Goal: Information Seeking & Learning: Learn about a topic

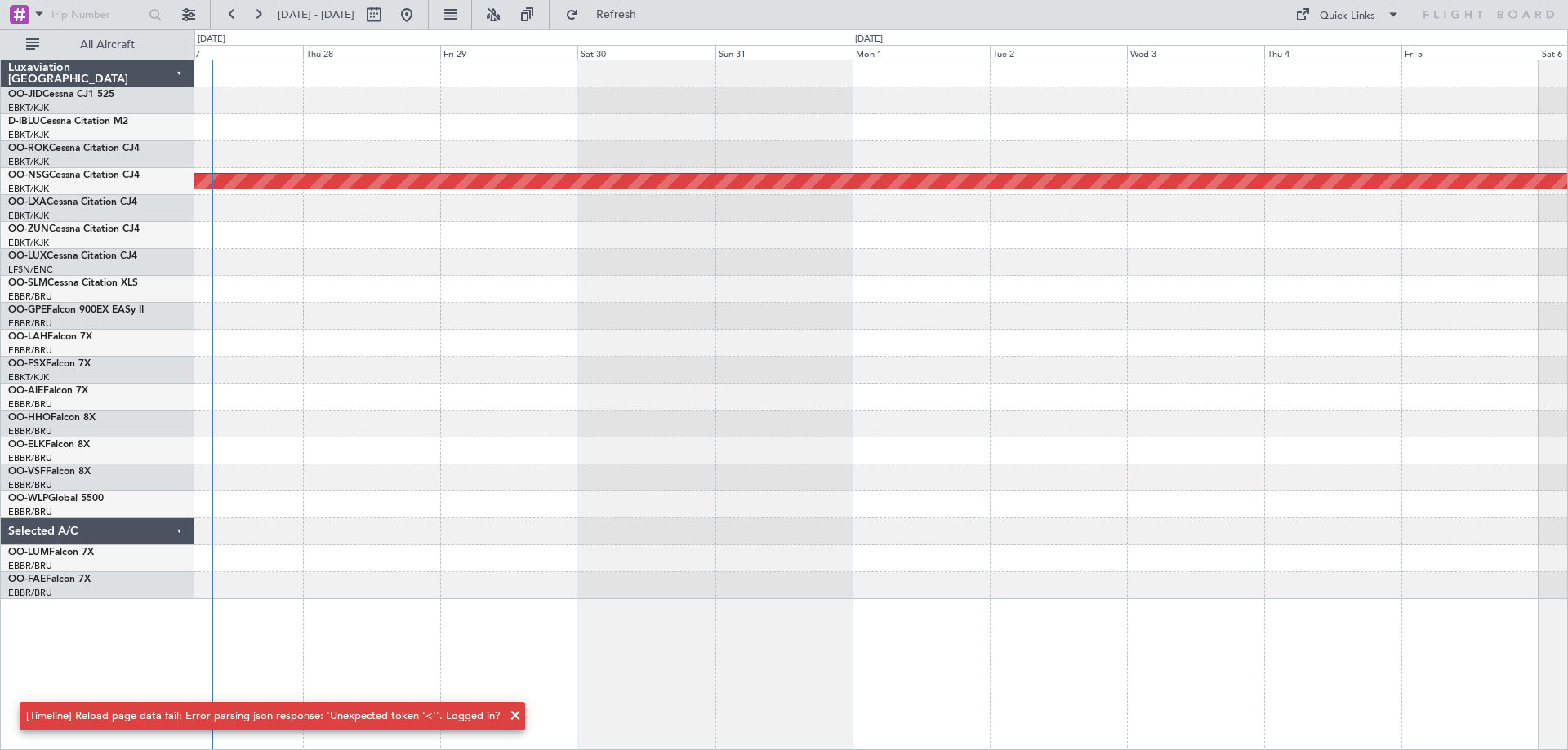
click at [492, 406] on div at bounding box center [880, 396] width 1373 height 27
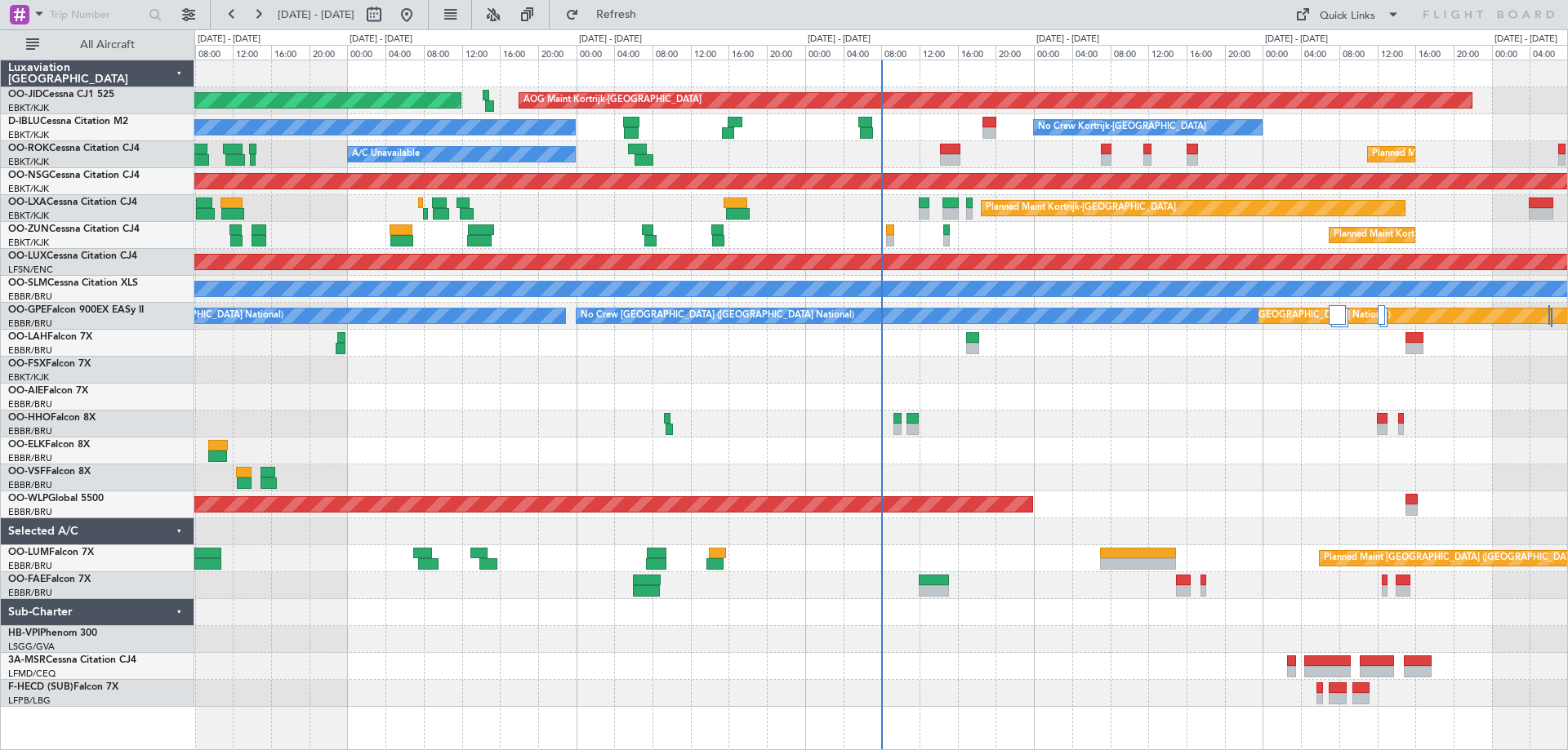
click at [156, 411] on div "Planned Maint [GEOGRAPHIC_DATA] ([GEOGRAPHIC_DATA]) AOG Maint [GEOGRAPHIC_DATA]…" at bounding box center [784, 389] width 1568 height 720
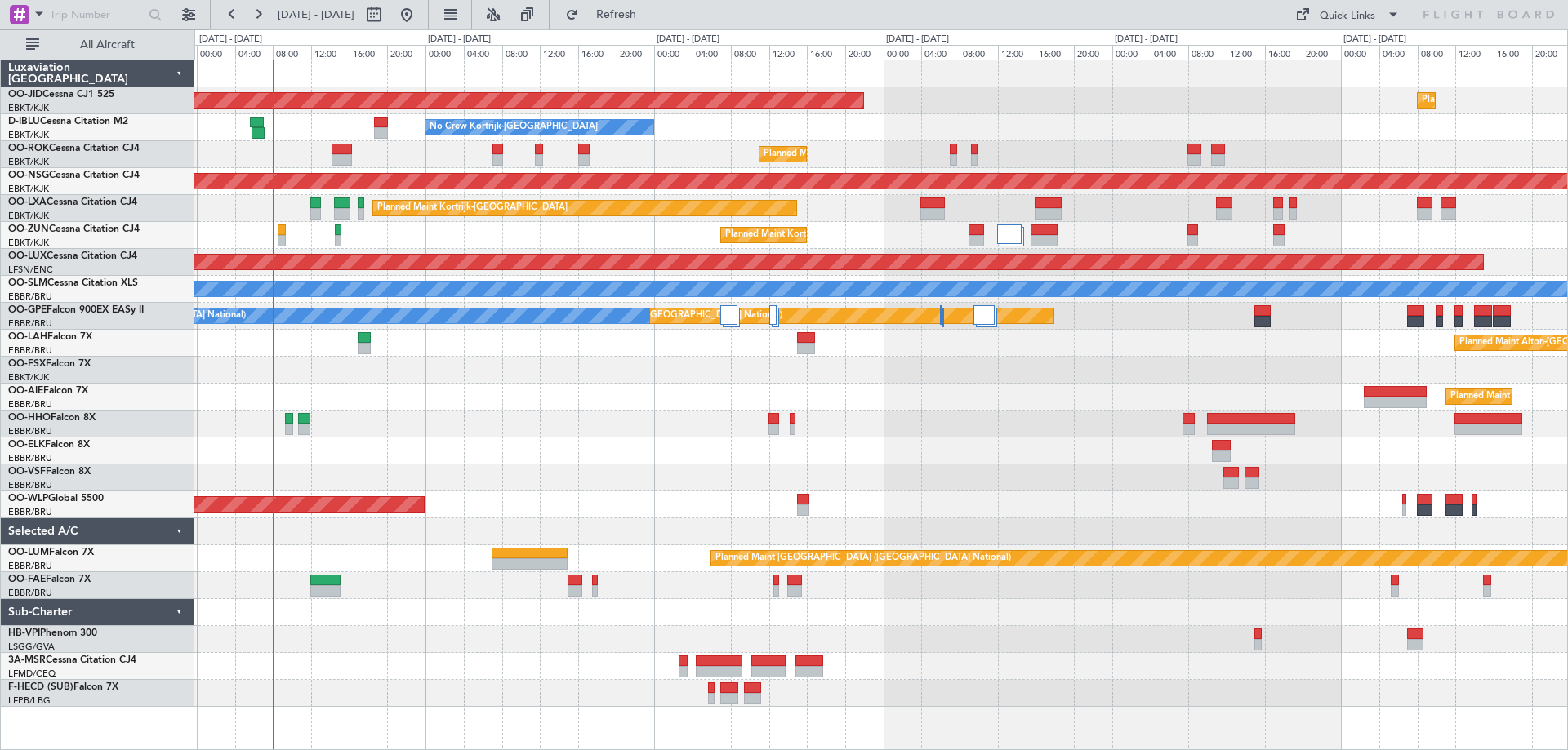
click at [733, 363] on div "AOG Maint Kortrijk-[GEOGRAPHIC_DATA] Planned Maint [GEOGRAPHIC_DATA]-[GEOGRAPHI…" at bounding box center [880, 383] width 1373 height 646
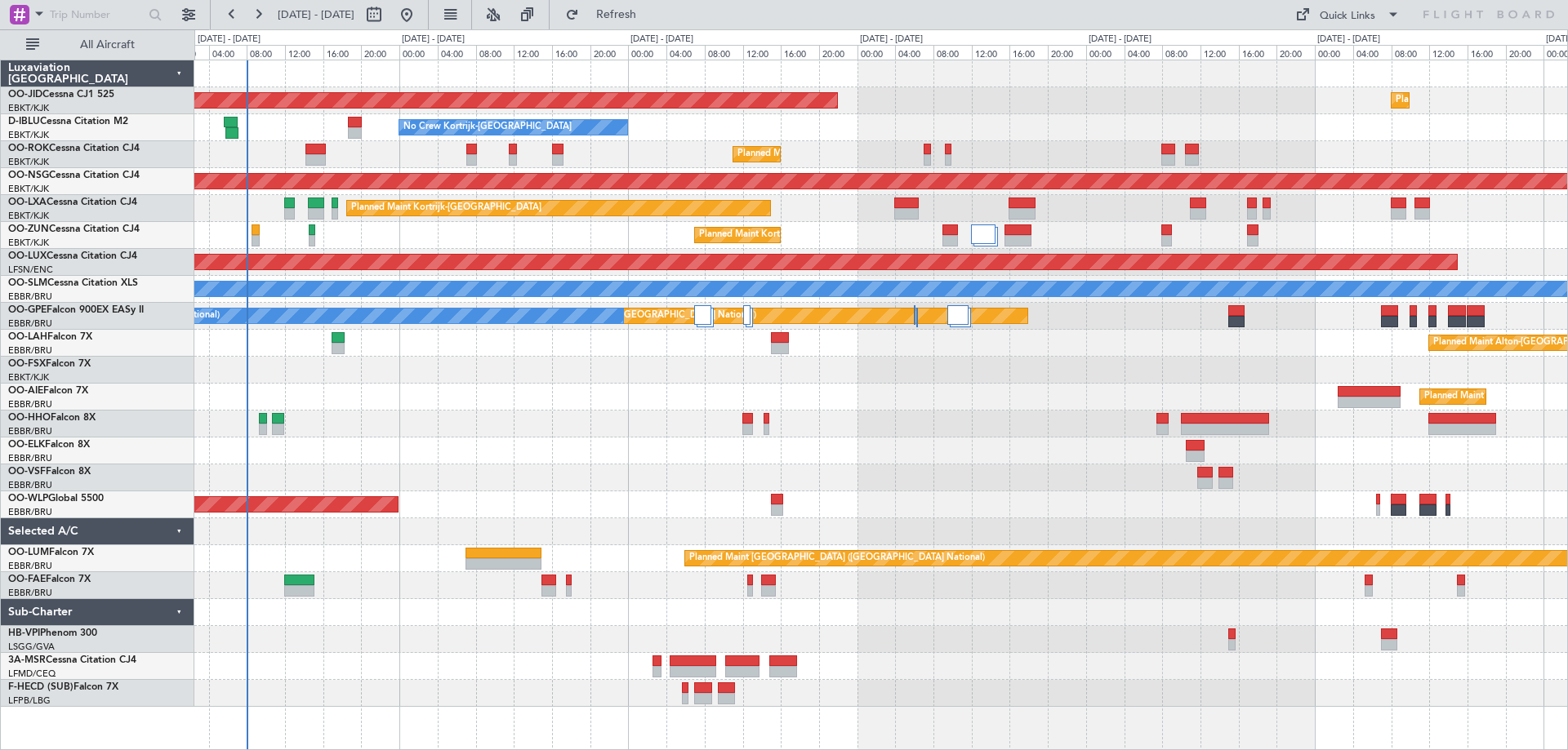
click at [585, 417] on div "AOG Maint Kortrijk-[GEOGRAPHIC_DATA] Planned Maint [GEOGRAPHIC_DATA]-[GEOGRAPHI…" at bounding box center [880, 383] width 1373 height 646
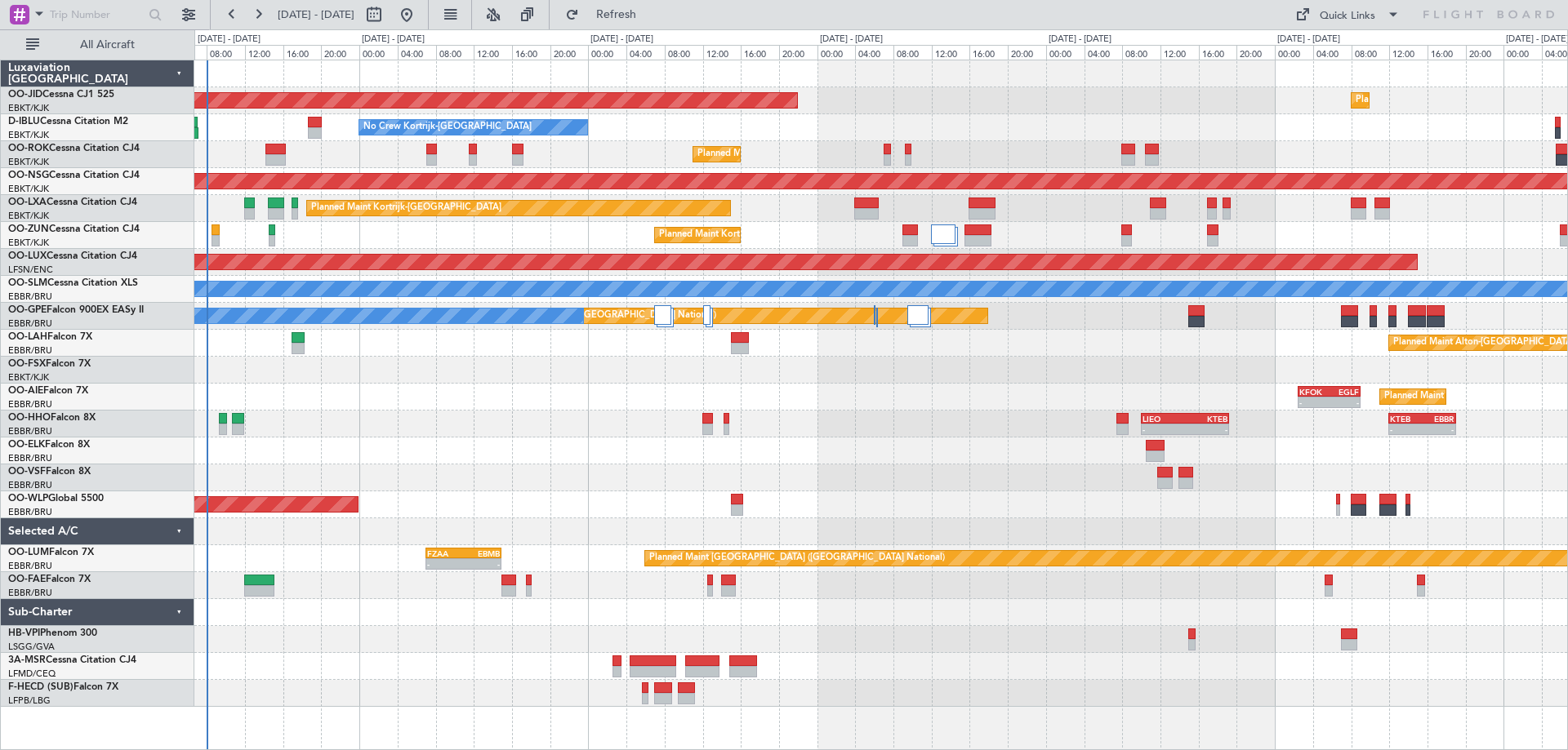
click at [612, 429] on div "AOG Maint Kortrijk-[GEOGRAPHIC_DATA] Planned Maint [GEOGRAPHIC_DATA]-[GEOGRAPHI…" at bounding box center [880, 383] width 1373 height 646
click at [187, 13] on button at bounding box center [188, 15] width 26 height 26
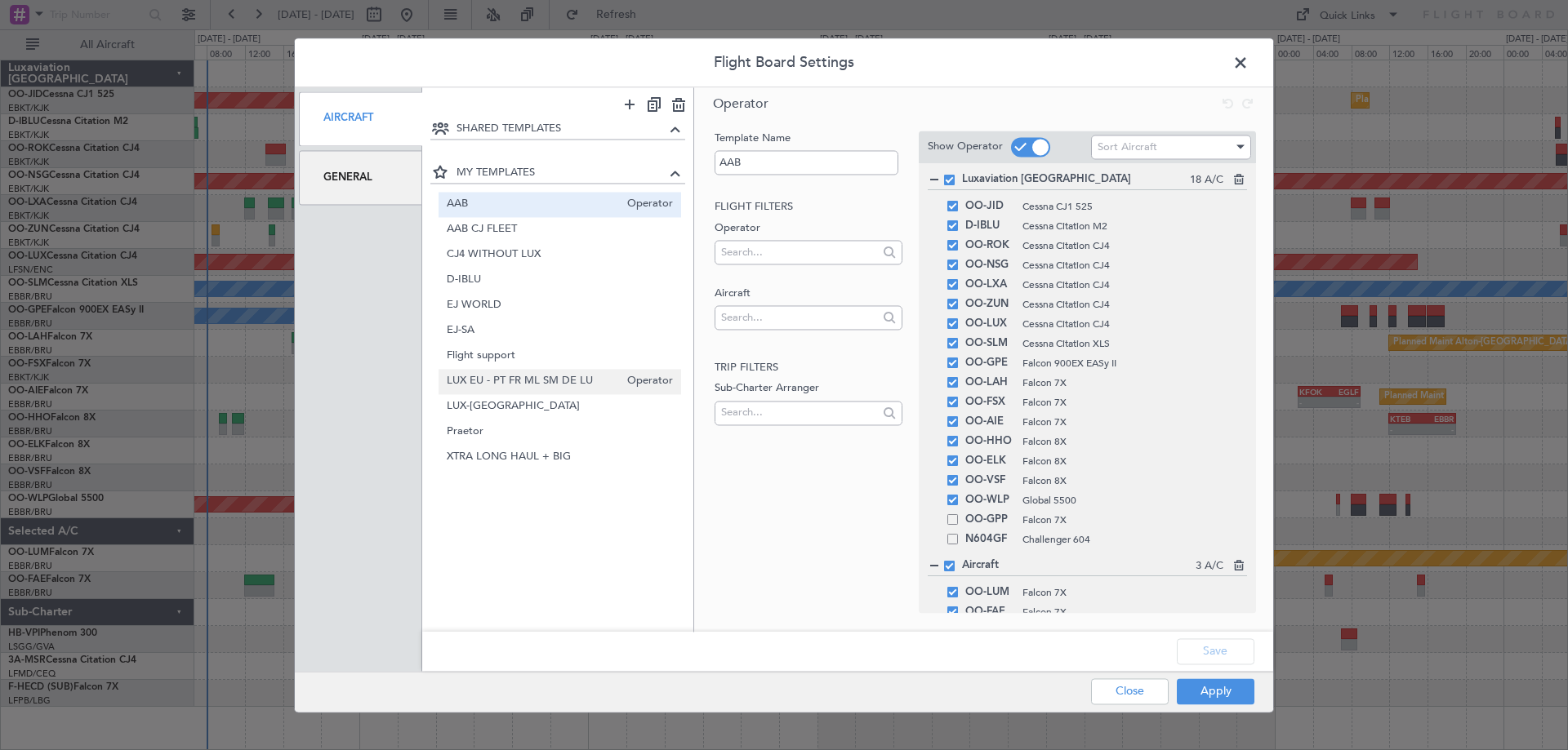
click at [483, 382] on span "LUX EU - PT FR ML SM DE LU" at bounding box center [533, 382] width 173 height 17
type input "LUX EU - PT FR ML SM DE LU"
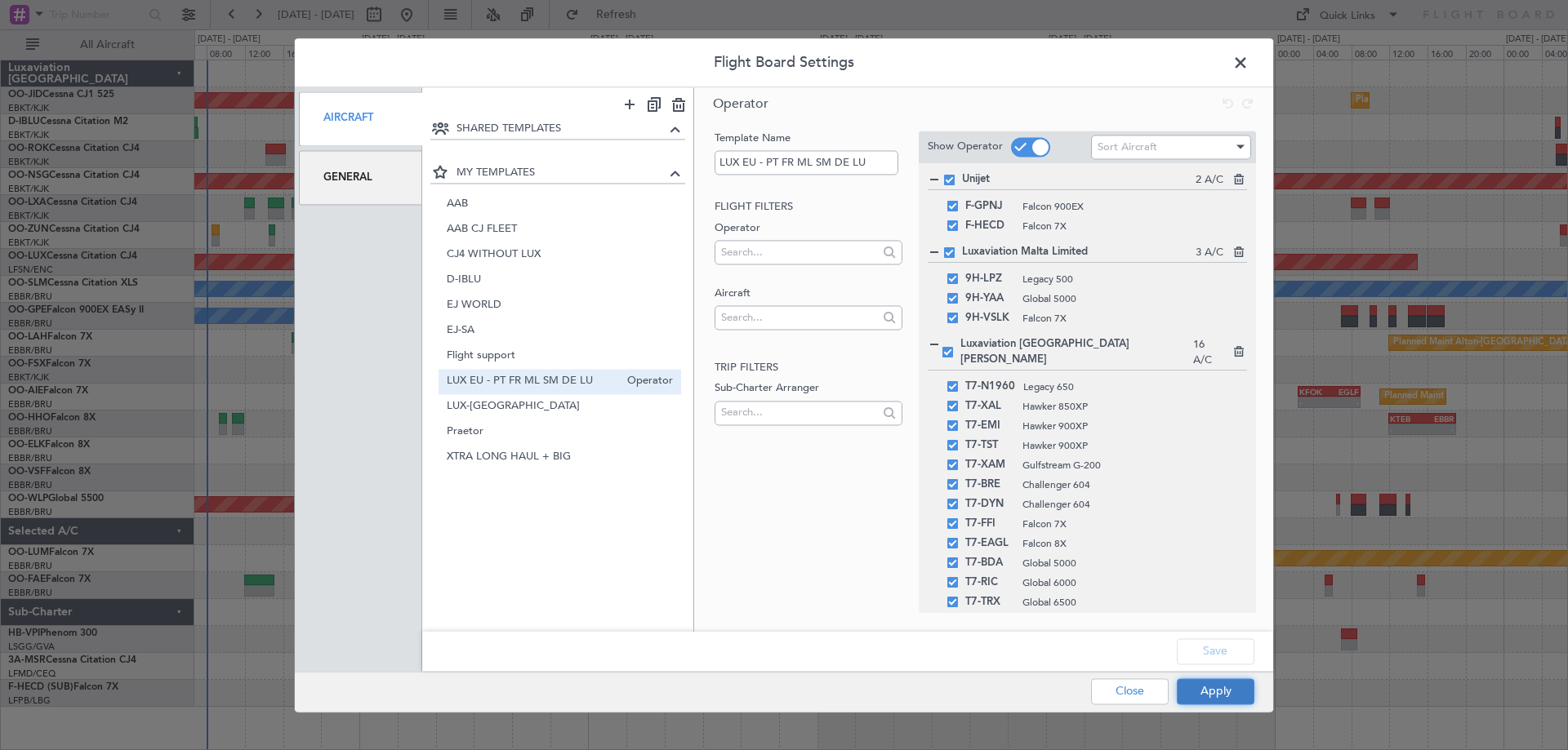
click at [1210, 697] on button "Apply" at bounding box center [1215, 692] width 78 height 26
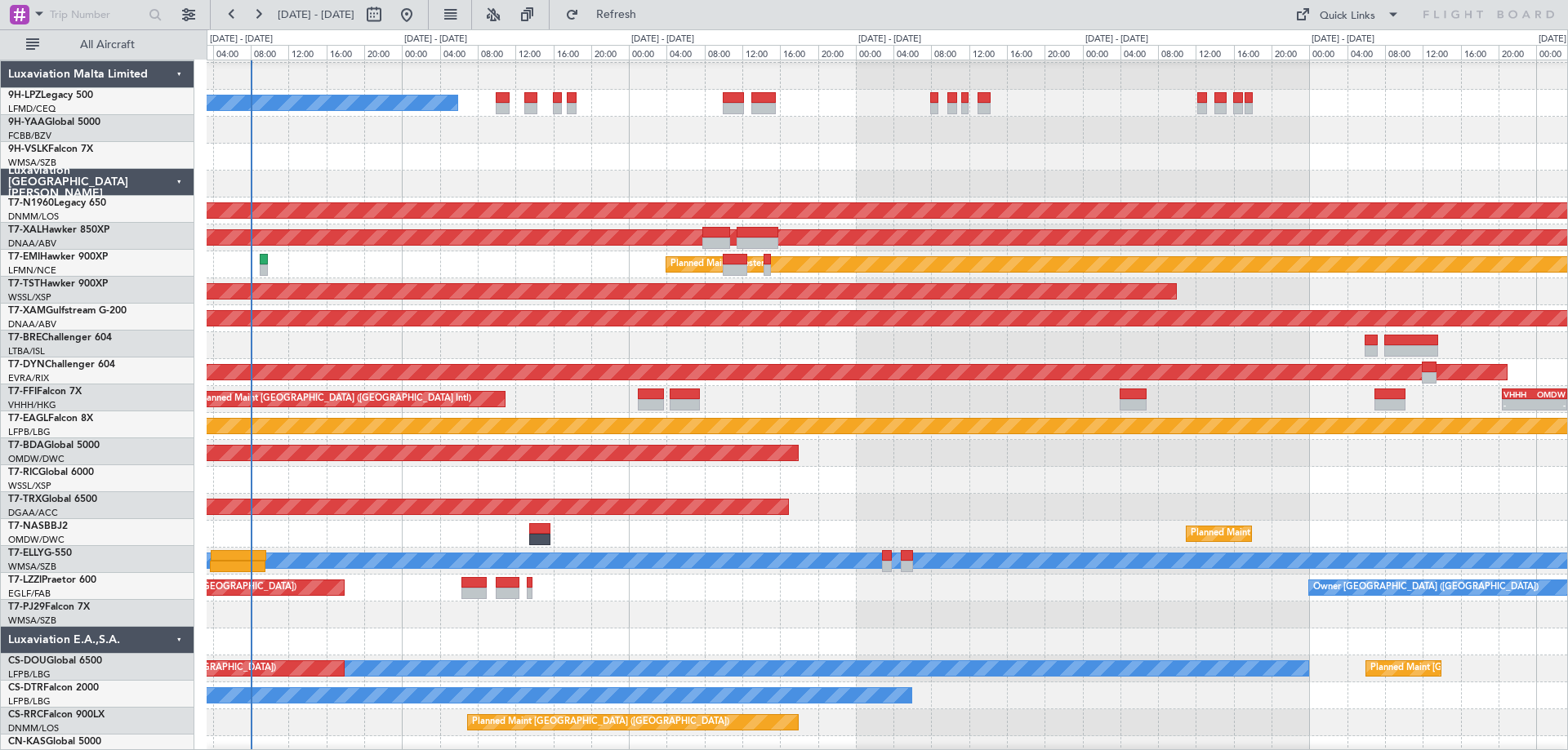
scroll to position [78, 0]
click at [347, 532] on div "Planned Maint Abuja ([PERSON_NAME] Intl)" at bounding box center [886, 534] width 1361 height 27
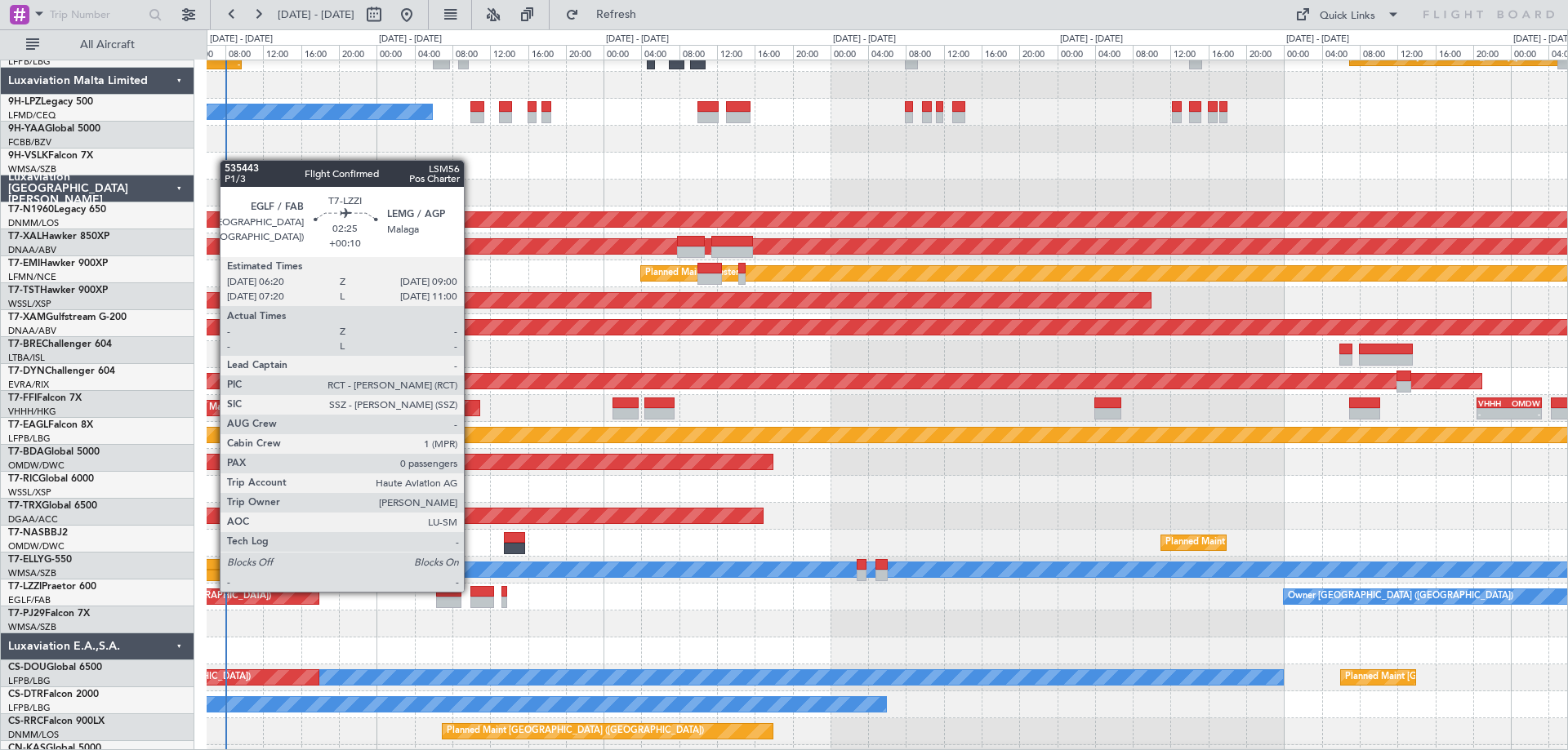
scroll to position [70, 0]
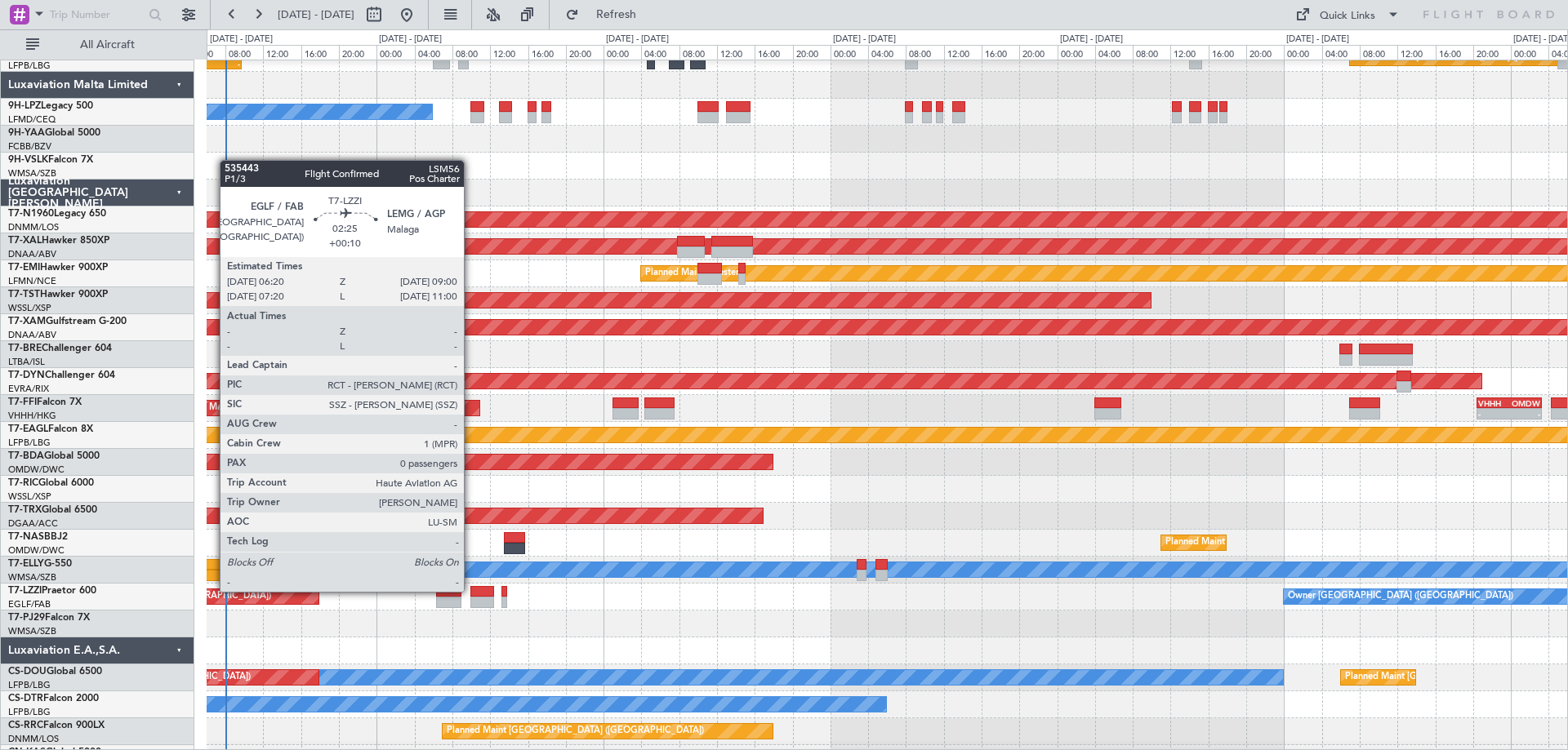
click at [446, 599] on div at bounding box center [448, 602] width 25 height 11
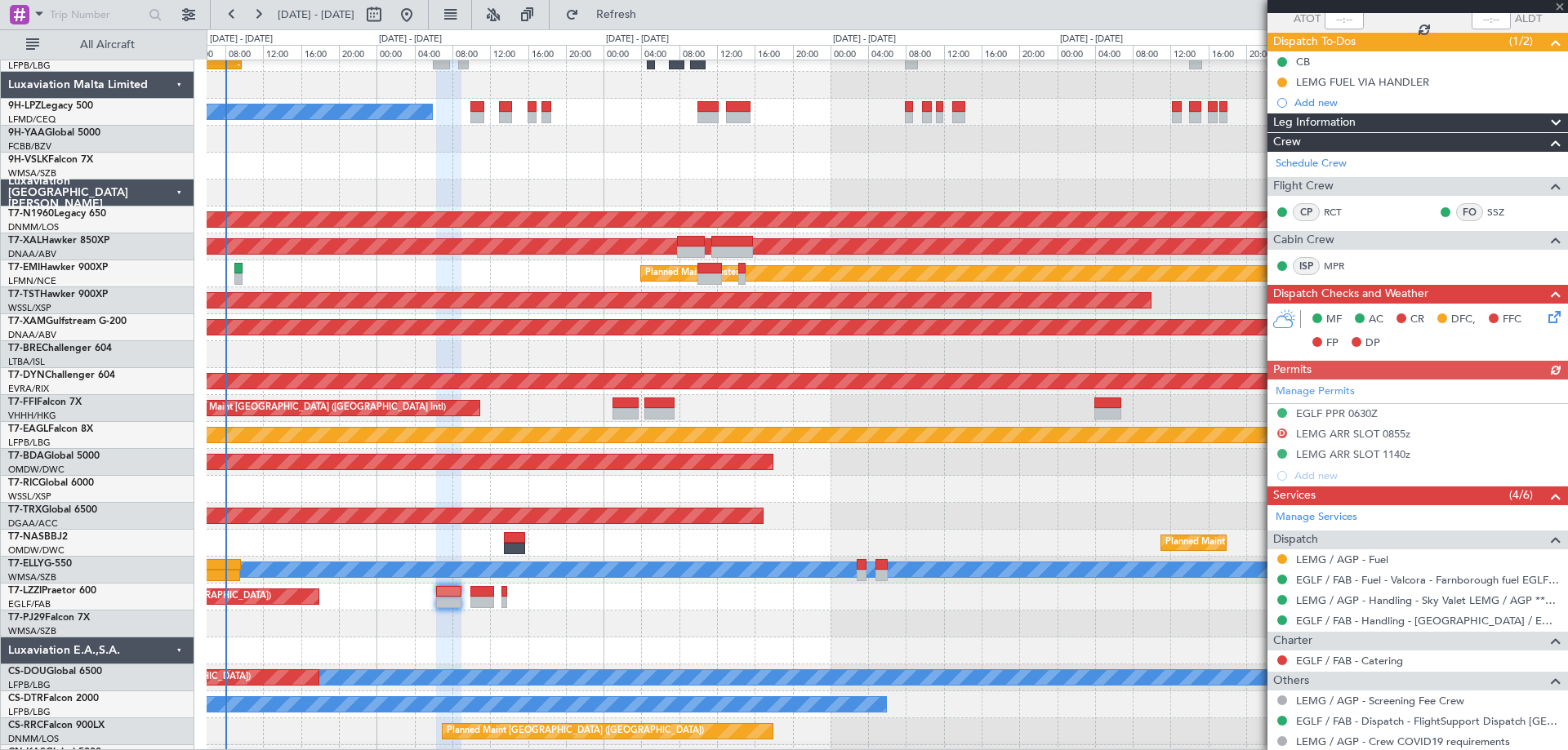
scroll to position [0, 0]
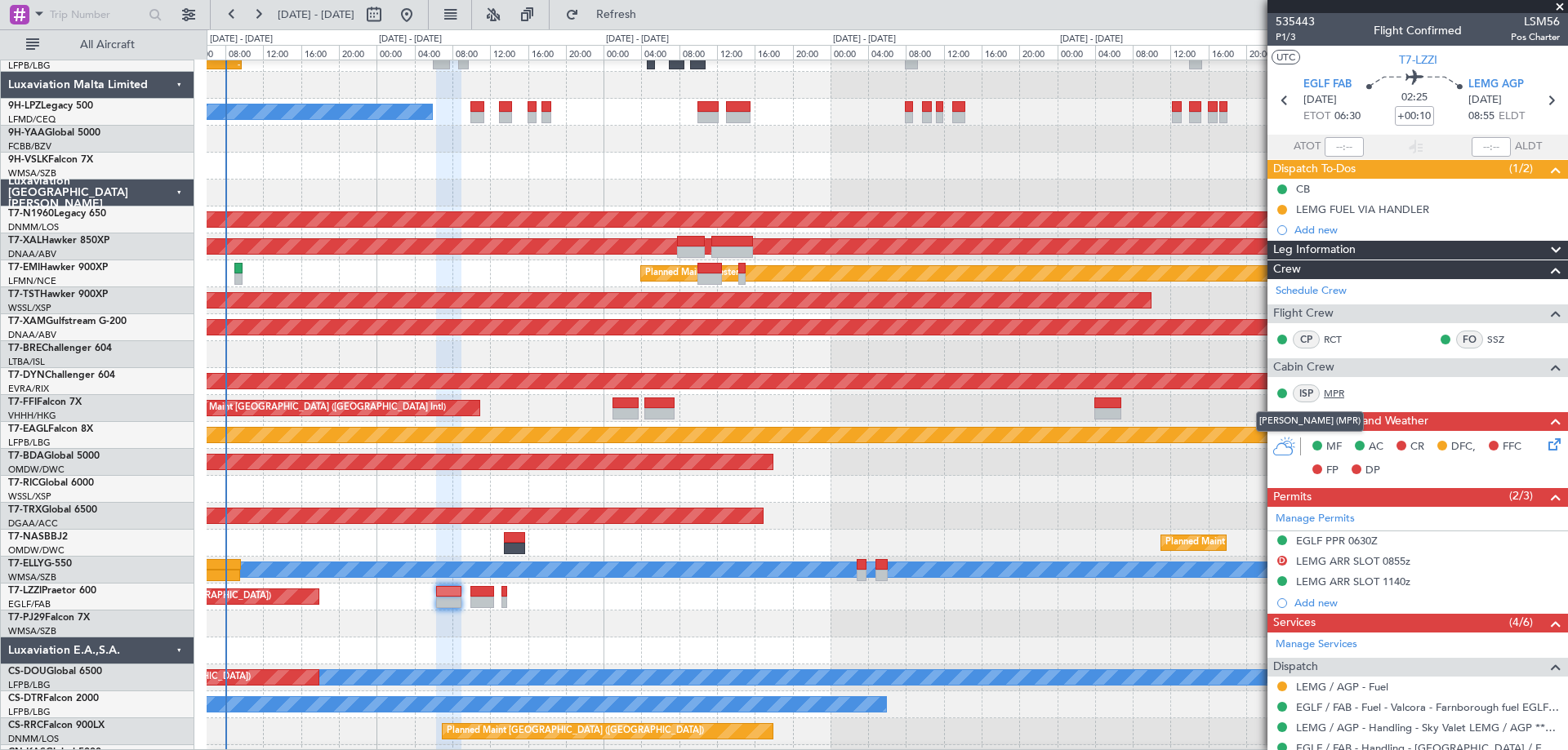
click at [1345, 394] on link "MPR" at bounding box center [1342, 393] width 37 height 15
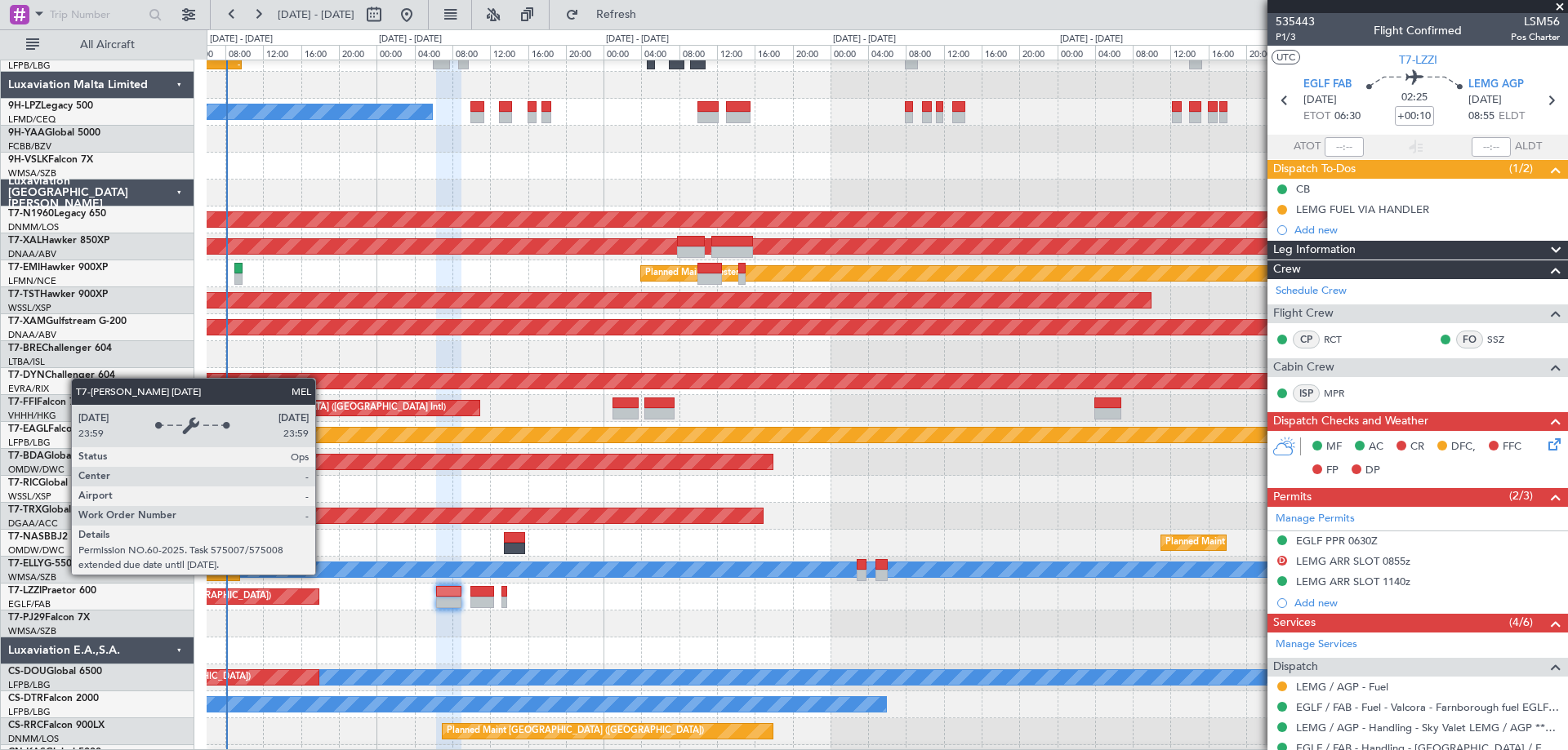
scroll to position [151, 0]
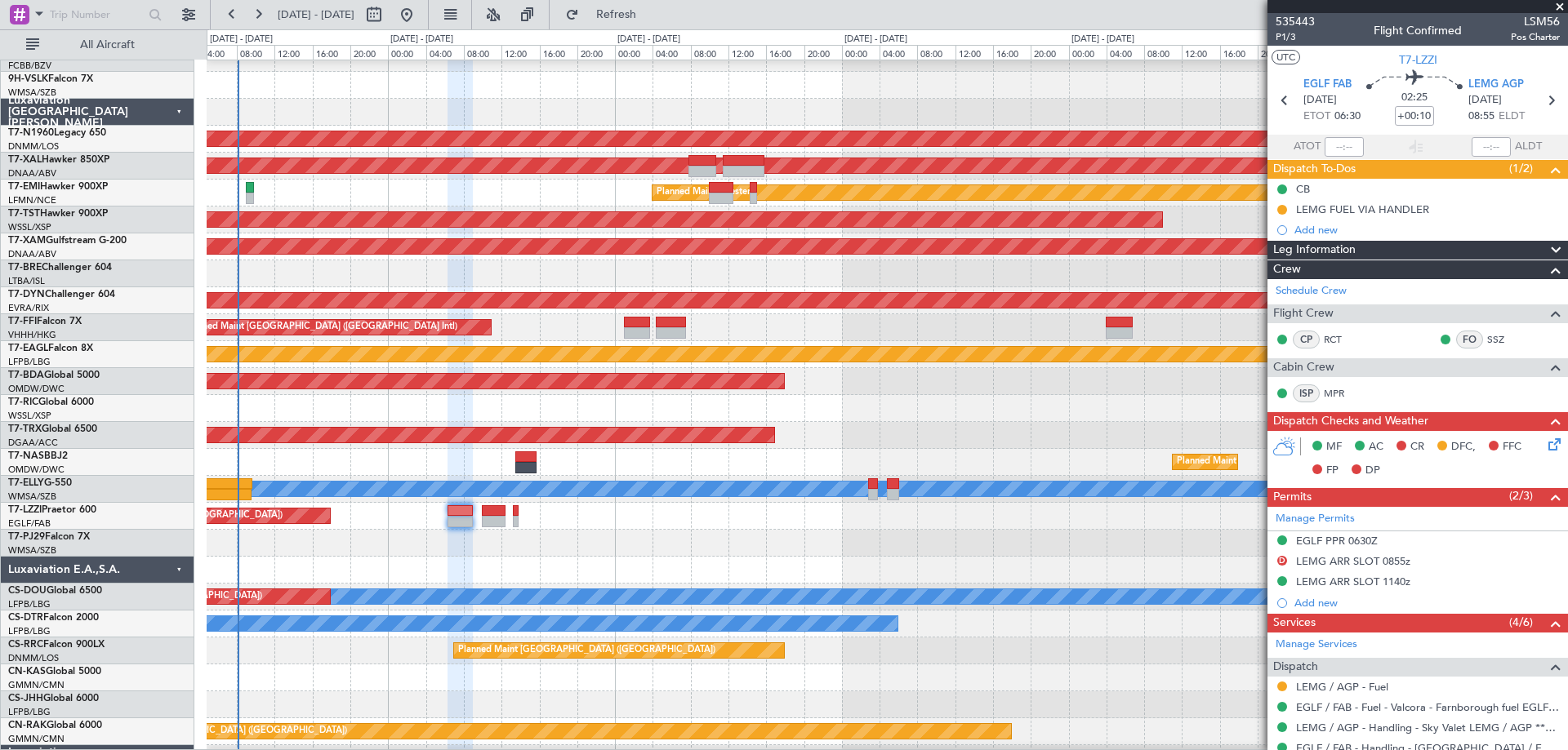
click at [261, 554] on div at bounding box center [886, 543] width 1361 height 27
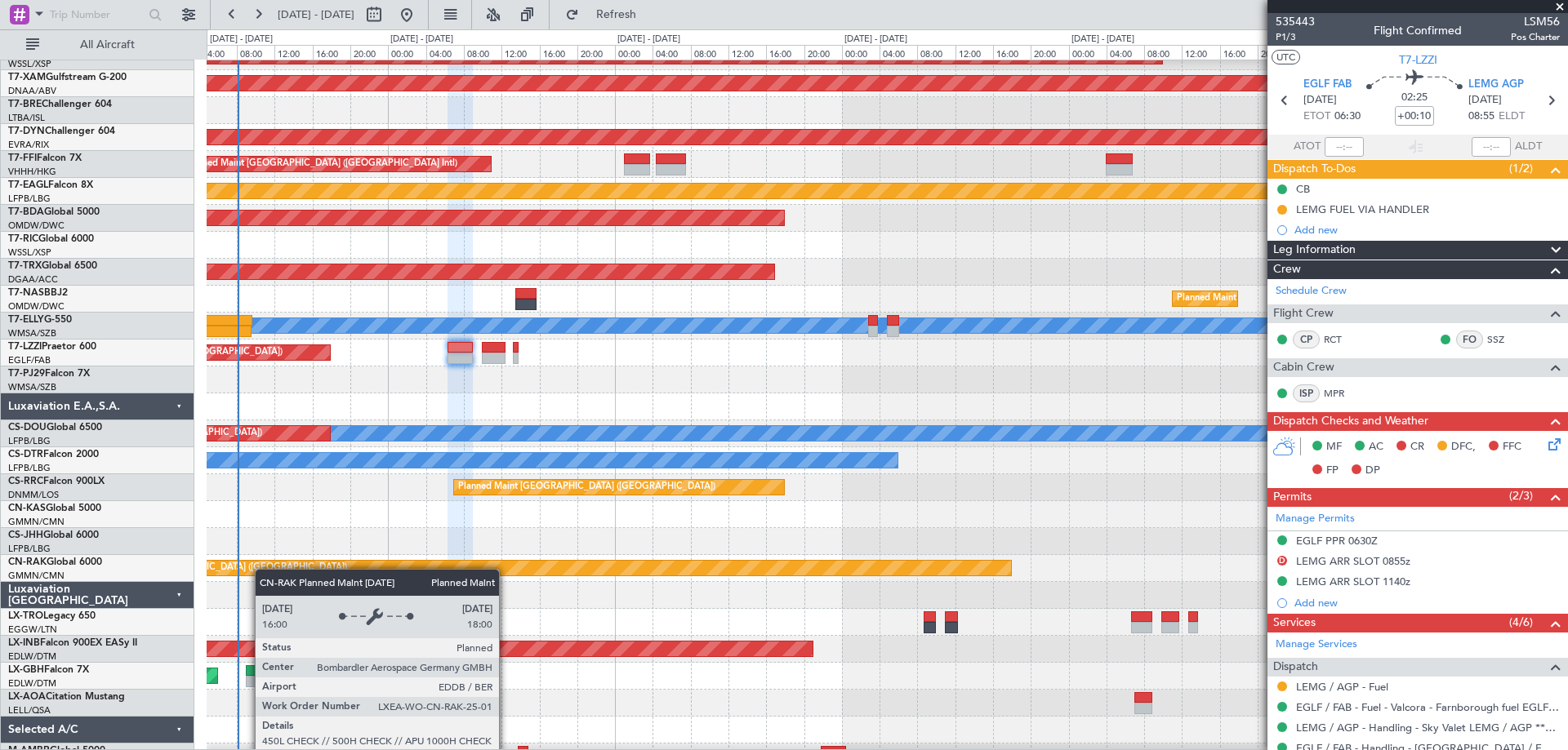
scroll to position [476, 0]
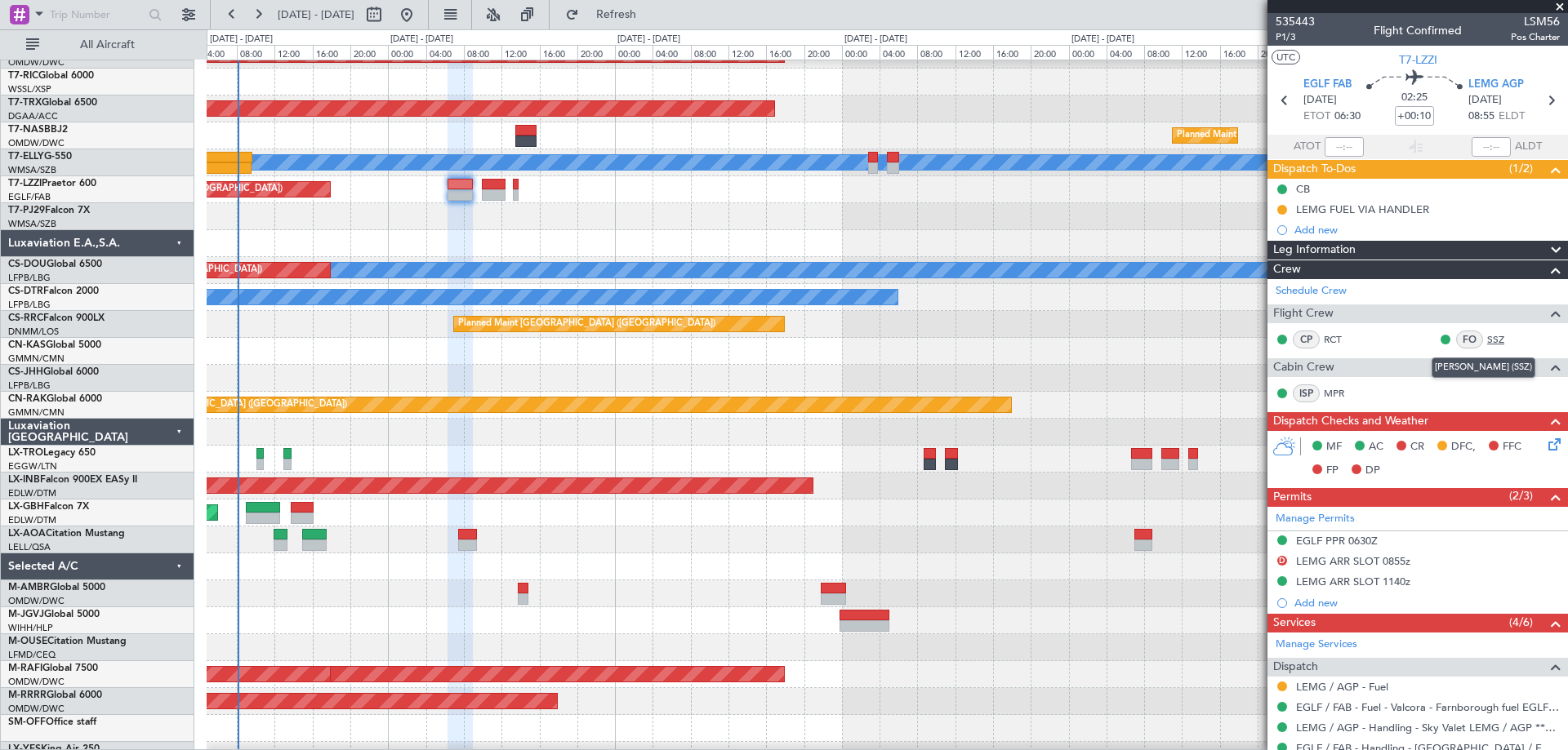
click at [1490, 341] on link "SSZ" at bounding box center [1505, 339] width 37 height 15
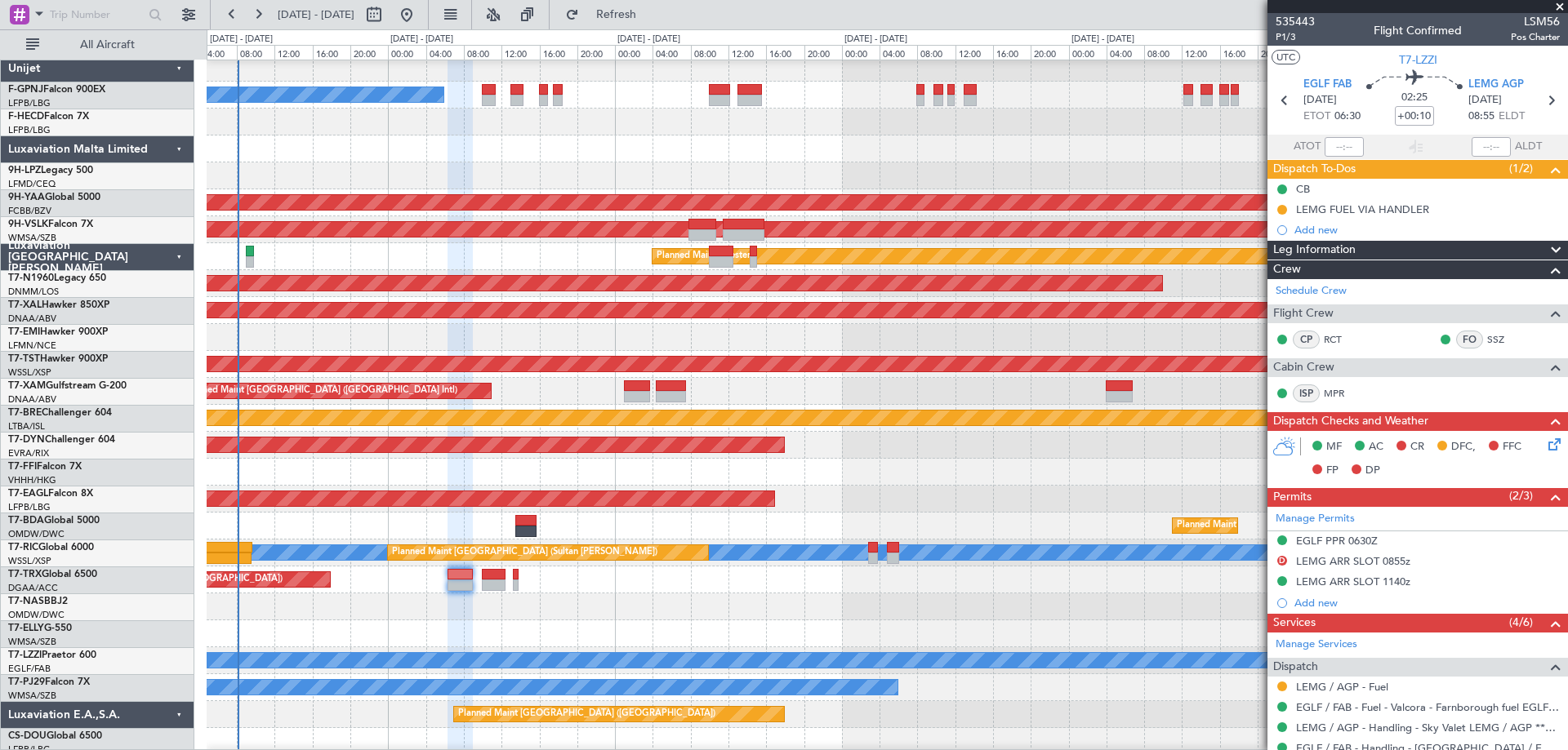
scroll to position [0, 0]
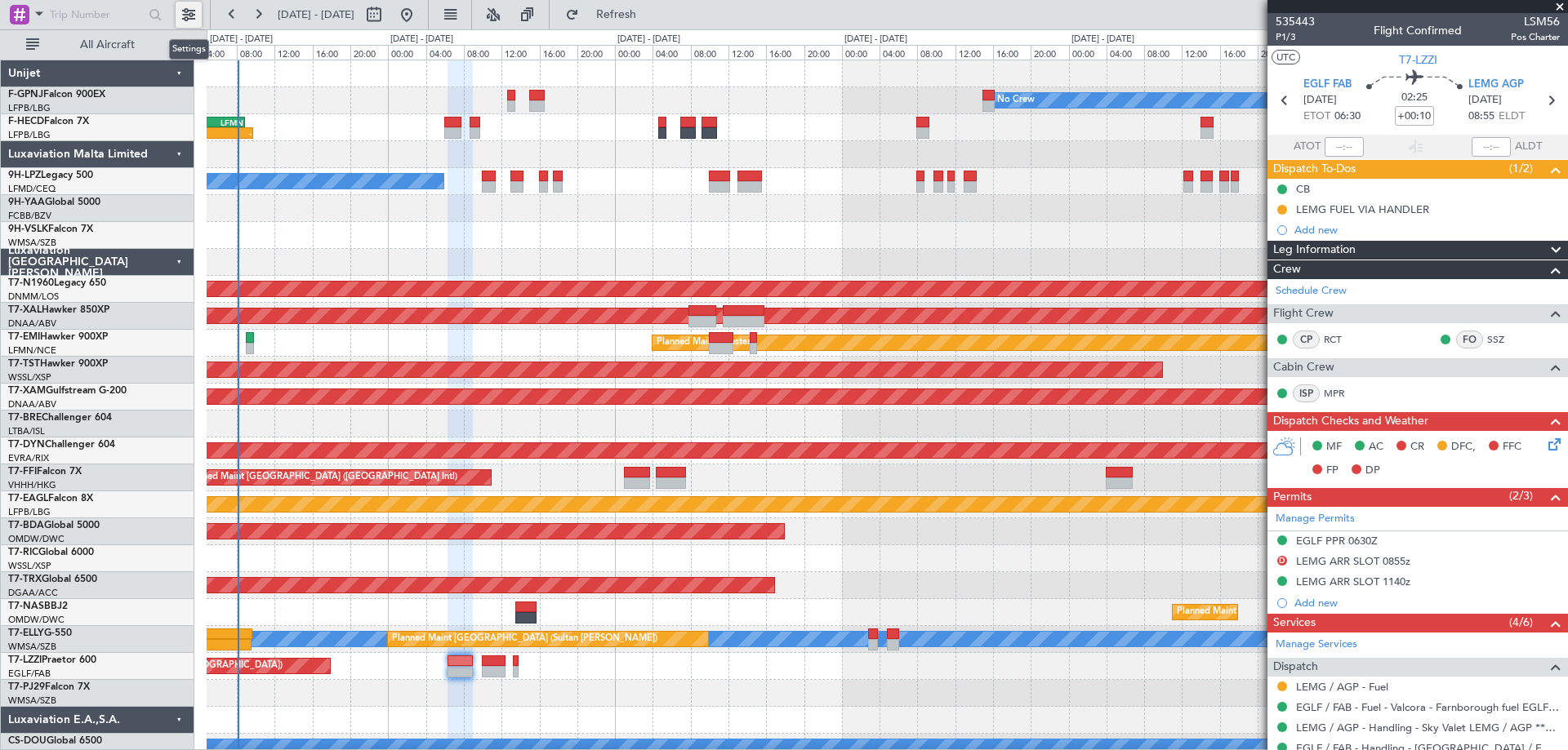
click at [182, 12] on button at bounding box center [188, 15] width 26 height 26
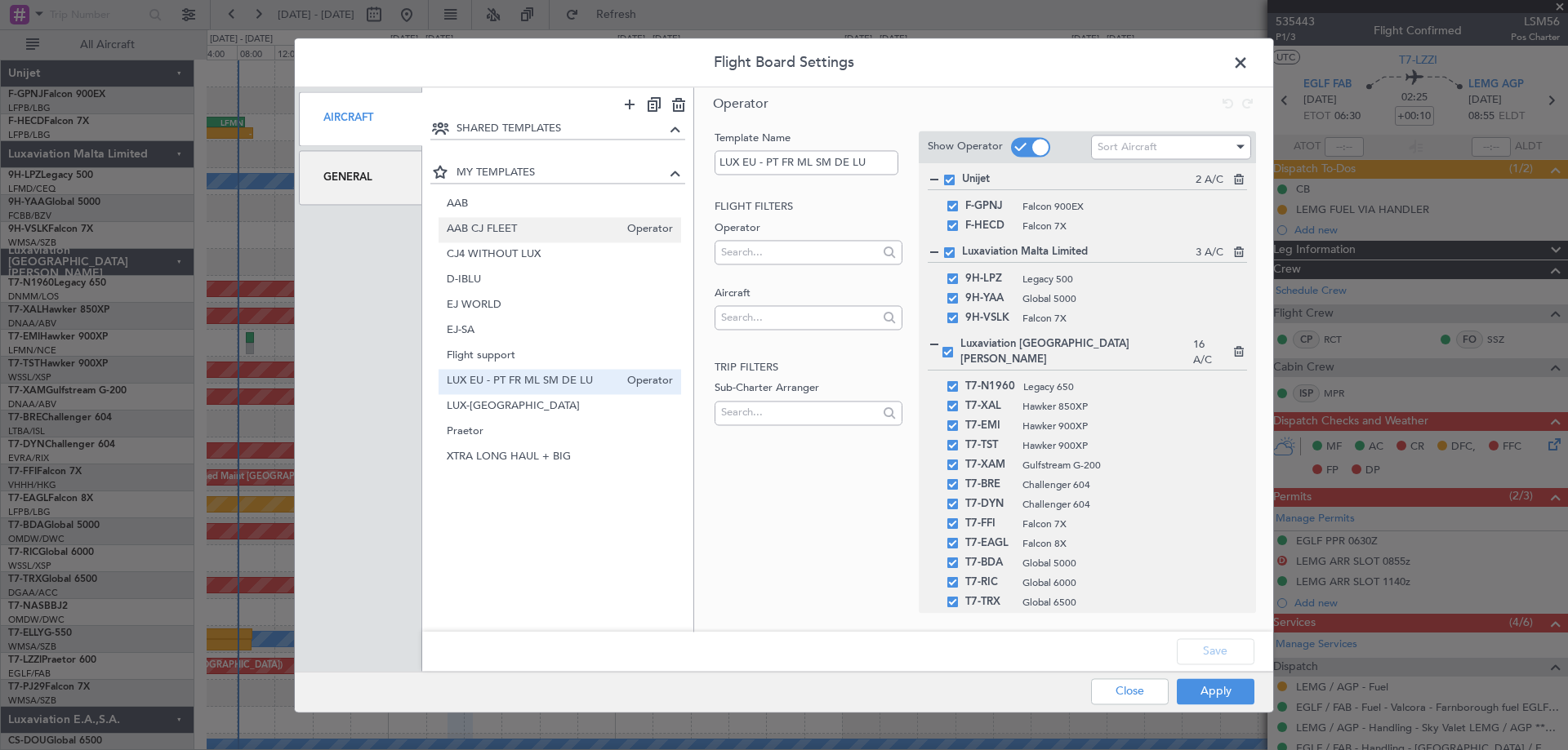
drag, startPoint x: 560, startPoint y: 202, endPoint x: 644, endPoint y: 233, distance: 89.5
click at [560, 203] on span "AAB" at bounding box center [560, 205] width 227 height 17
type input "AAB"
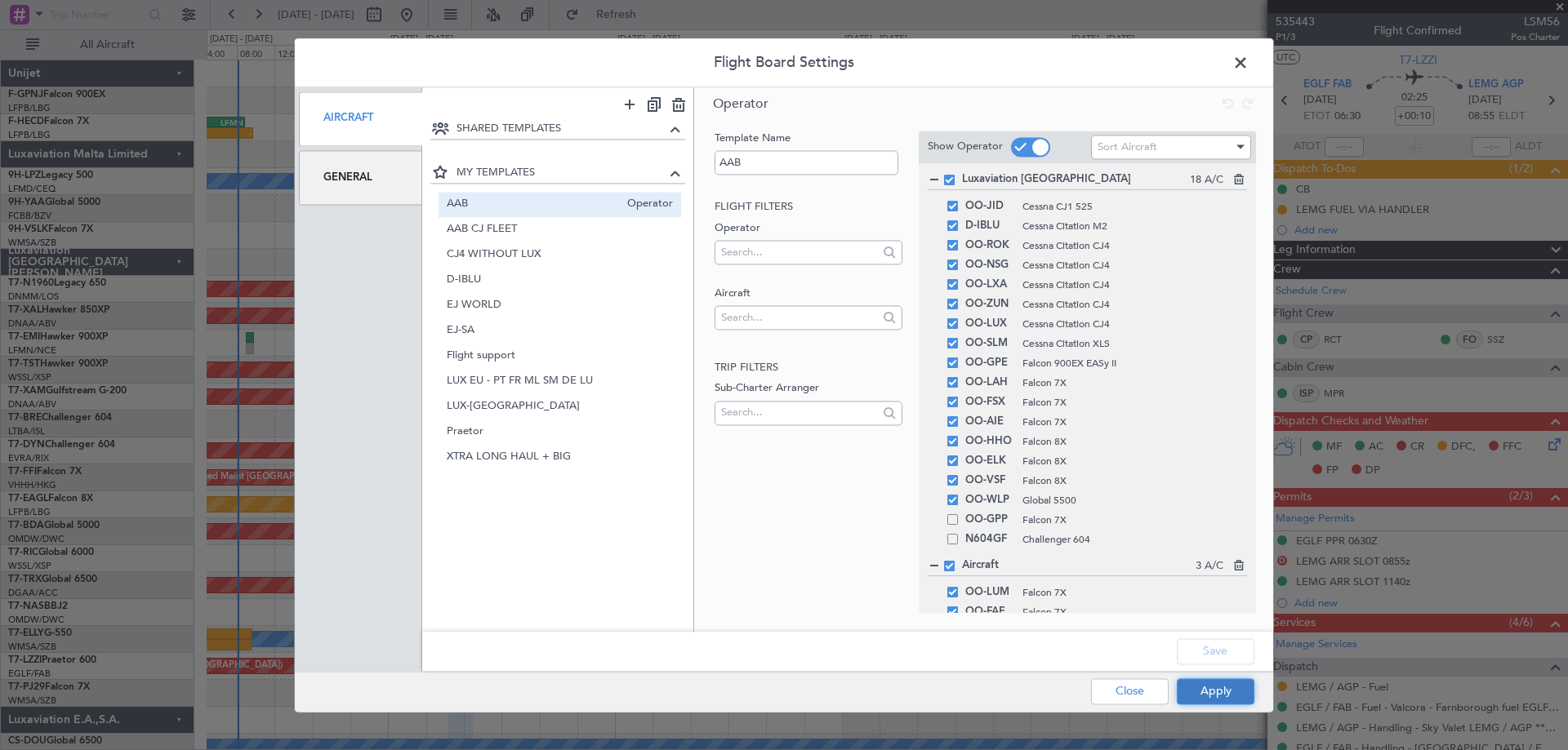
click at [1227, 694] on button "Apply" at bounding box center [1215, 692] width 78 height 26
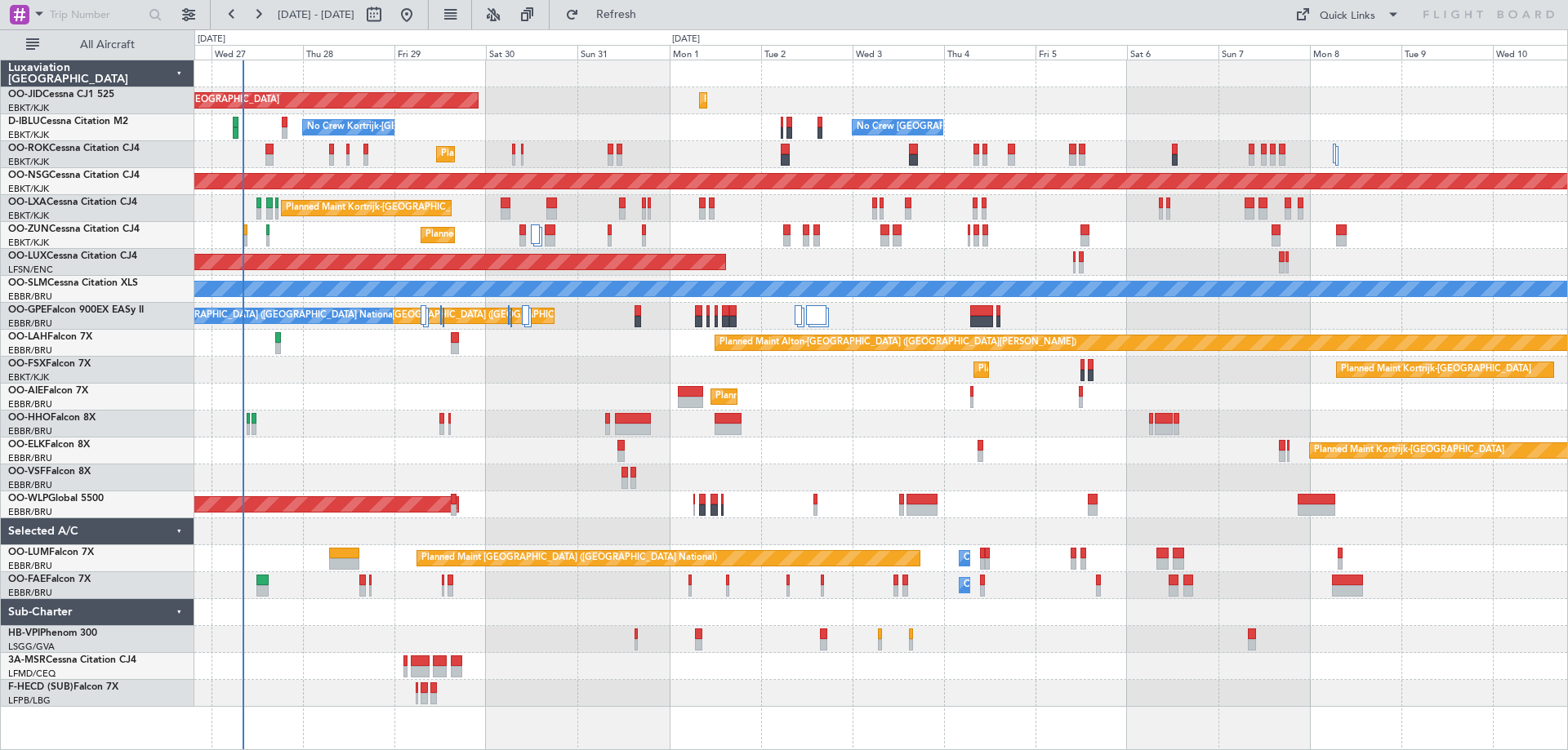
click at [489, 500] on div "Planned Maint Kortrijk-[GEOGRAPHIC_DATA] AOG Maint [GEOGRAPHIC_DATA]-[GEOGRAPHI…" at bounding box center [880, 383] width 1373 height 646
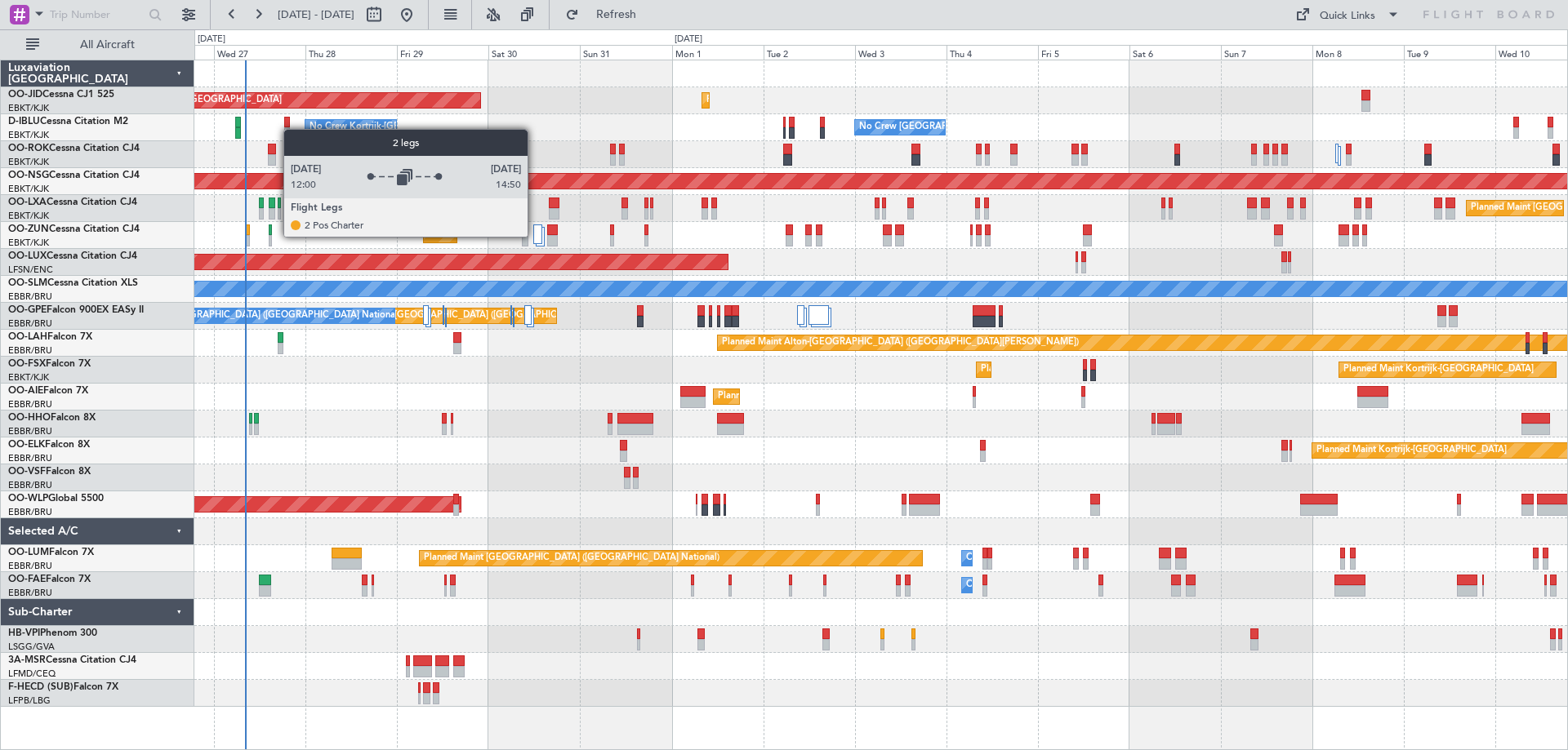
click at [535, 236] on div at bounding box center [538, 234] width 9 height 19
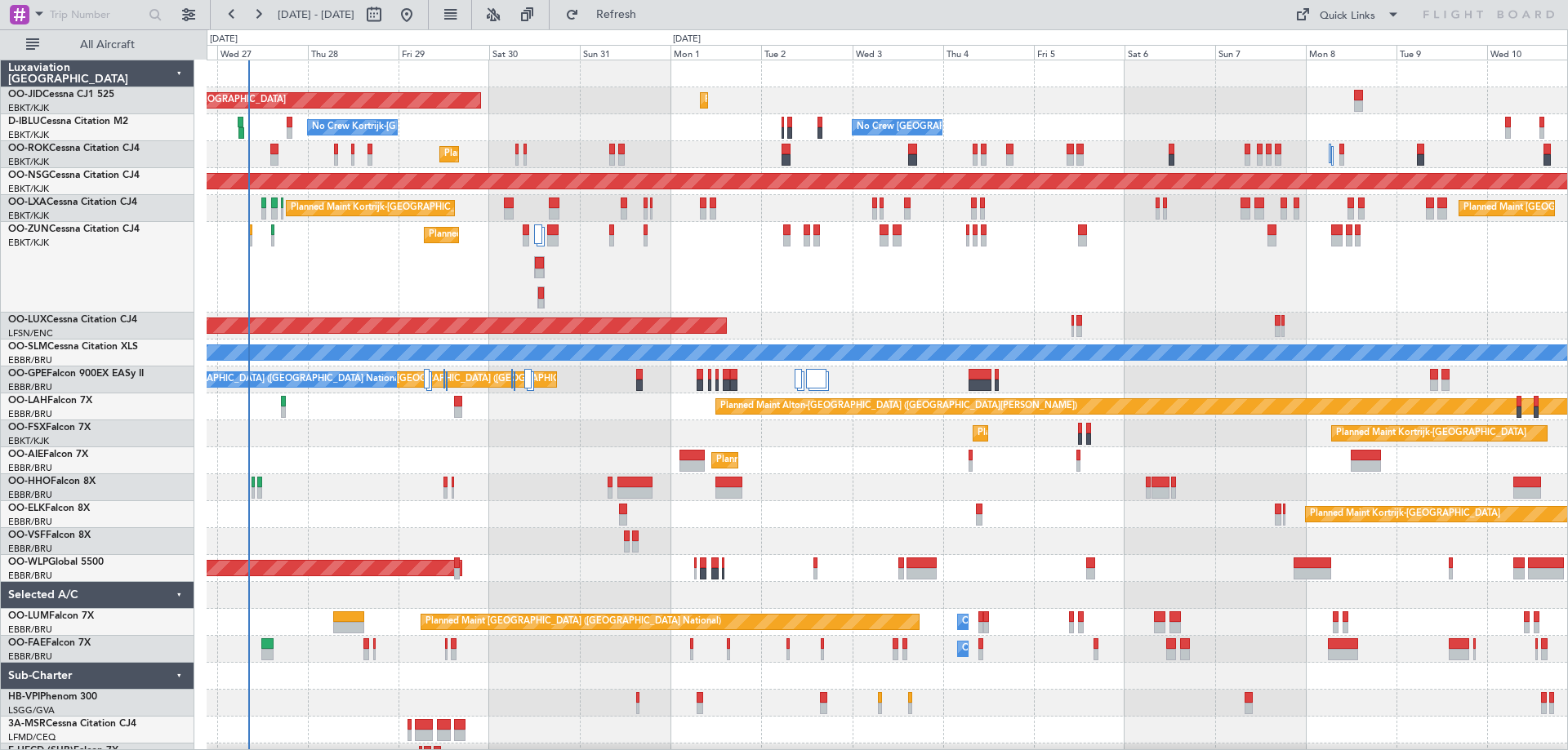
click at [495, 530] on div at bounding box center [886, 541] width 1361 height 27
drag, startPoint x: 682, startPoint y: 3, endPoint x: 666, endPoint y: 35, distance: 35.8
click at [655, 4] on button "Refresh" at bounding box center [607, 15] width 98 height 26
click at [546, 440] on div "Planned Maint Kortrijk-[GEOGRAPHIC_DATA] Planned Maint [GEOGRAPHIC_DATA]-[GEOGR…" at bounding box center [886, 434] width 1361 height 27
click at [655, 23] on button "Refresh" at bounding box center [607, 15] width 98 height 26
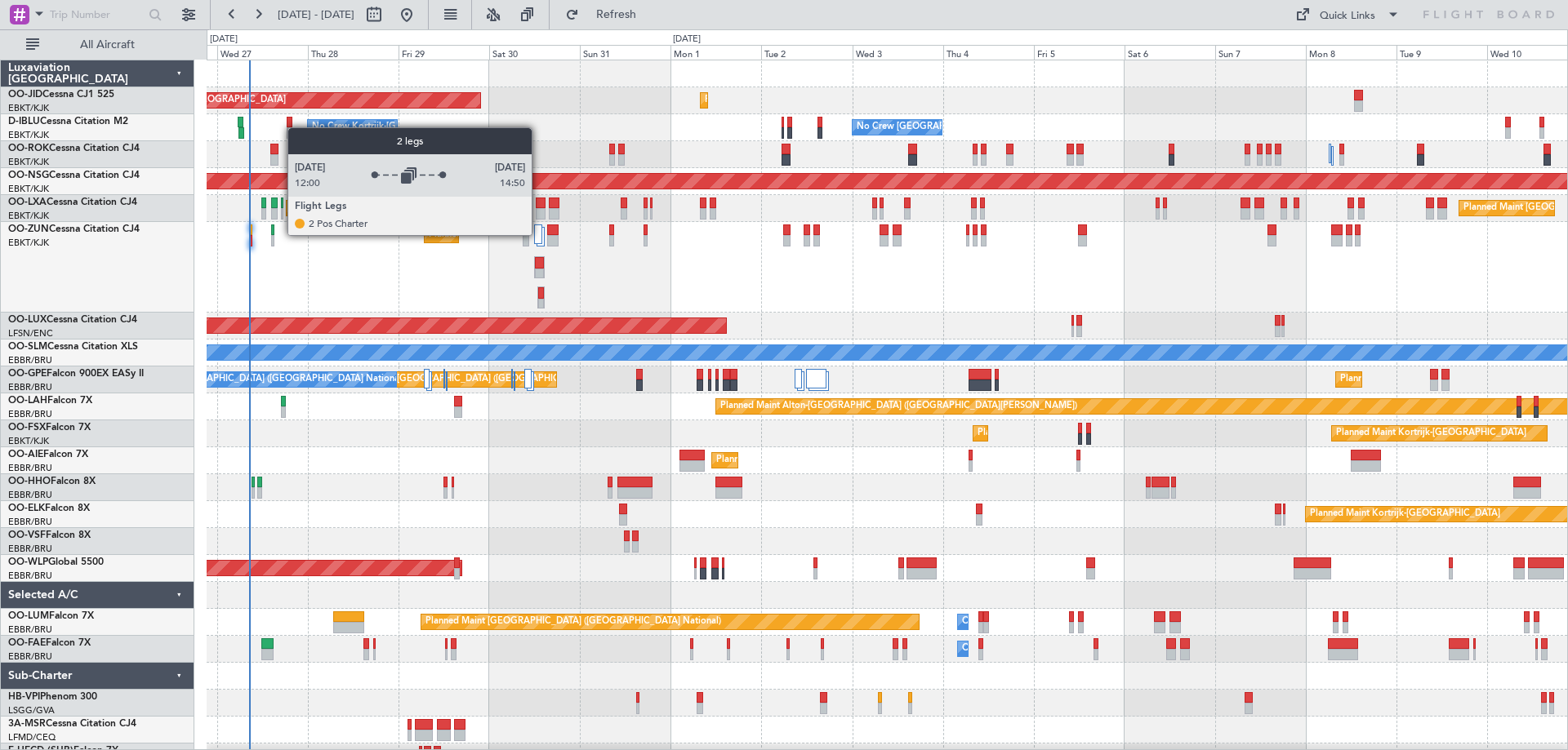
click at [539, 234] on div at bounding box center [539, 234] width 9 height 19
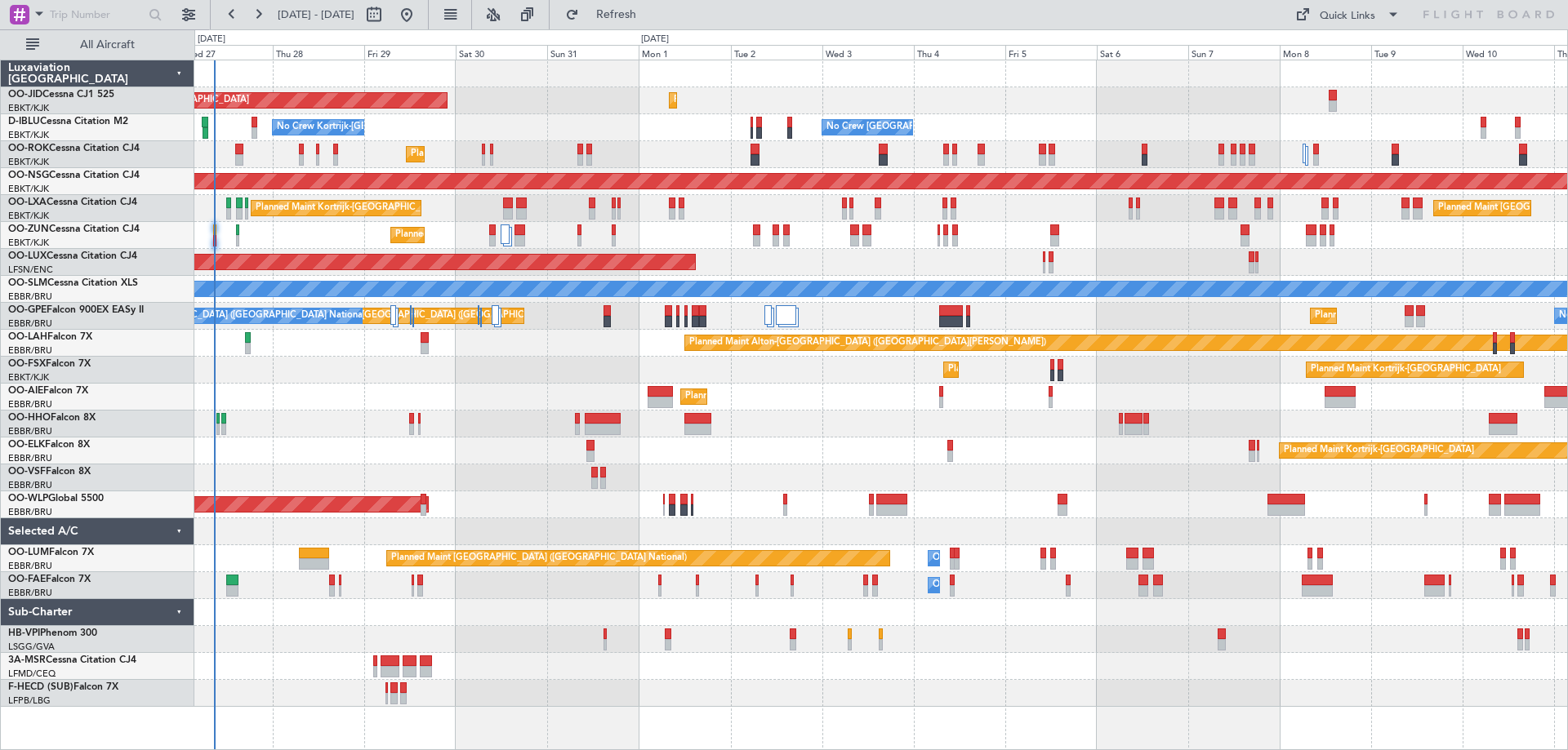
click at [485, 507] on div "Planned Maint [GEOGRAPHIC_DATA] ([GEOGRAPHIC_DATA])" at bounding box center [880, 504] width 1373 height 27
click at [655, 24] on button "Refresh" at bounding box center [607, 15] width 98 height 26
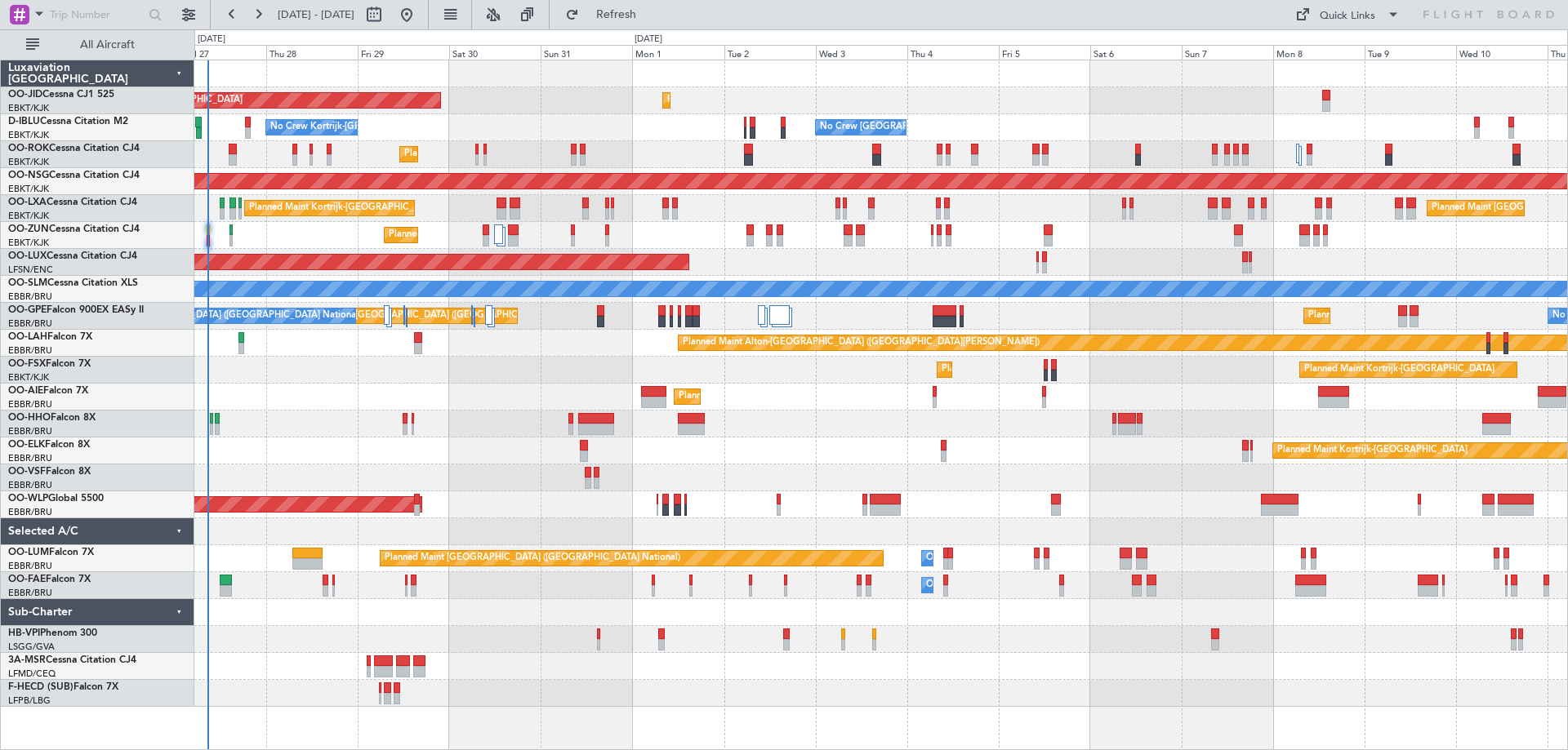
click at [456, 468] on div at bounding box center [880, 477] width 1373 height 27
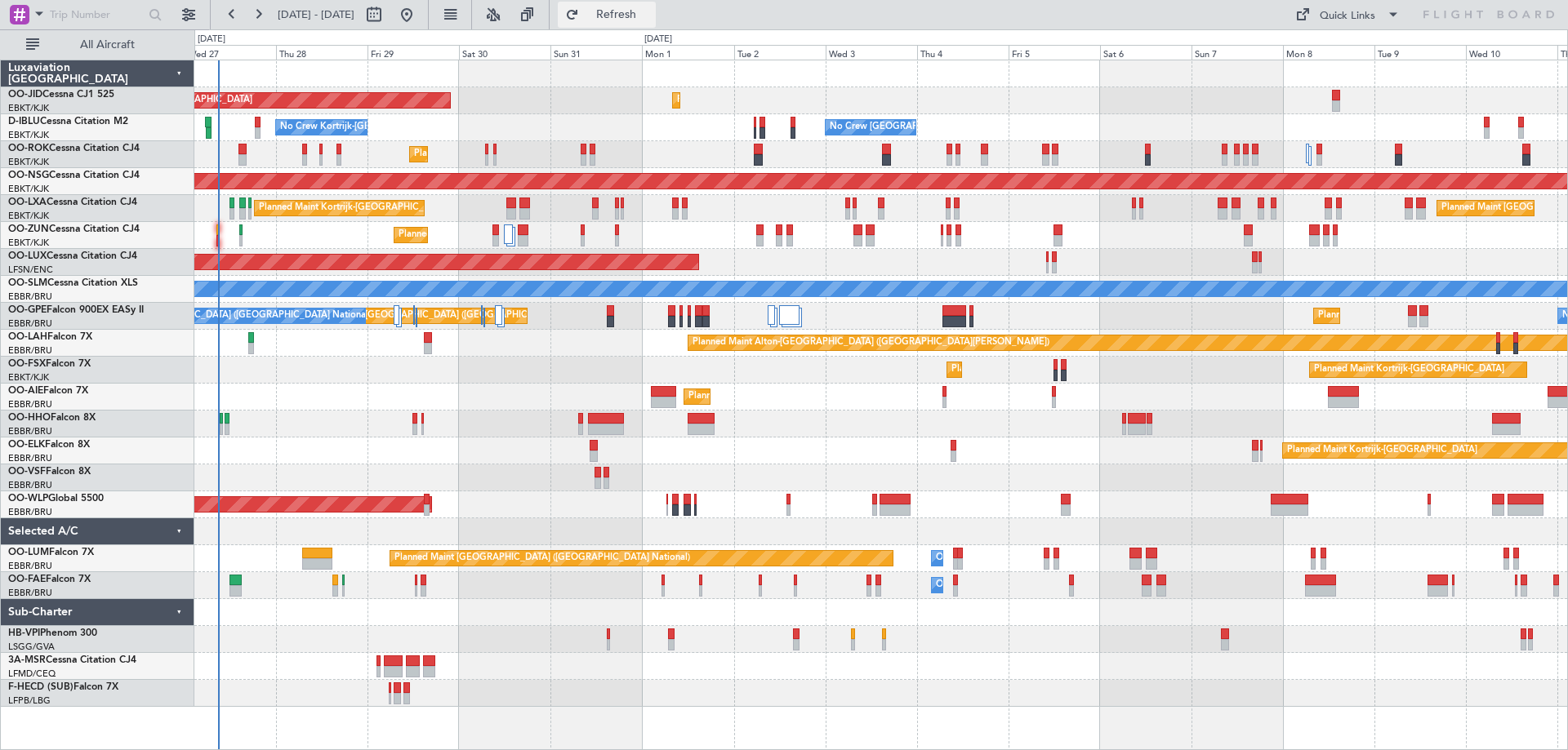
click at [655, 5] on button "Refresh" at bounding box center [607, 15] width 98 height 26
click at [454, 448] on div "Planned Maint Kortrijk-[GEOGRAPHIC_DATA]" at bounding box center [880, 450] width 1373 height 27
click at [664, 308] on div "Planned Maint Kortrijk-[GEOGRAPHIC_DATA] AOG Maint [GEOGRAPHIC_DATA]-[GEOGRAPHI…" at bounding box center [880, 383] width 1373 height 646
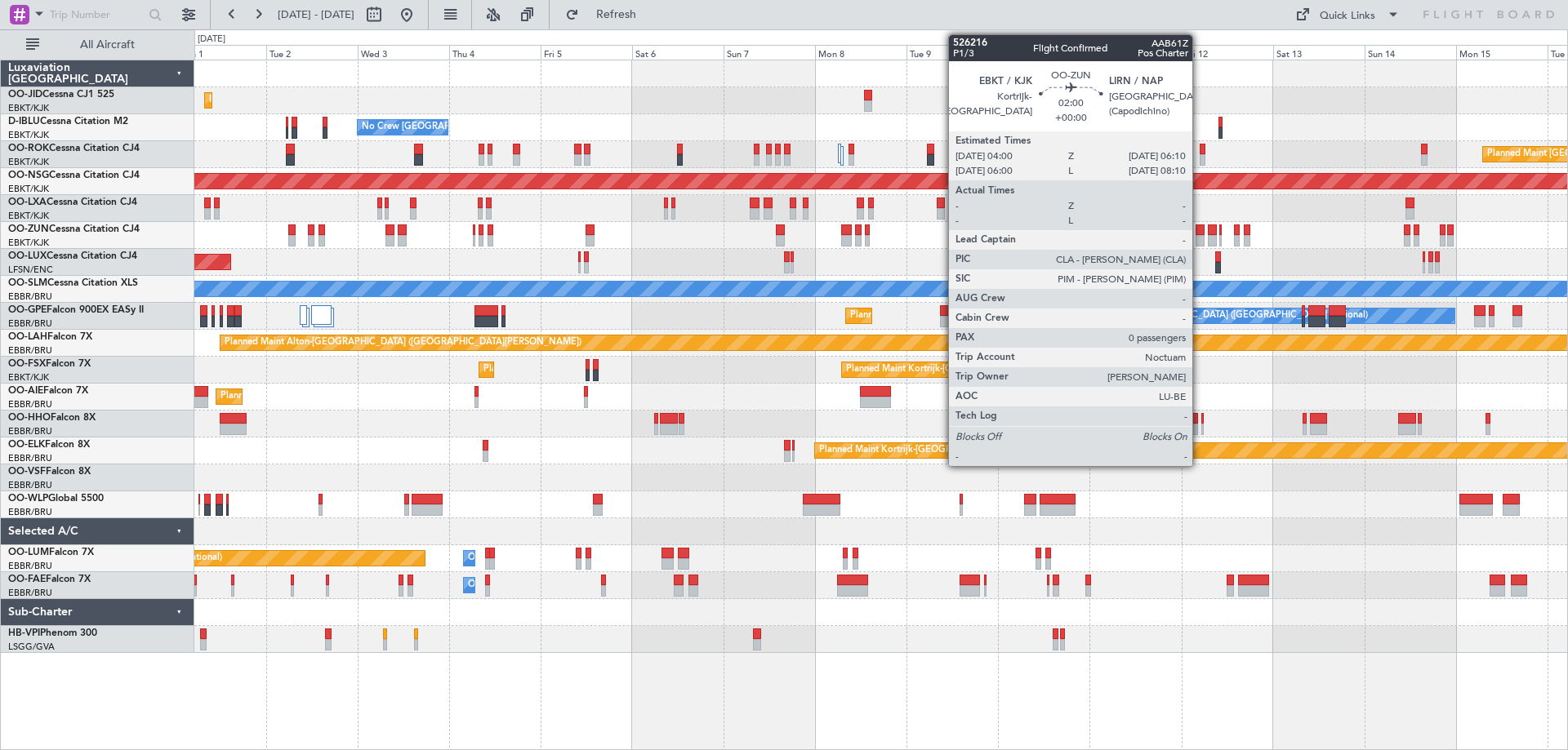
click at [526, 316] on div "Planned Maint Kortrijk-[GEOGRAPHIC_DATA] AOG Maint [GEOGRAPHIC_DATA]-[GEOGRAPHI…" at bounding box center [880, 356] width 1373 height 592
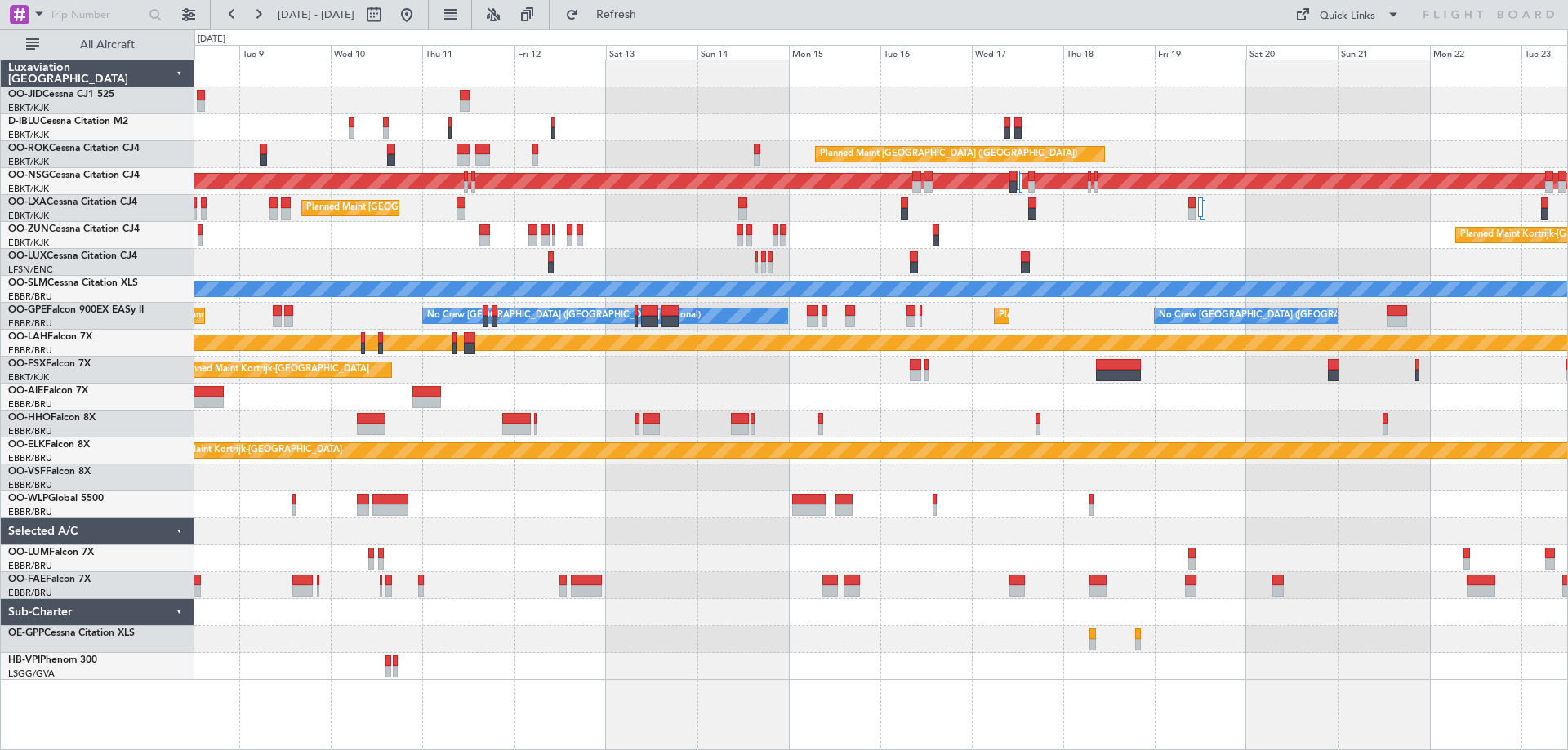
click at [585, 223] on div "null [GEOGRAPHIC_DATA]-[GEOGRAPHIC_DATA] Planned Maint [GEOGRAPHIC_DATA]-[GEOGR…" at bounding box center [880, 369] width 1373 height 619
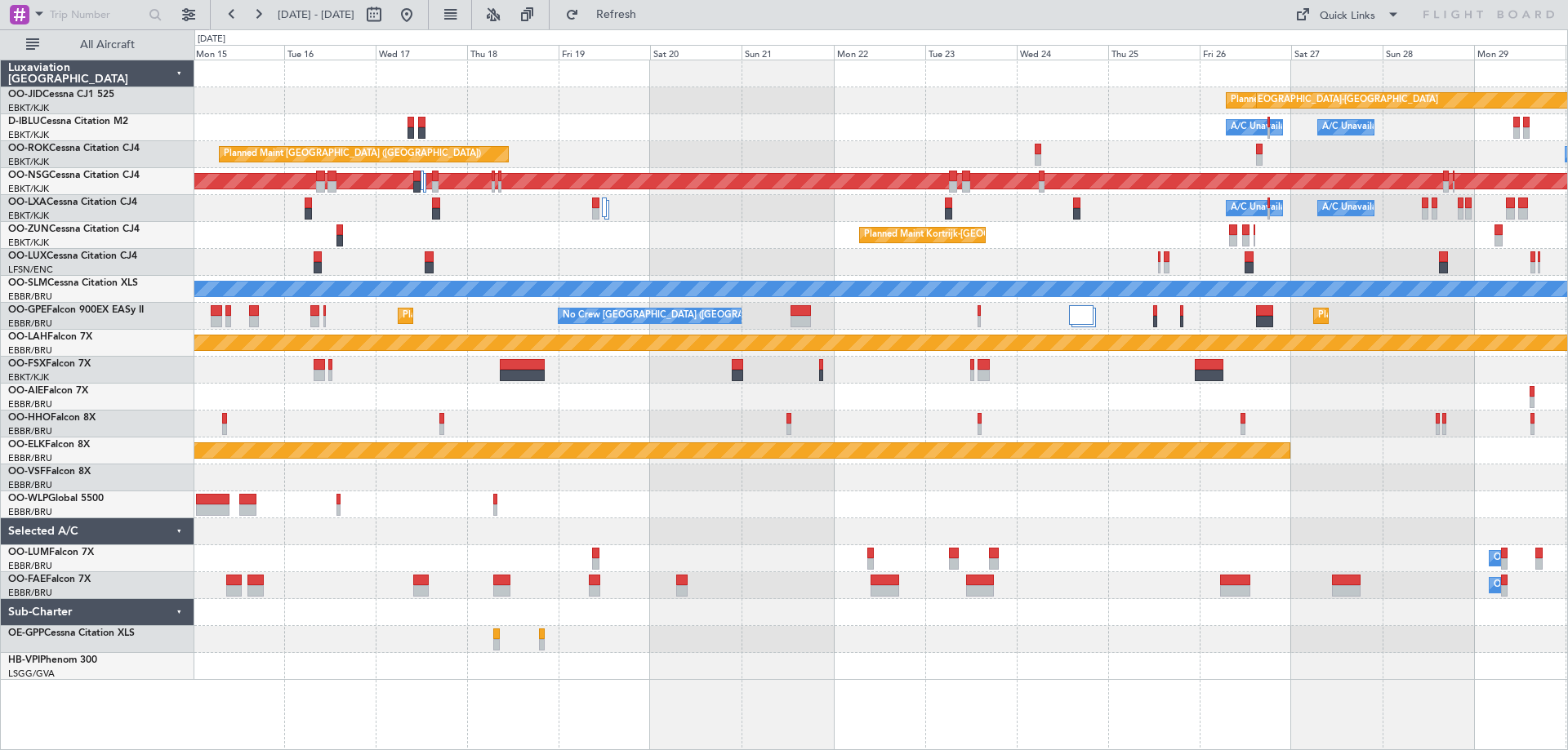
click at [535, 336] on div "null [GEOGRAPHIC_DATA]-[GEOGRAPHIC_DATA] Planned Maint [GEOGRAPHIC_DATA]-[GEOGR…" at bounding box center [880, 369] width 1373 height 619
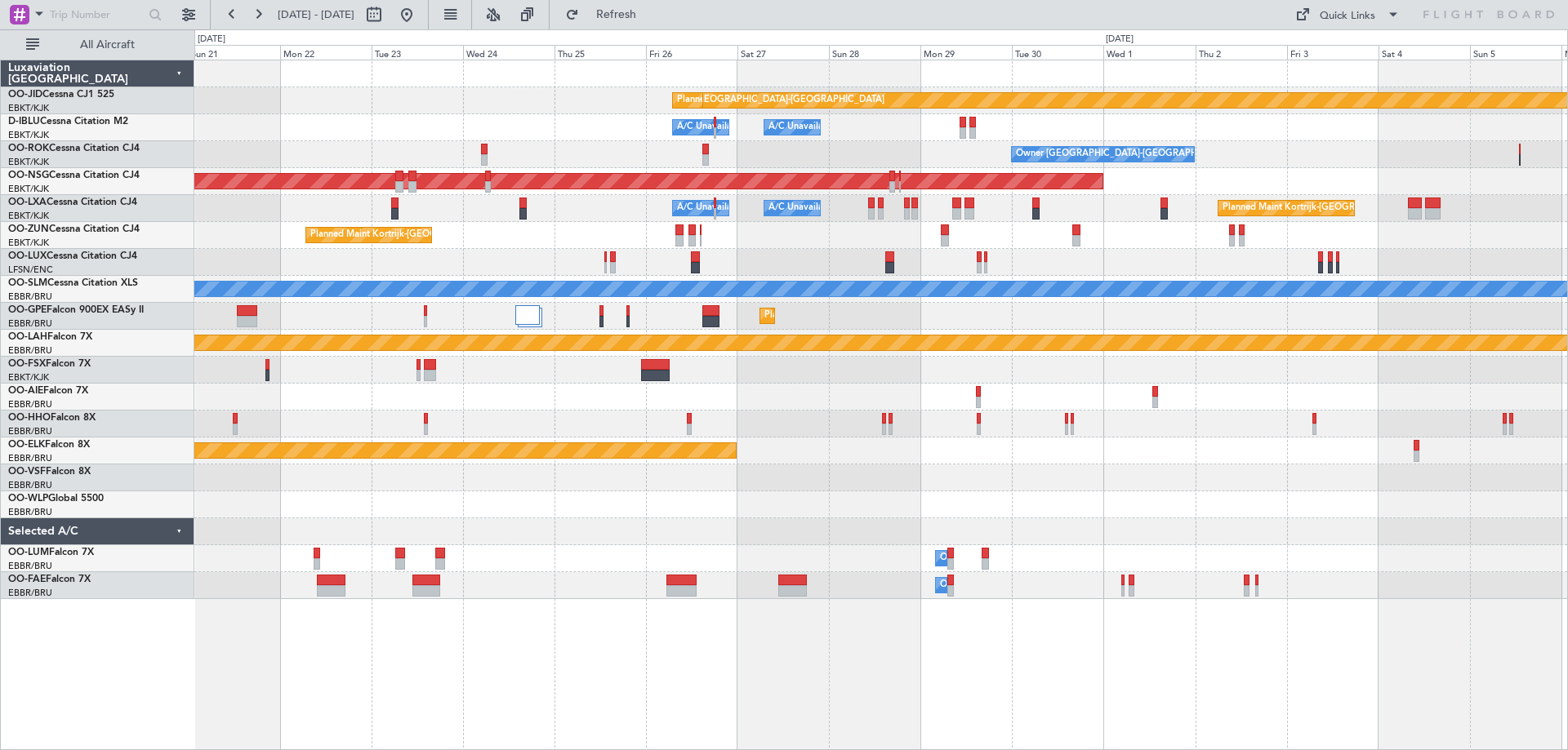
click at [723, 255] on div "null [GEOGRAPHIC_DATA]-[GEOGRAPHIC_DATA] Planned Maint [GEOGRAPHIC_DATA]-[GEOGR…" at bounding box center [880, 329] width 1373 height 538
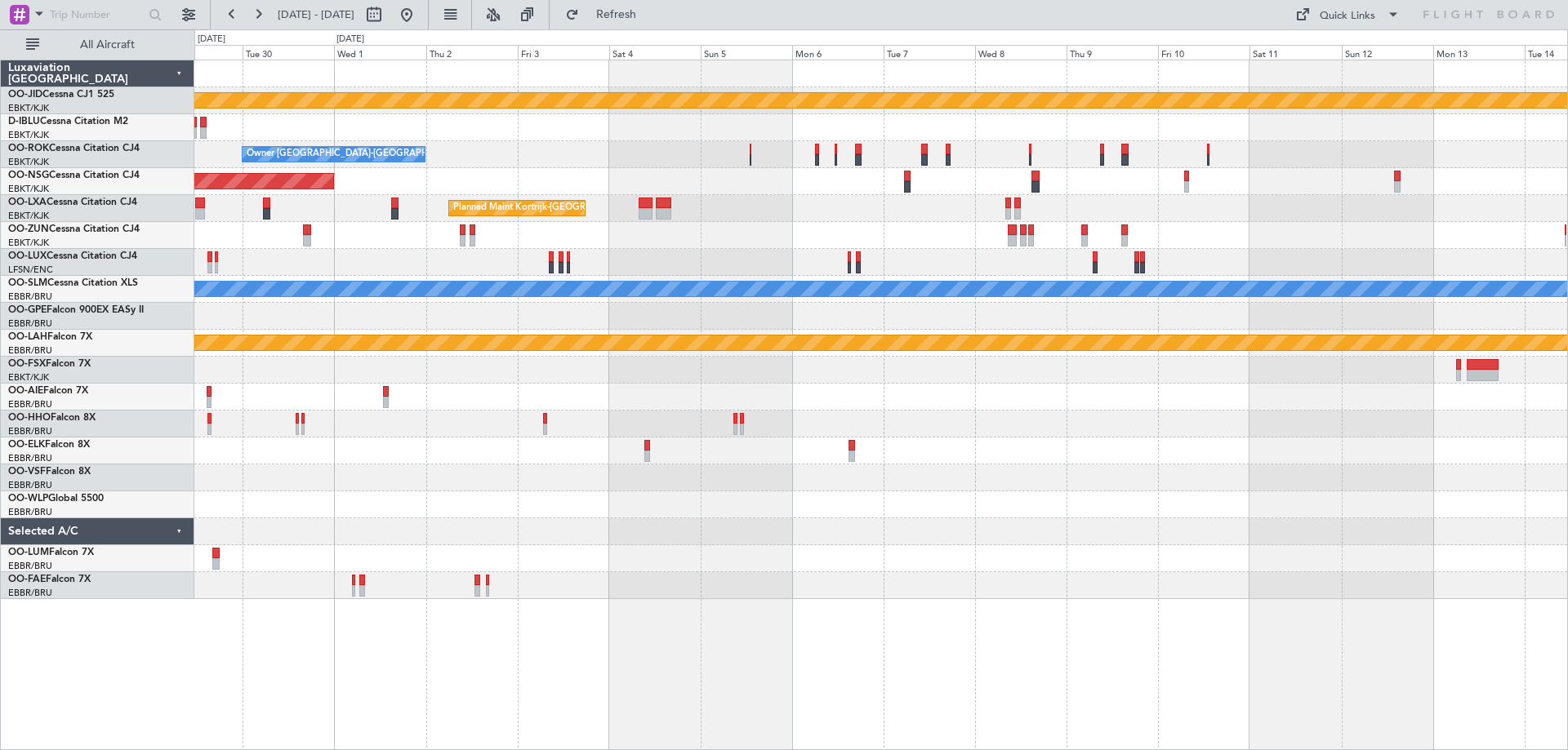
click at [634, 220] on div "Planned Maint Kortrijk-[GEOGRAPHIC_DATA] A/C Unavailable A/C Unavailable [GEOGR…" at bounding box center [880, 208] width 1373 height 27
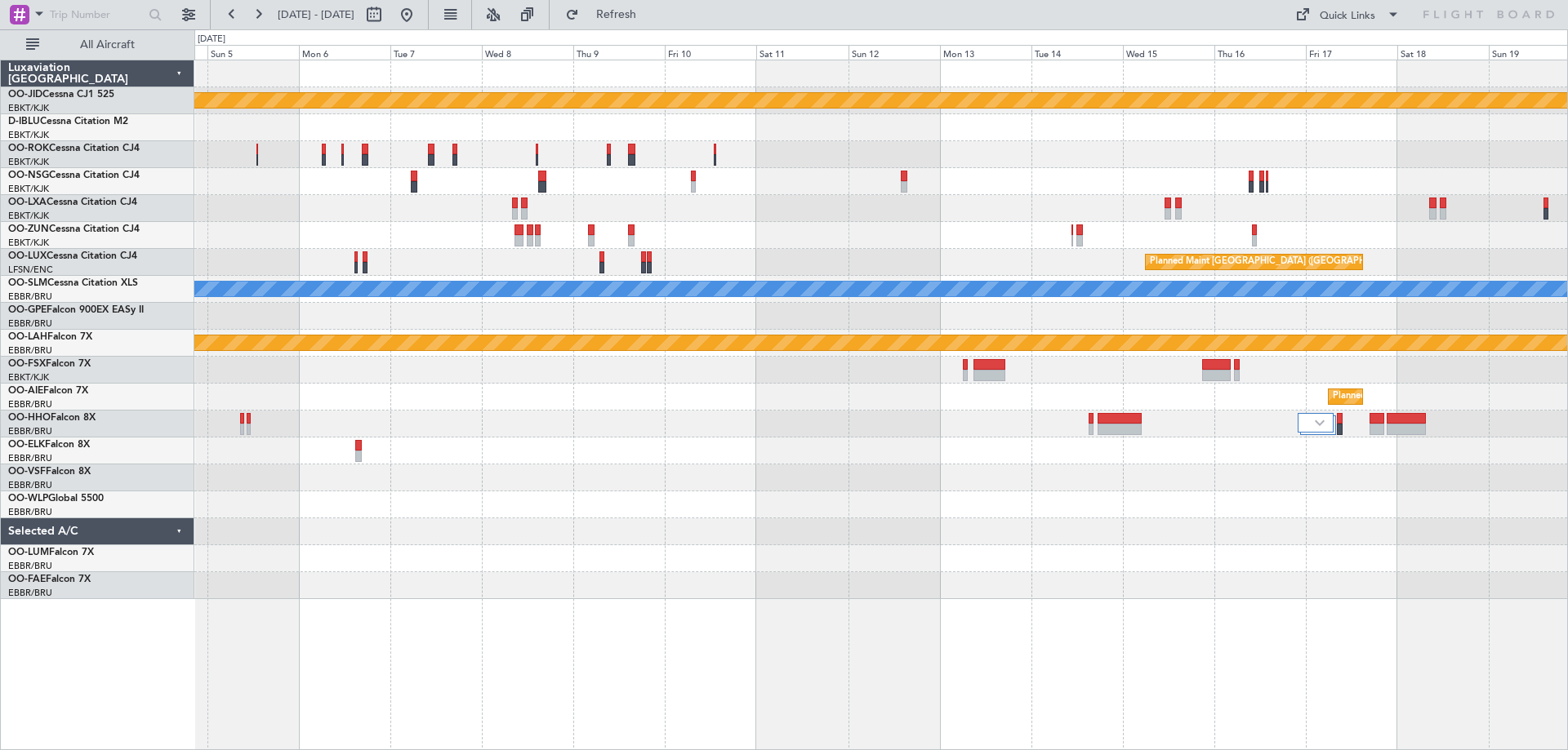
click at [404, 254] on div "null [GEOGRAPHIC_DATA]-[GEOGRAPHIC_DATA] Owner [GEOGRAPHIC_DATA]-[GEOGRAPHIC_DA…" at bounding box center [880, 329] width 1373 height 538
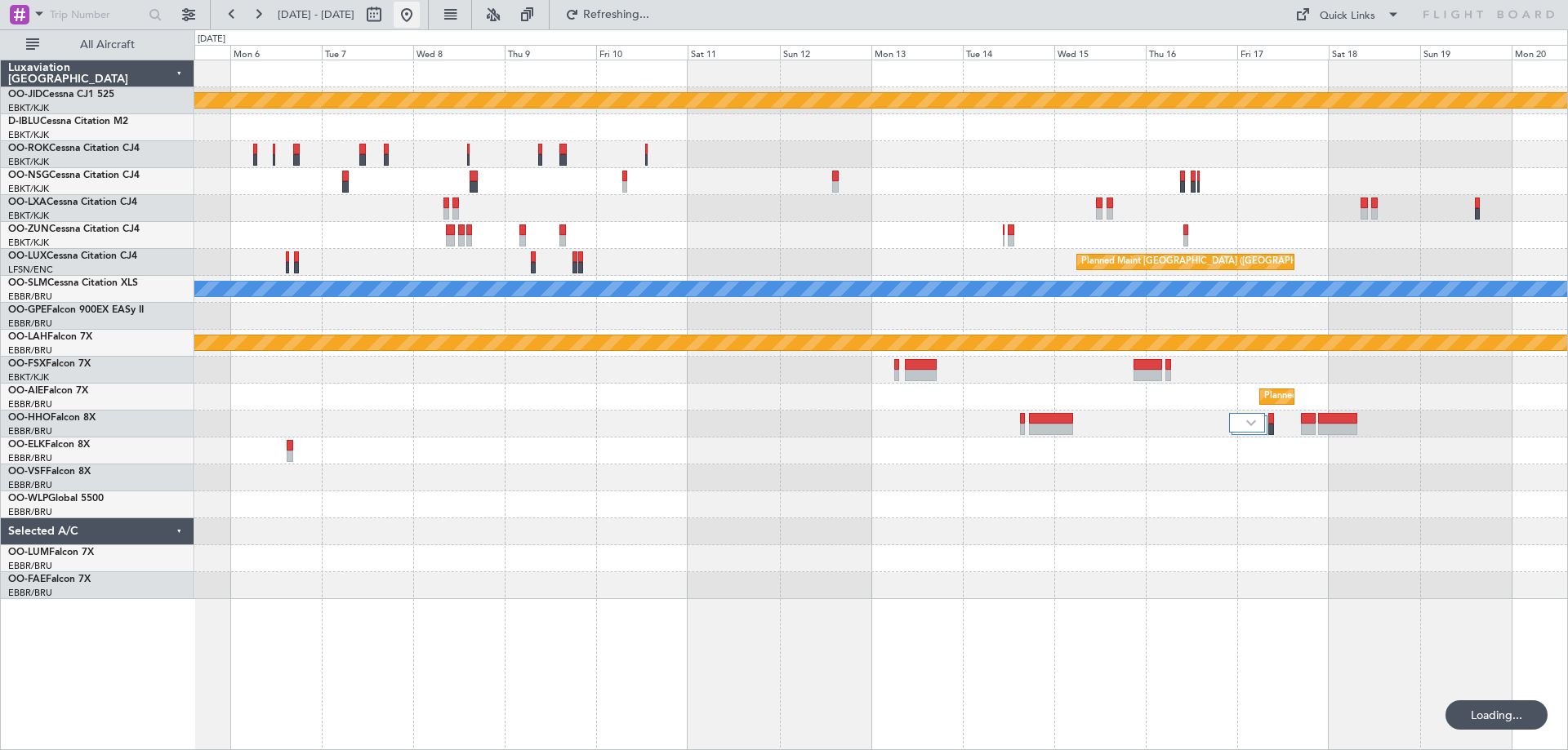
click at [420, 12] on button at bounding box center [407, 15] width 26 height 26
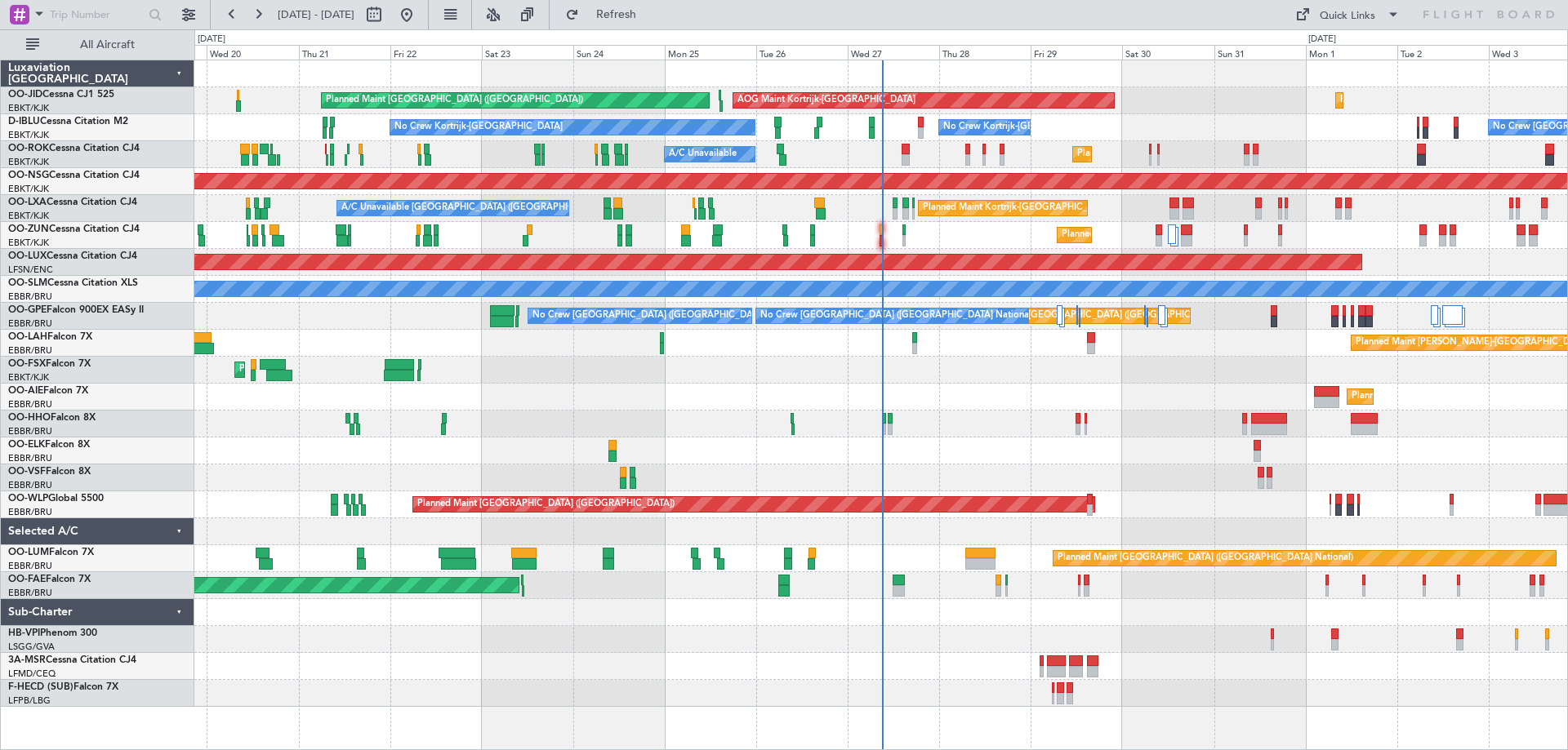
click at [715, 497] on div "AOG Maint Kortrijk-[GEOGRAPHIC_DATA] Planned Maint [GEOGRAPHIC_DATA] ([GEOGRAPH…" at bounding box center [880, 383] width 1373 height 646
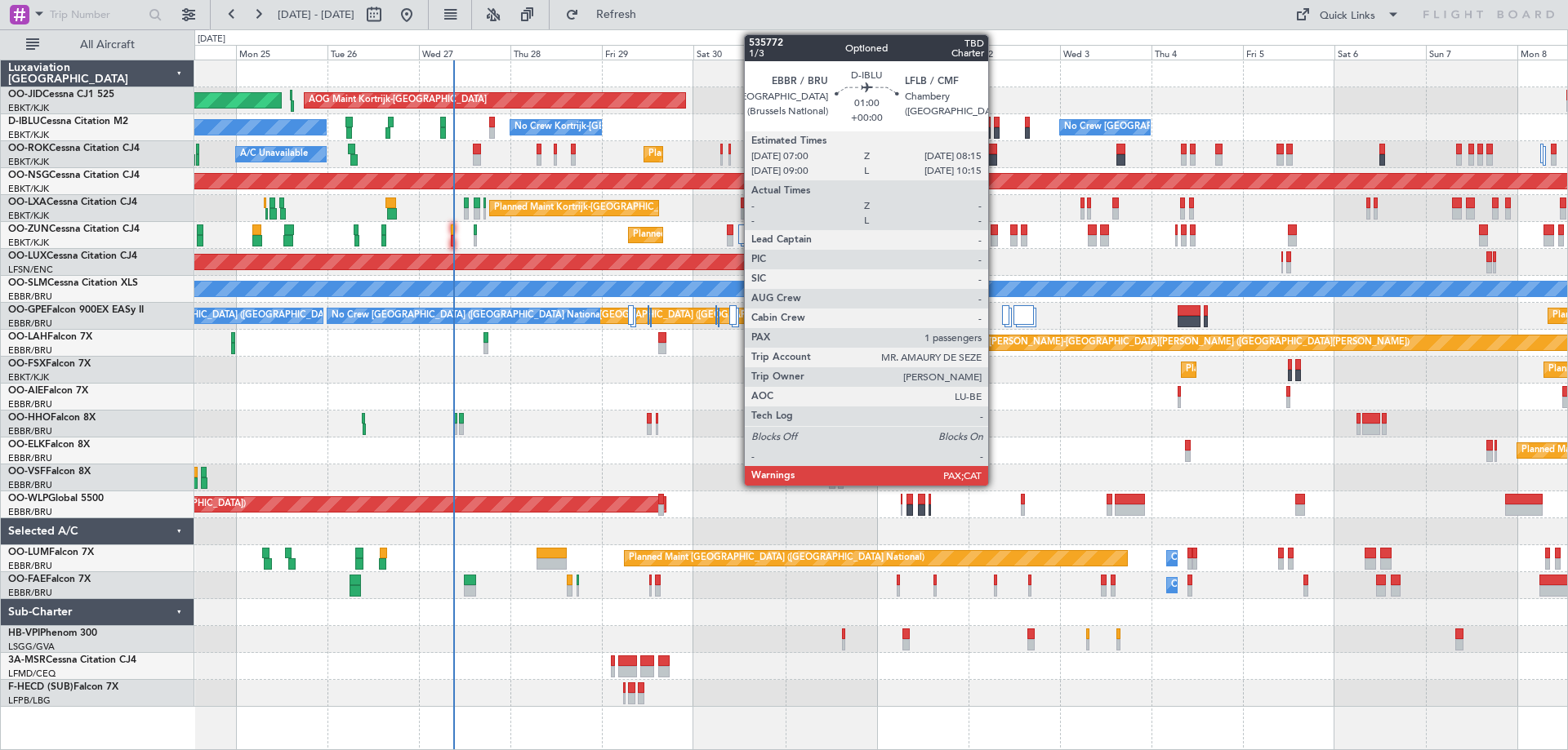
click at [995, 132] on div at bounding box center [996, 132] width 5 height 11
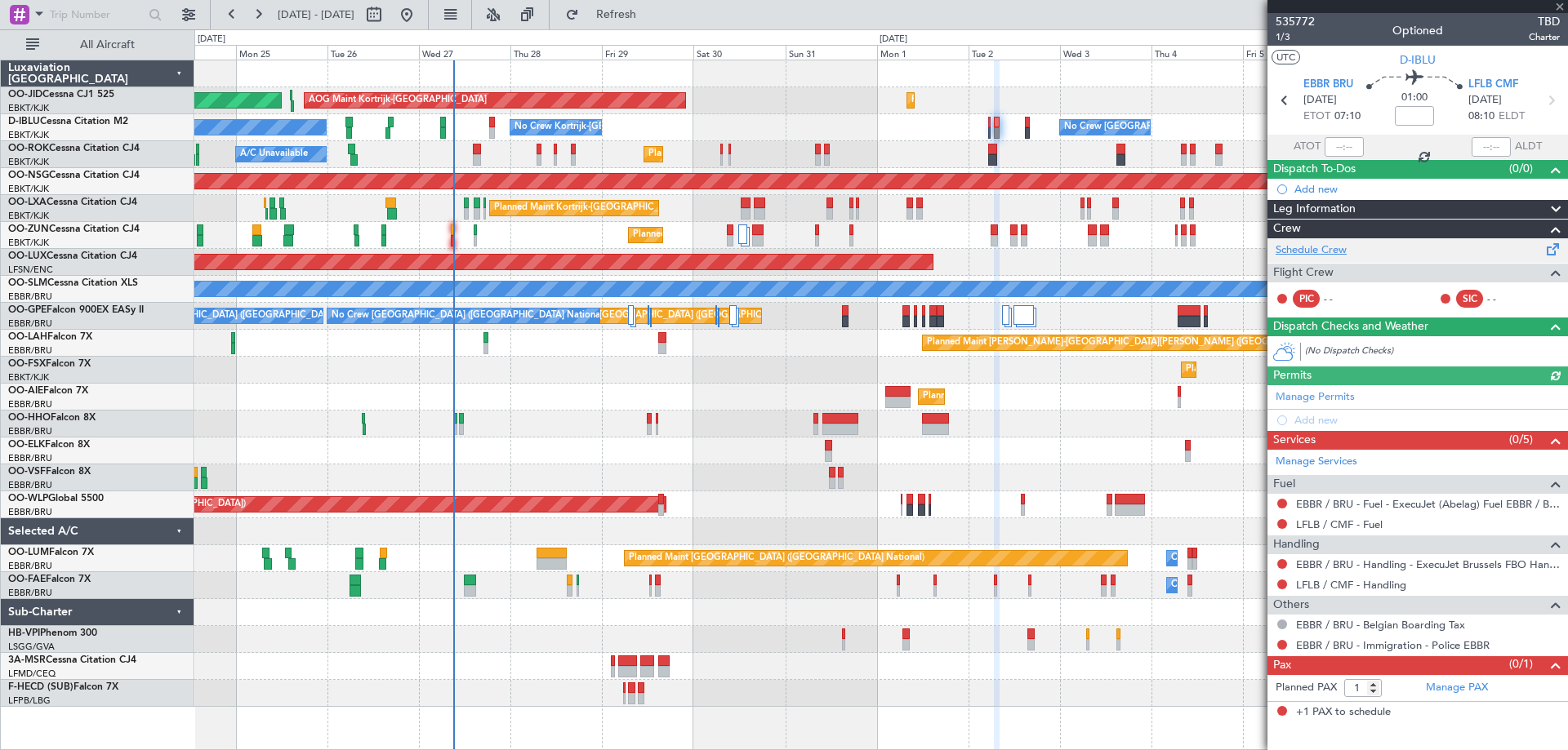
click at [1345, 242] on link "Schedule Crew" at bounding box center [1312, 250] width 71 height 17
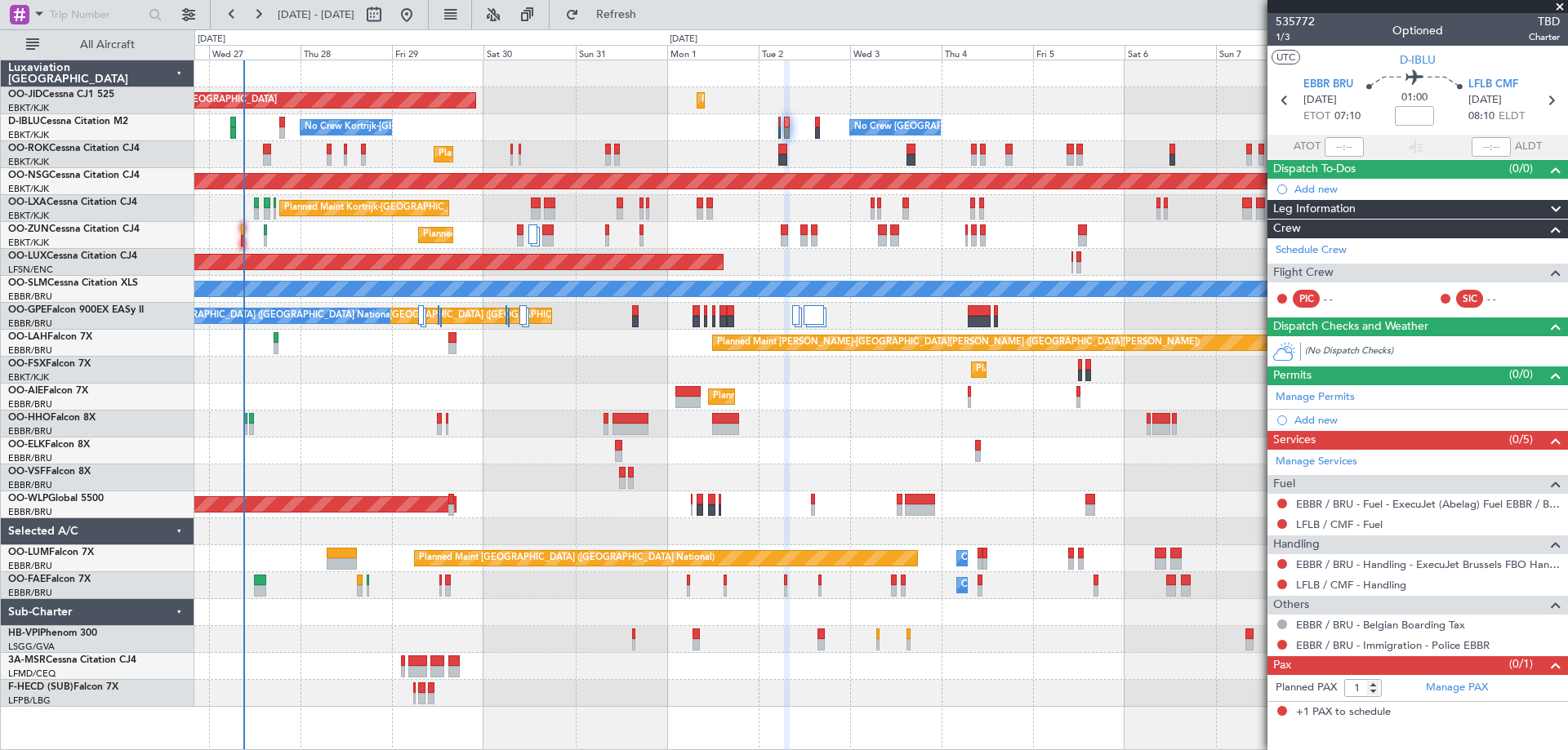
click at [329, 448] on div "AOG Maint Kortrijk-Wevelgem Planned Maint Kortrijk-Wevelgem Planned Maint Paris…" at bounding box center [880, 383] width 1373 height 646
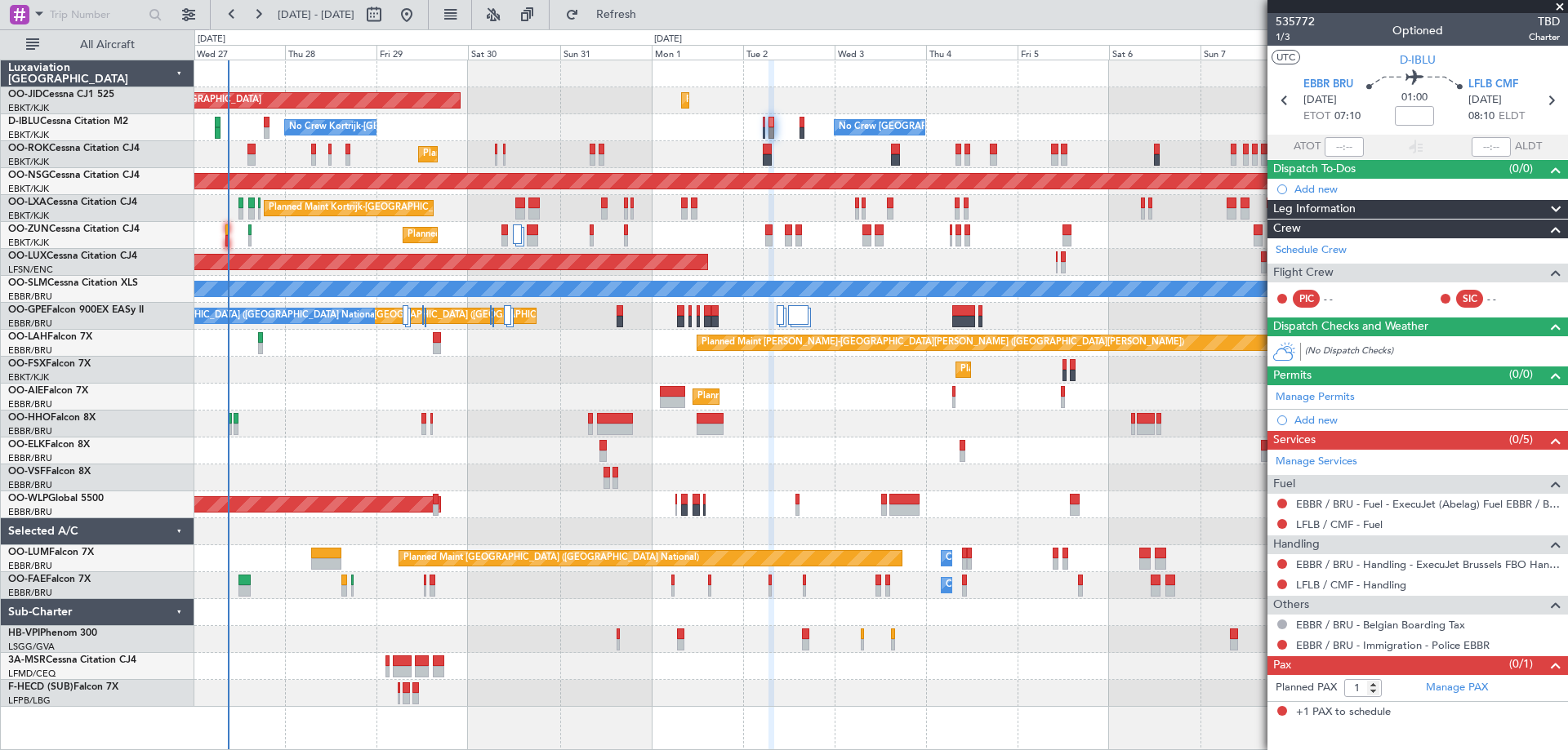
click at [397, 456] on div "Planned Maint Kortrijk-[GEOGRAPHIC_DATA]" at bounding box center [880, 450] width 1373 height 27
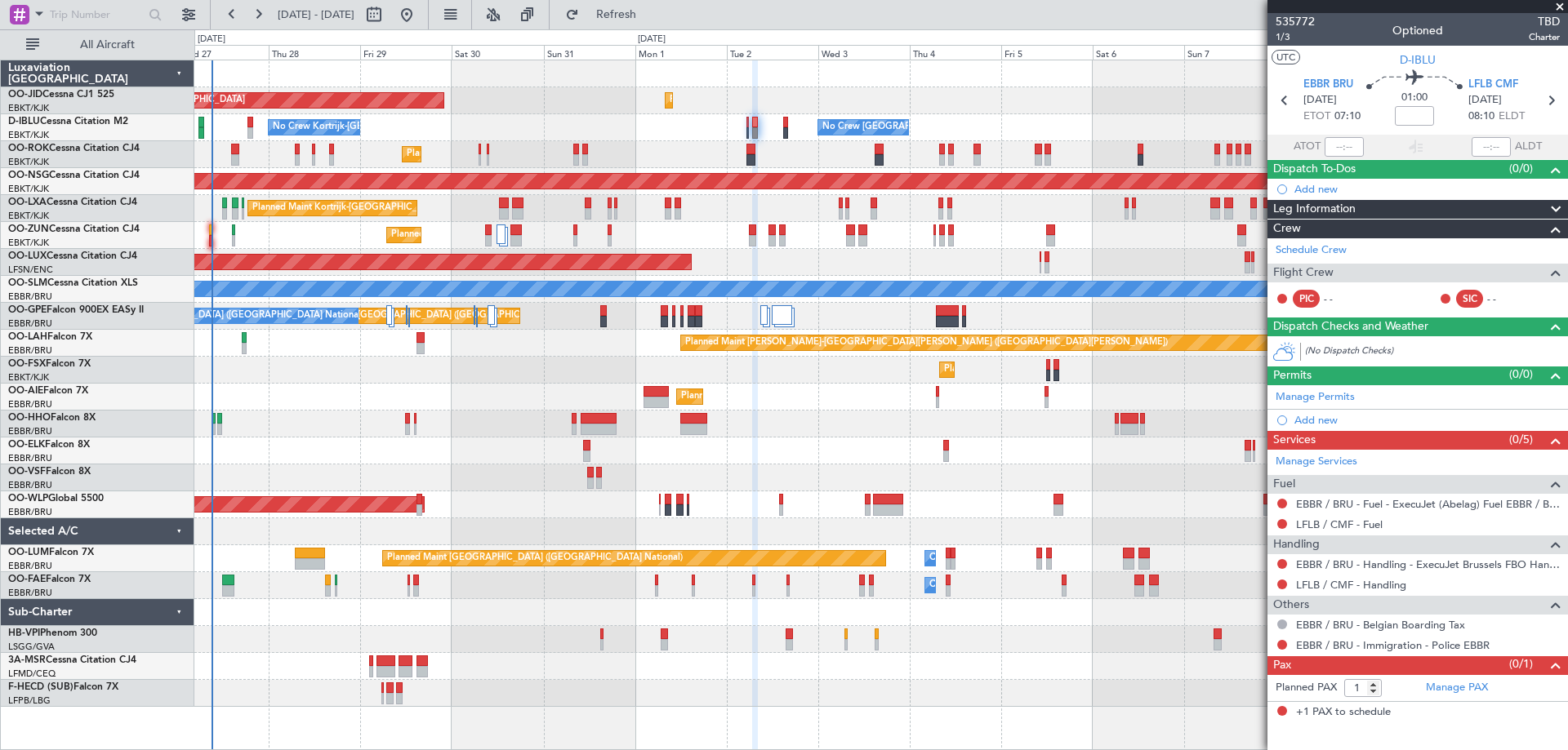
click at [306, 387] on div "AOG Maint Kortrijk-Wevelgem Planned Maint Kortrijk-Wevelgem Planned Maint Paris…" at bounding box center [880, 383] width 1373 height 646
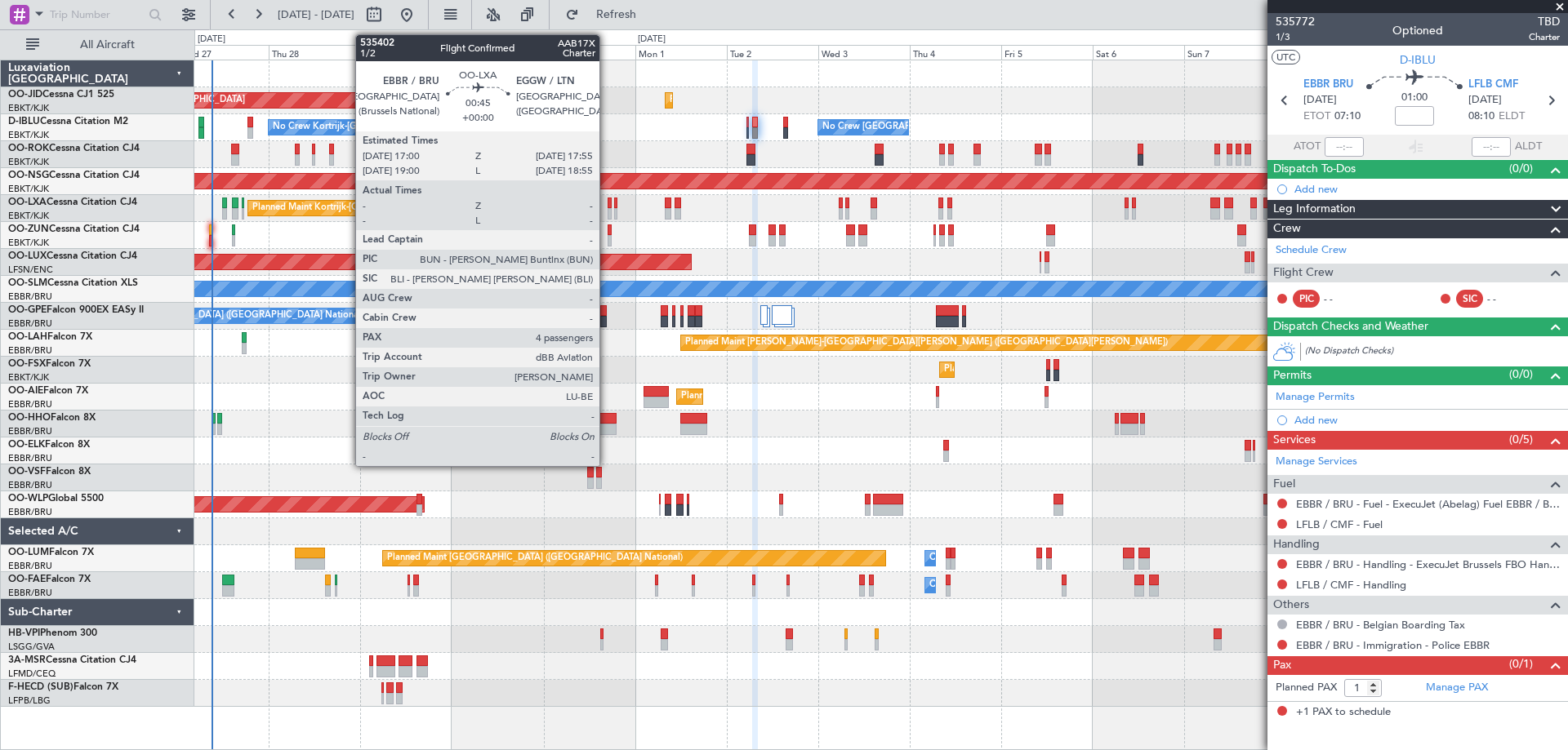
click at [608, 212] on div at bounding box center [609, 213] width 4 height 11
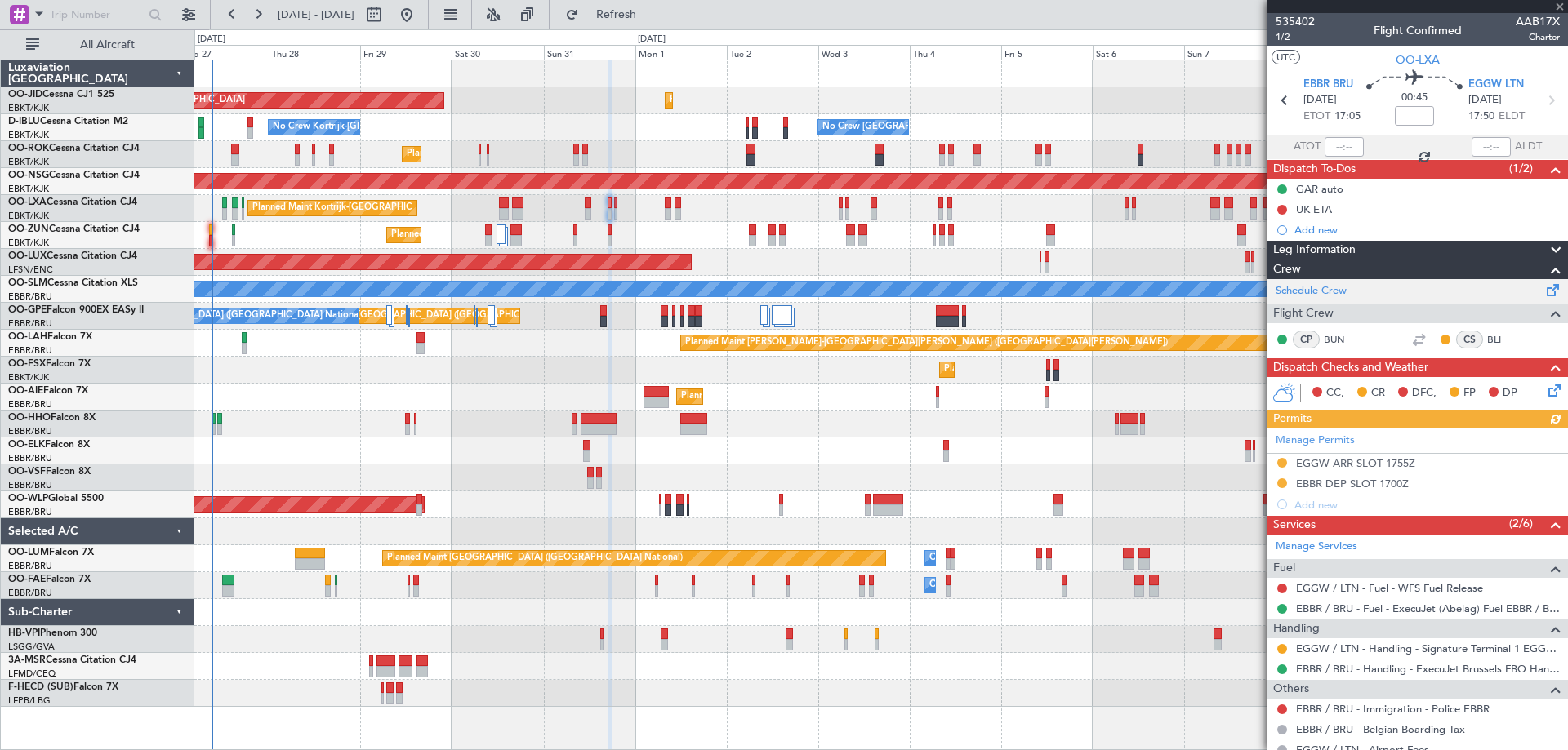
click at [1298, 290] on link "Schedule Crew" at bounding box center [1312, 291] width 71 height 17
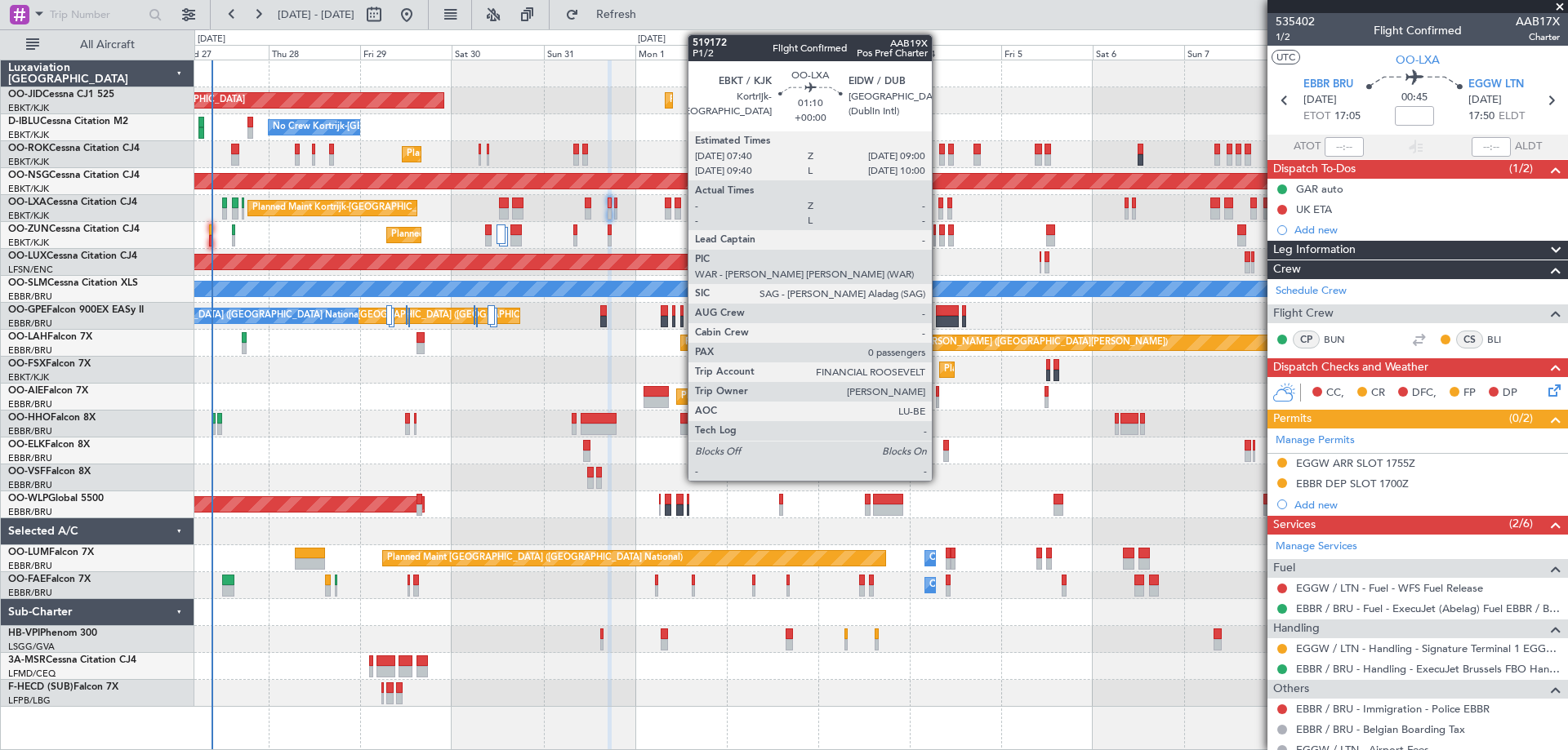
click at [940, 211] on div at bounding box center [941, 213] width 6 height 11
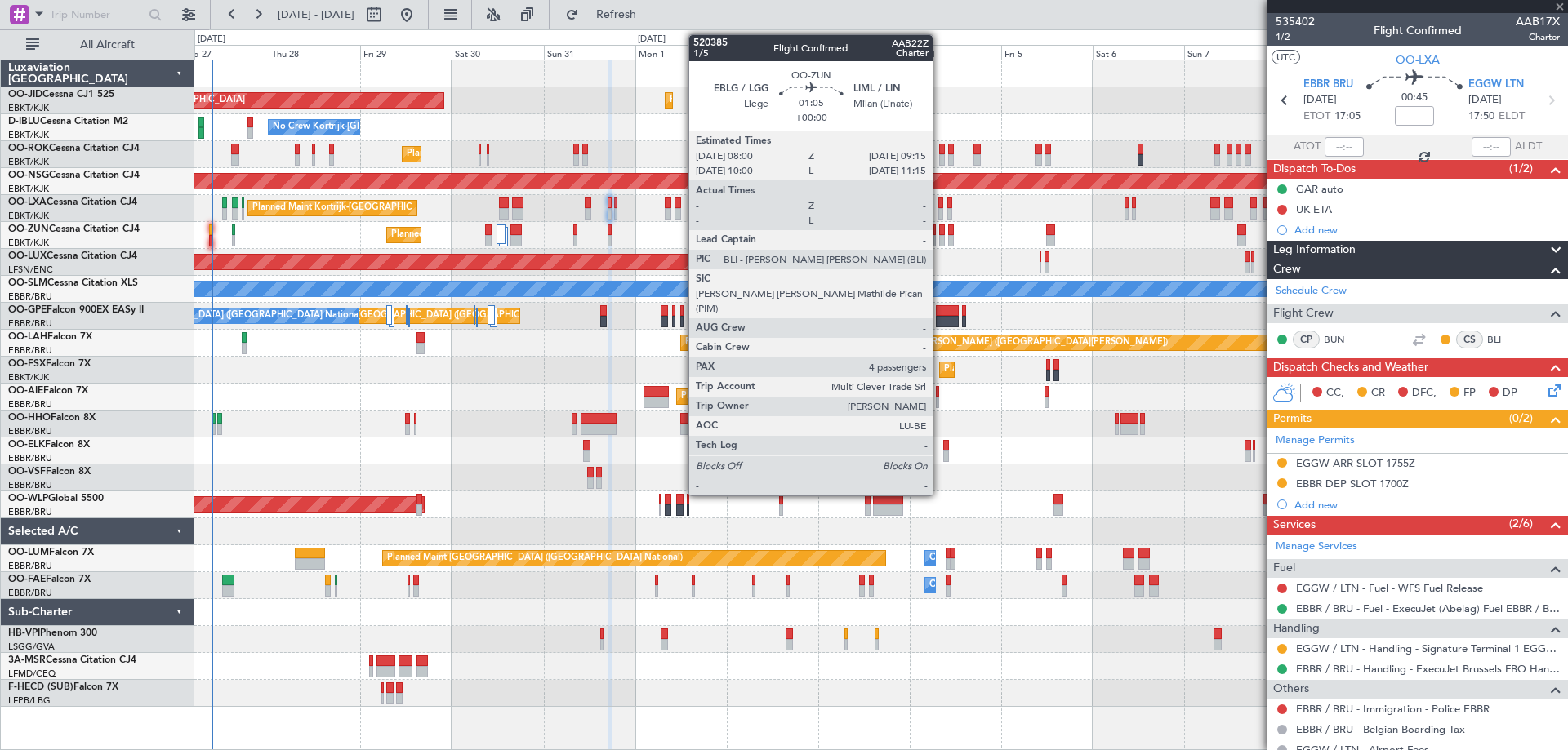
type input "0"
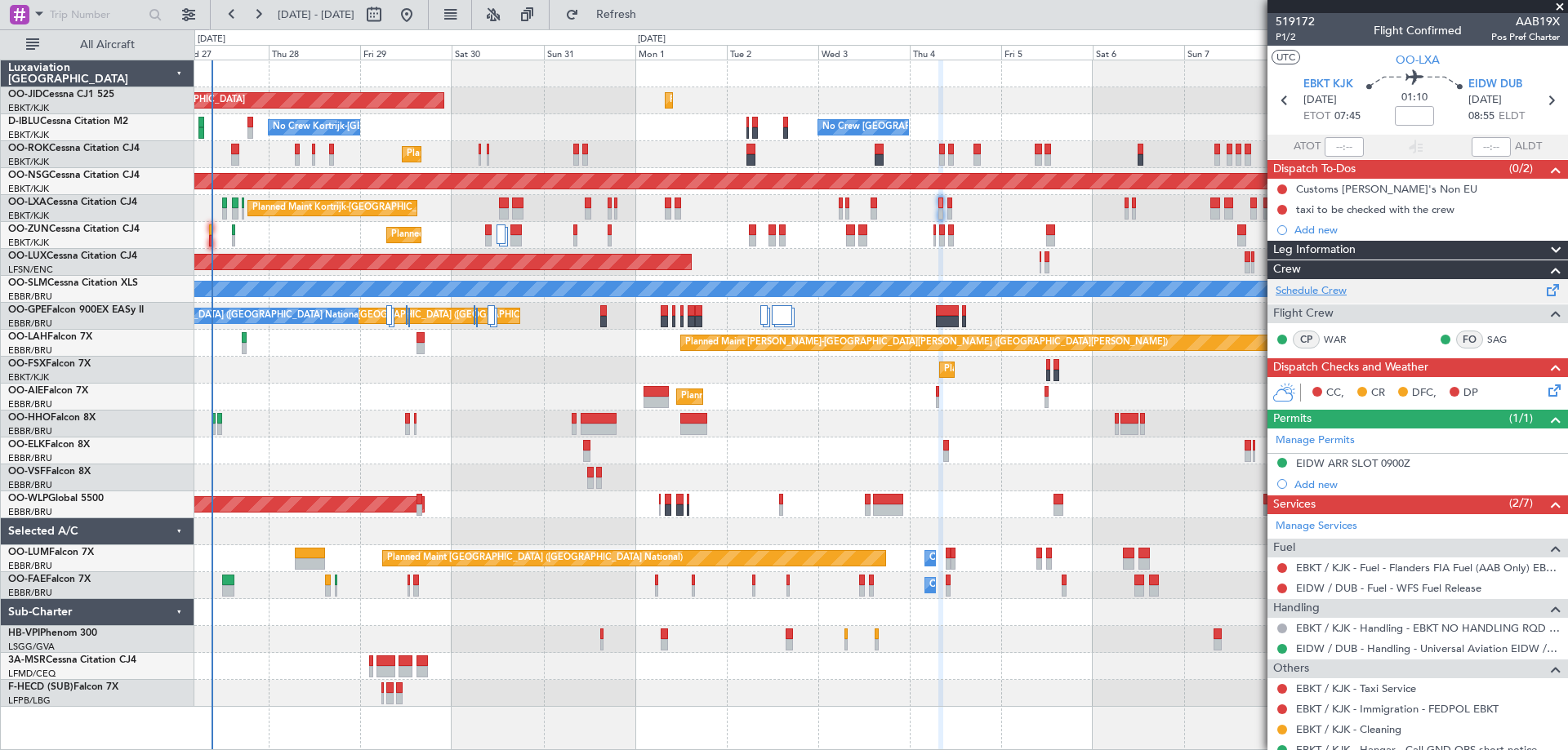
click at [1317, 285] on link "Schedule Crew" at bounding box center [1312, 291] width 71 height 17
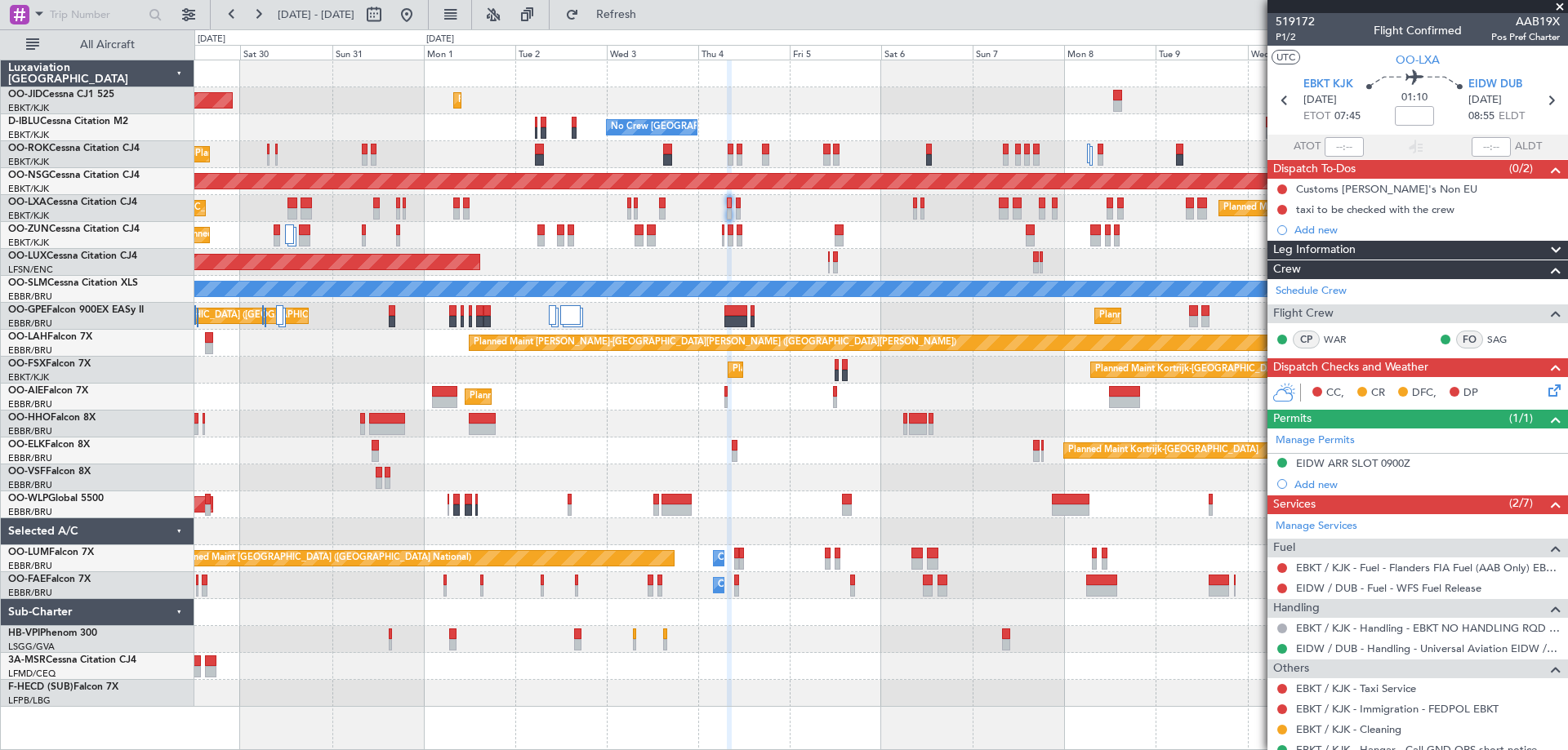
click at [769, 385] on div "AOG Maint Kortrijk-Wevelgem Planned Maint Kortrijk-Wevelgem No Crew Brussels (B…" at bounding box center [880, 383] width 1373 height 646
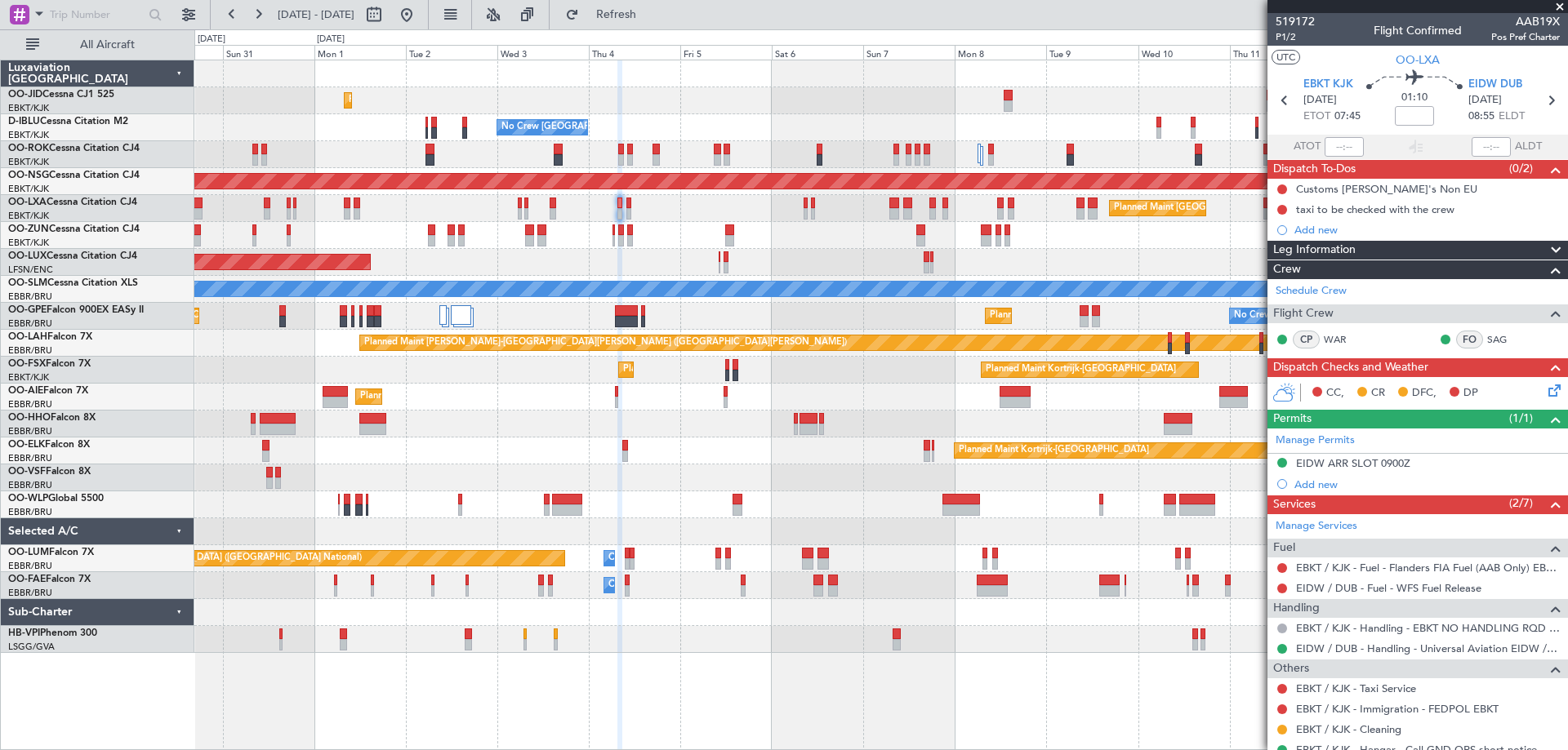
click at [802, 253] on div "Planned Maint [GEOGRAPHIC_DATA] ([GEOGRAPHIC_DATA])" at bounding box center [880, 262] width 1373 height 27
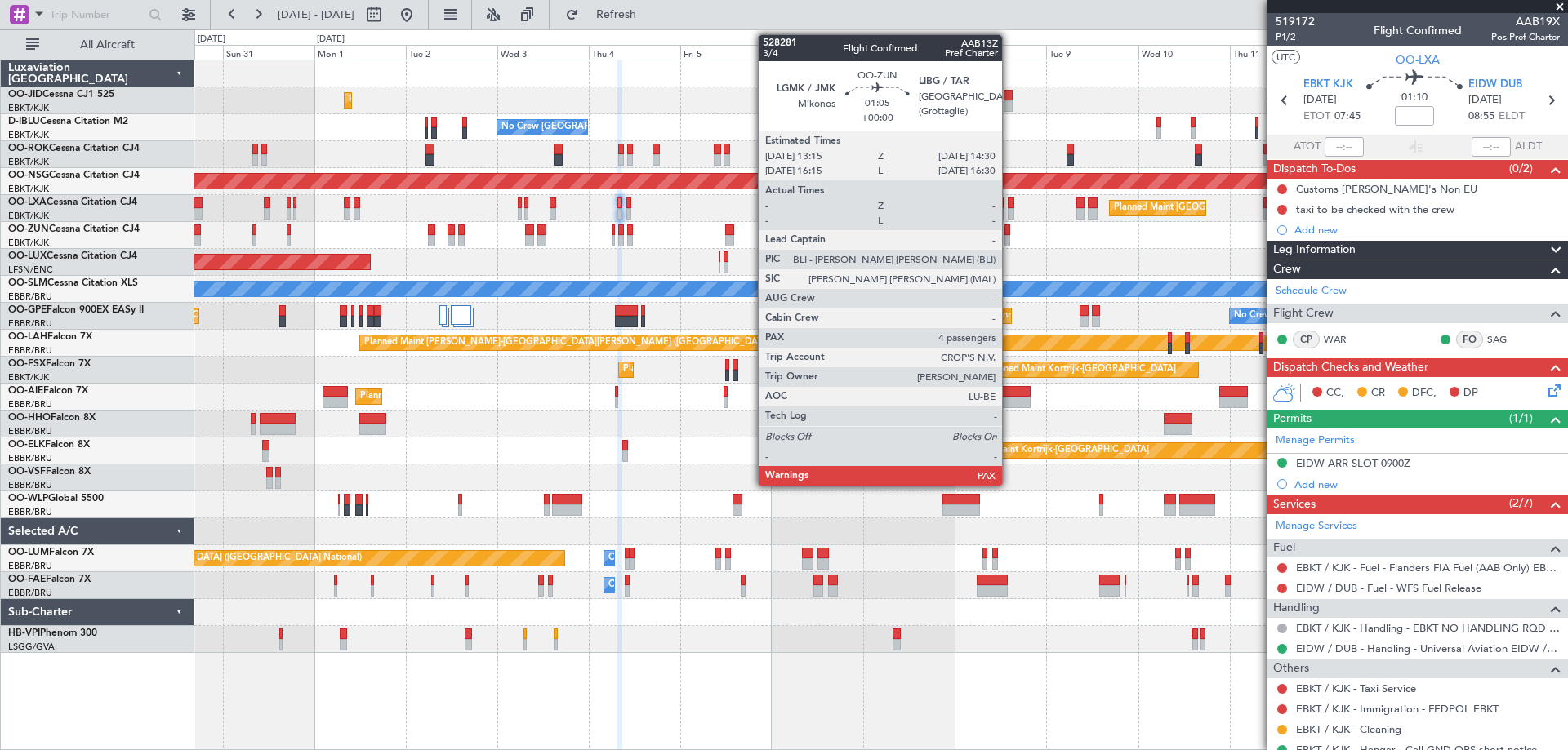
click at [762, 260] on div "Planned Maint Kortrijk-Wevelgem AOG Maint Kortrijk-Wevelgem No Crew Brussels (B…" at bounding box center [880, 356] width 1373 height 592
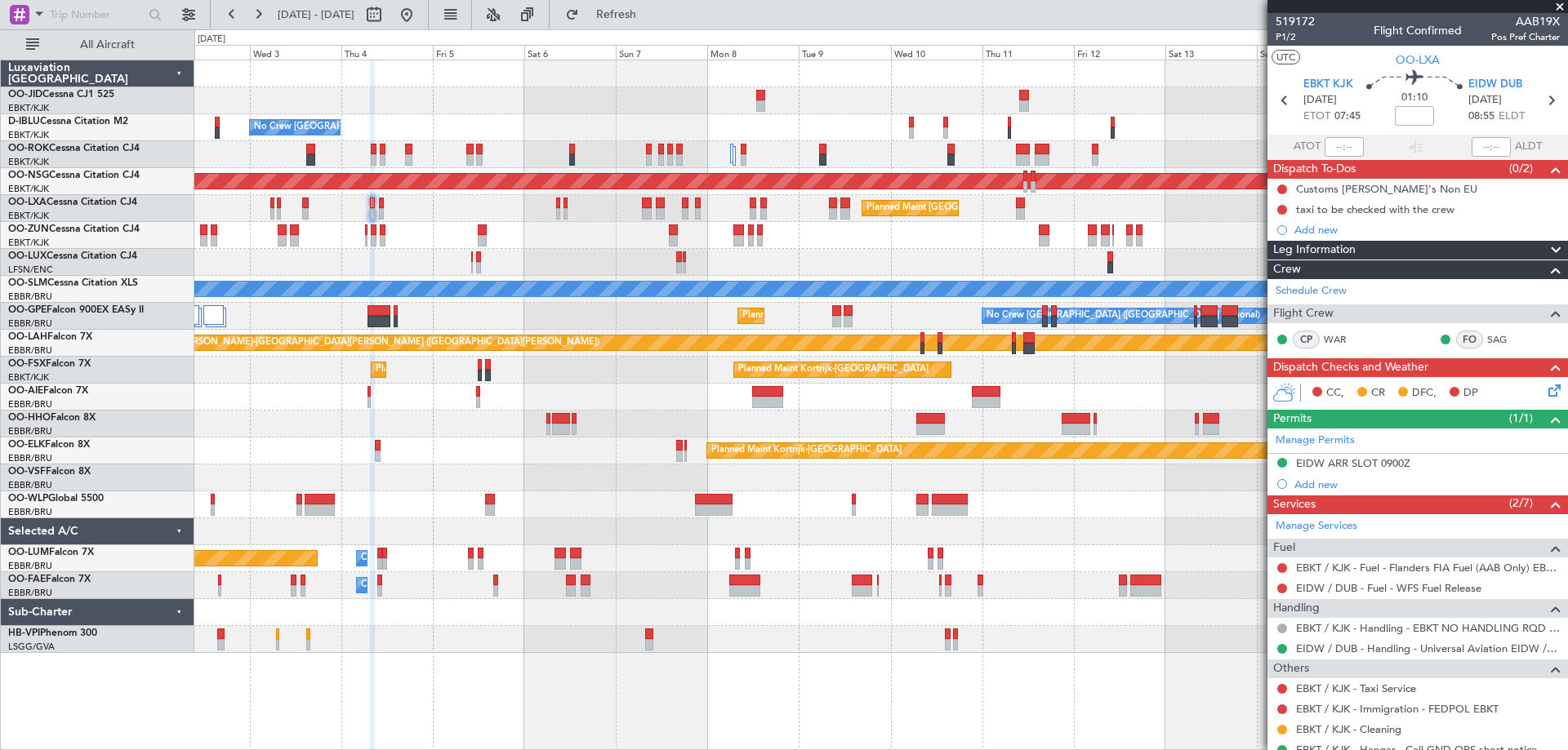
click at [636, 263] on div "Planned Maint Kortrijk-Wevelgem AOG Maint Kortrijk-Wevelgem No Crew Brussels (B…" at bounding box center [880, 356] width 1373 height 592
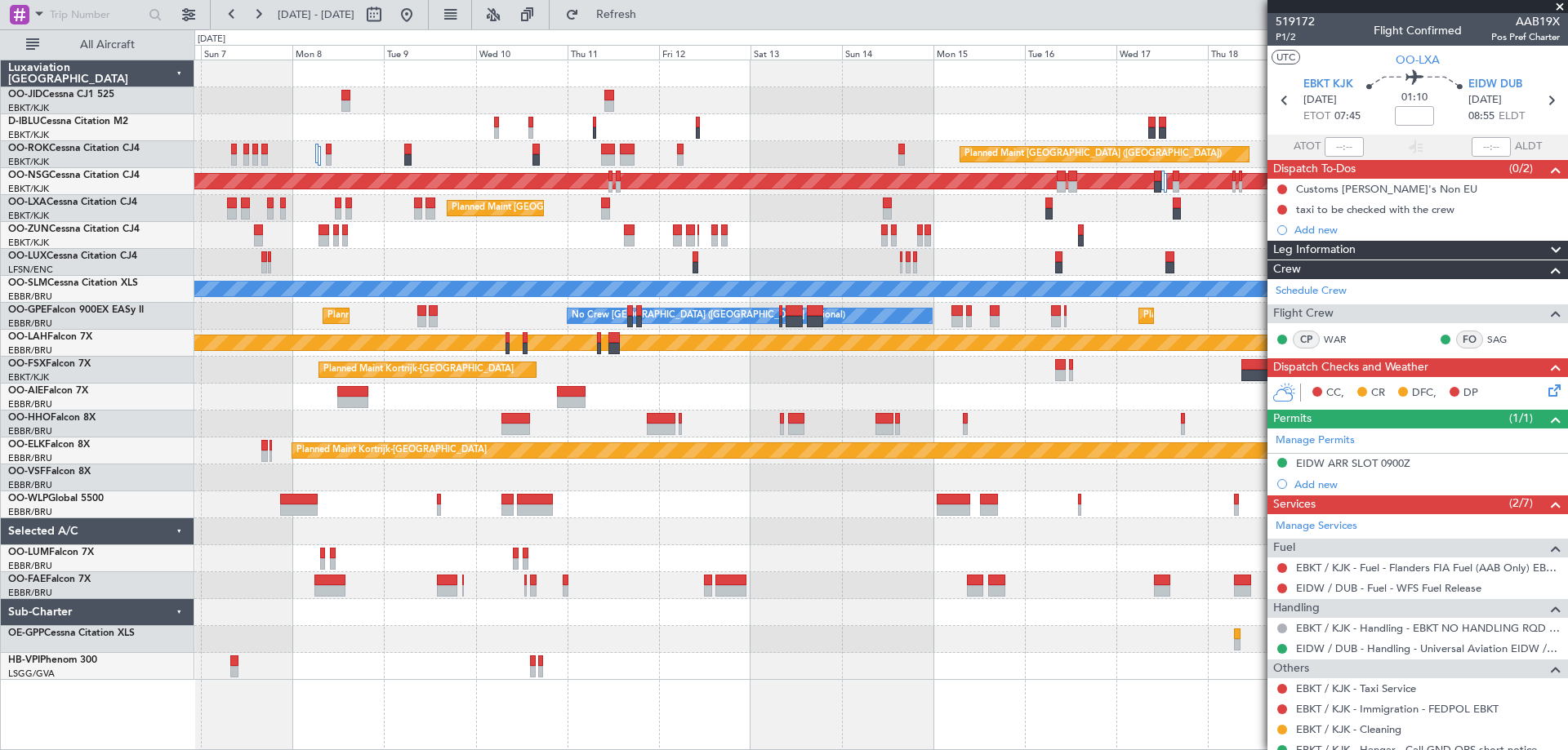
click at [566, 247] on div "Planned Maint Kortrijk-[GEOGRAPHIC_DATA]" at bounding box center [880, 235] width 1373 height 27
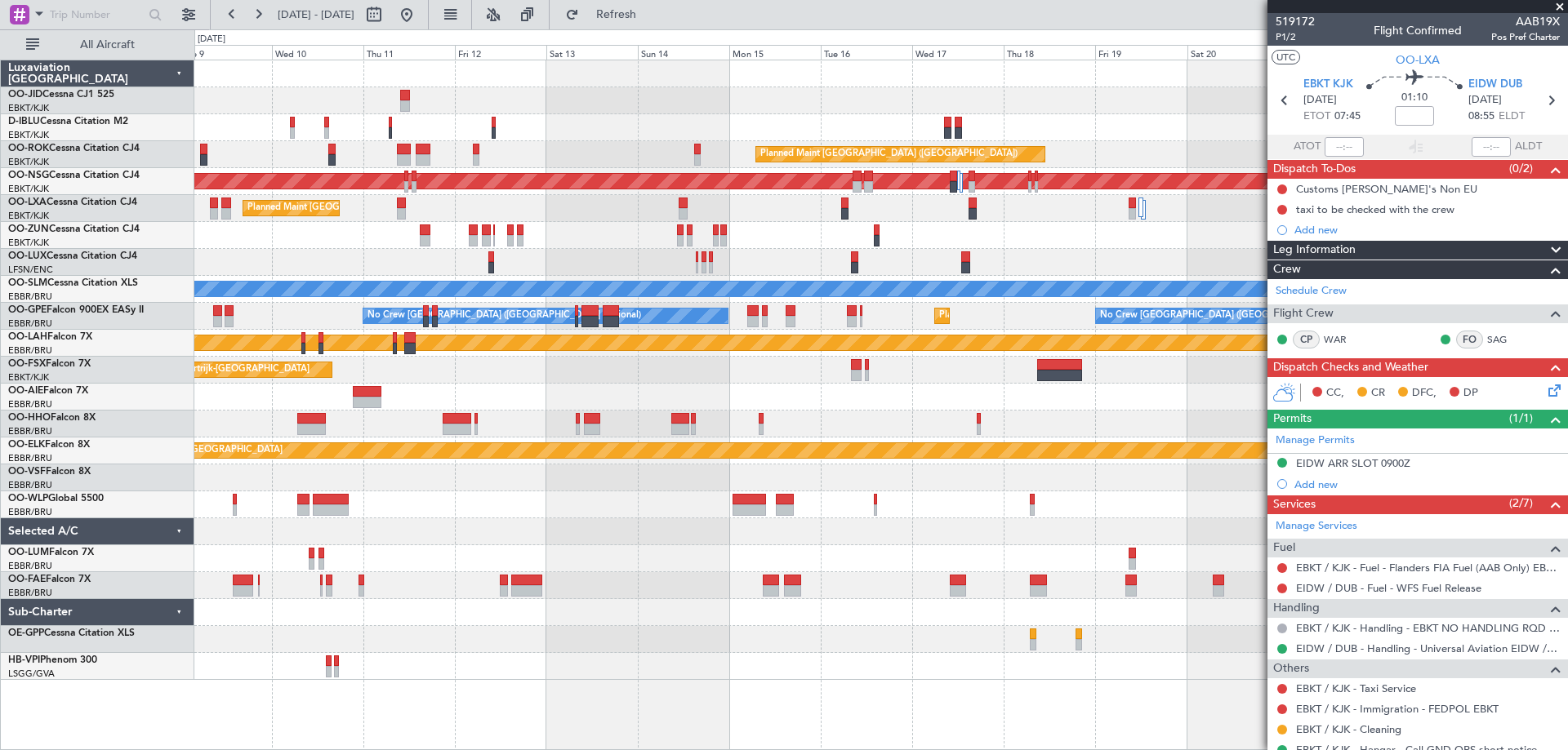
click at [694, 644] on div at bounding box center [880, 639] width 1373 height 27
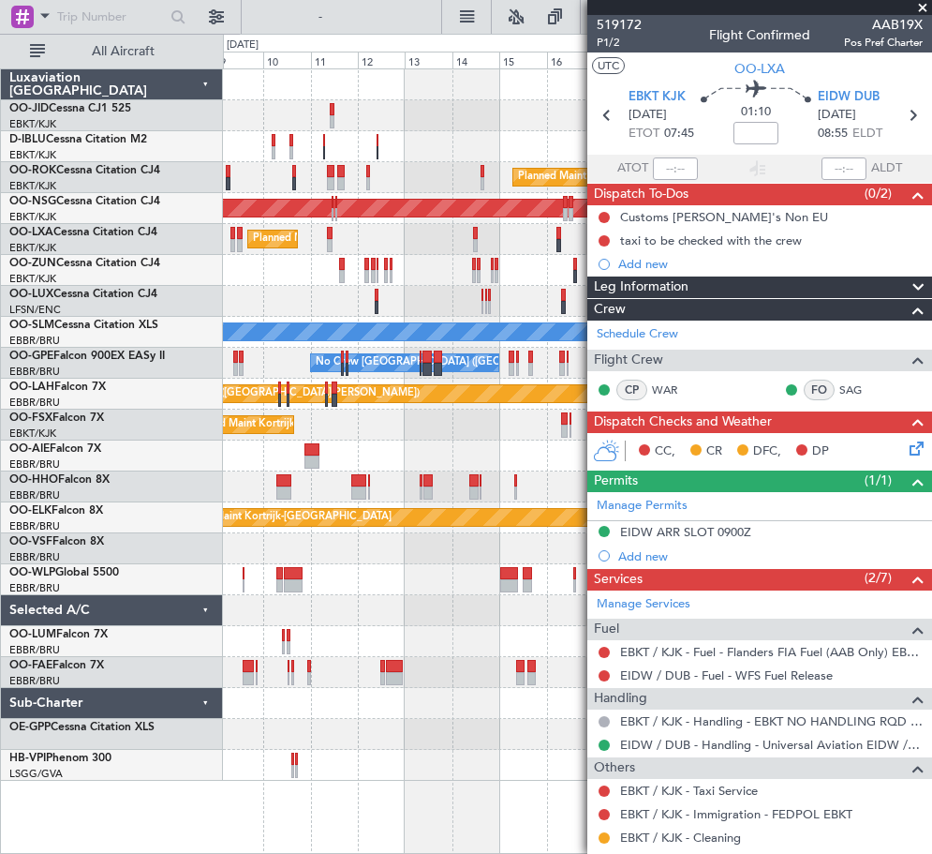
click at [395, 507] on div "Planned Maint Kortrijk-Wevelgem null Kortrijk-Wevelgem A/C Unavailable Brussels…" at bounding box center [577, 424] width 708 height 711
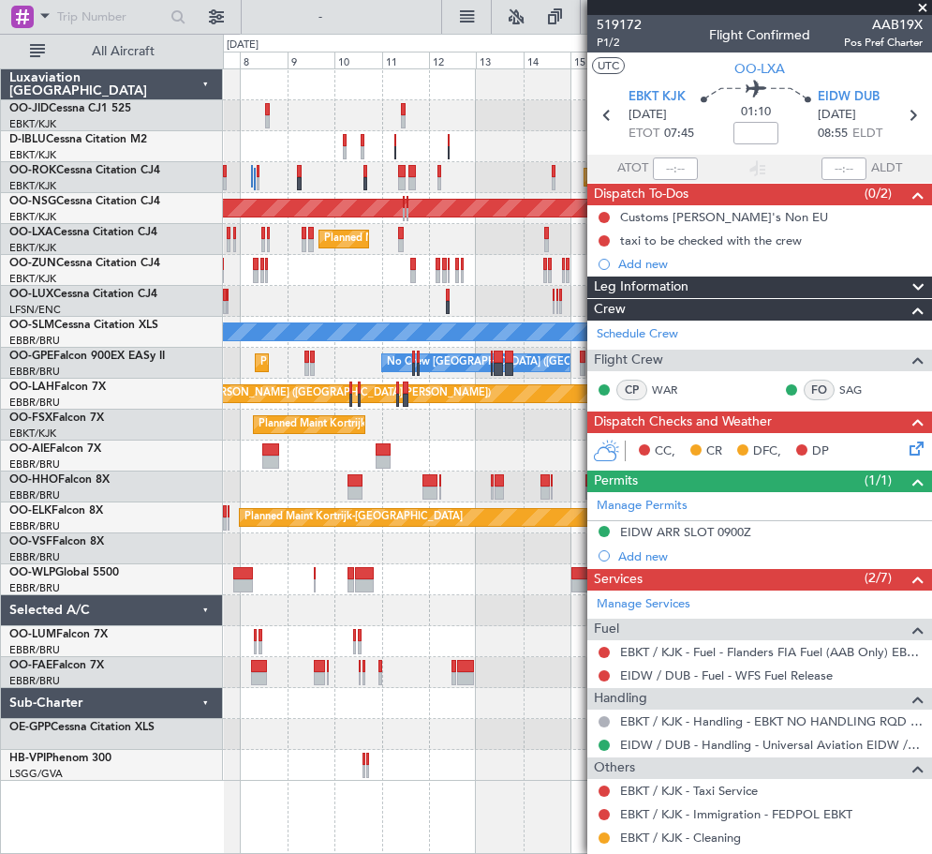
click at [926, 10] on span at bounding box center [923, 8] width 19 height 17
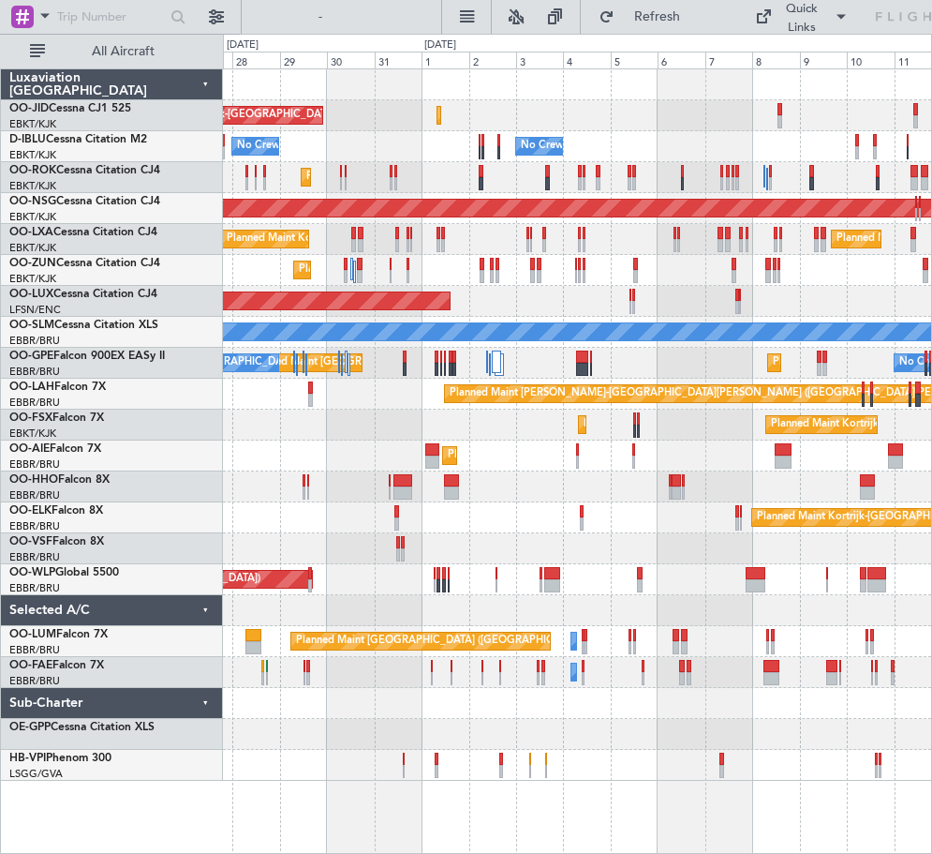
click at [932, 611] on html "07 Sep 2025 - 22 Sep 2025 Refresh Quick Links All Aircraft Planned Maint Kortri…" at bounding box center [466, 427] width 932 height 854
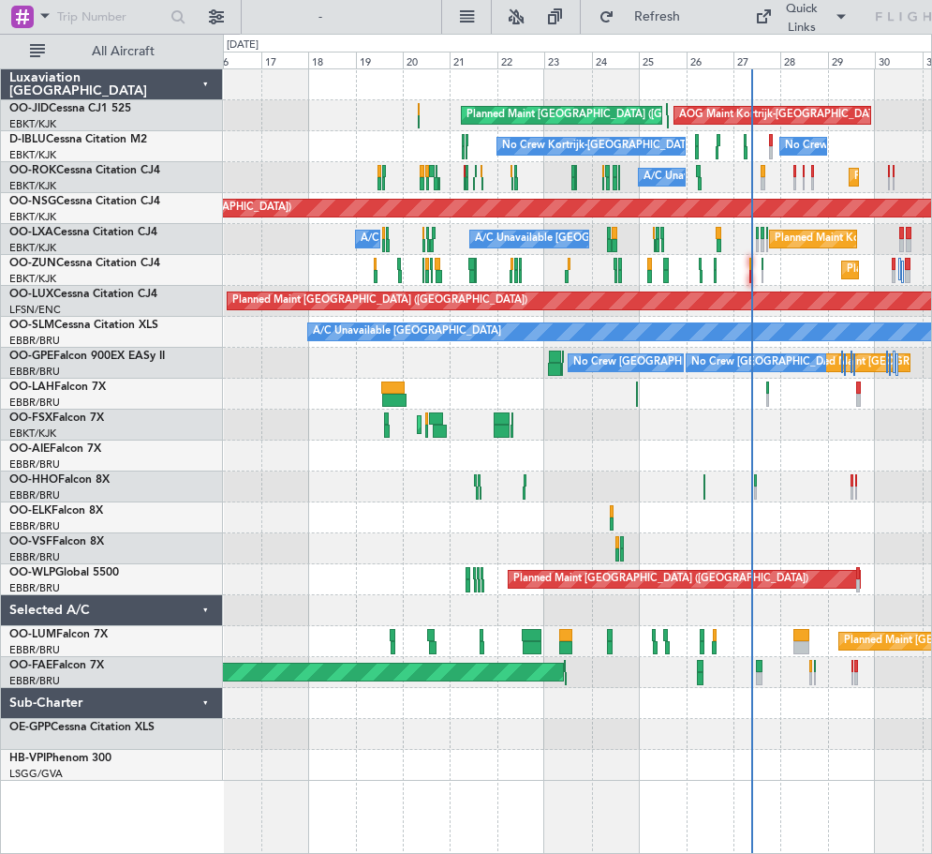
click at [932, 597] on html "07 Sep 2025 - 22 Sep 2025 Refresh Quick Links All Aircraft AOG Maint Kortrijk-W…" at bounding box center [466, 427] width 932 height 854
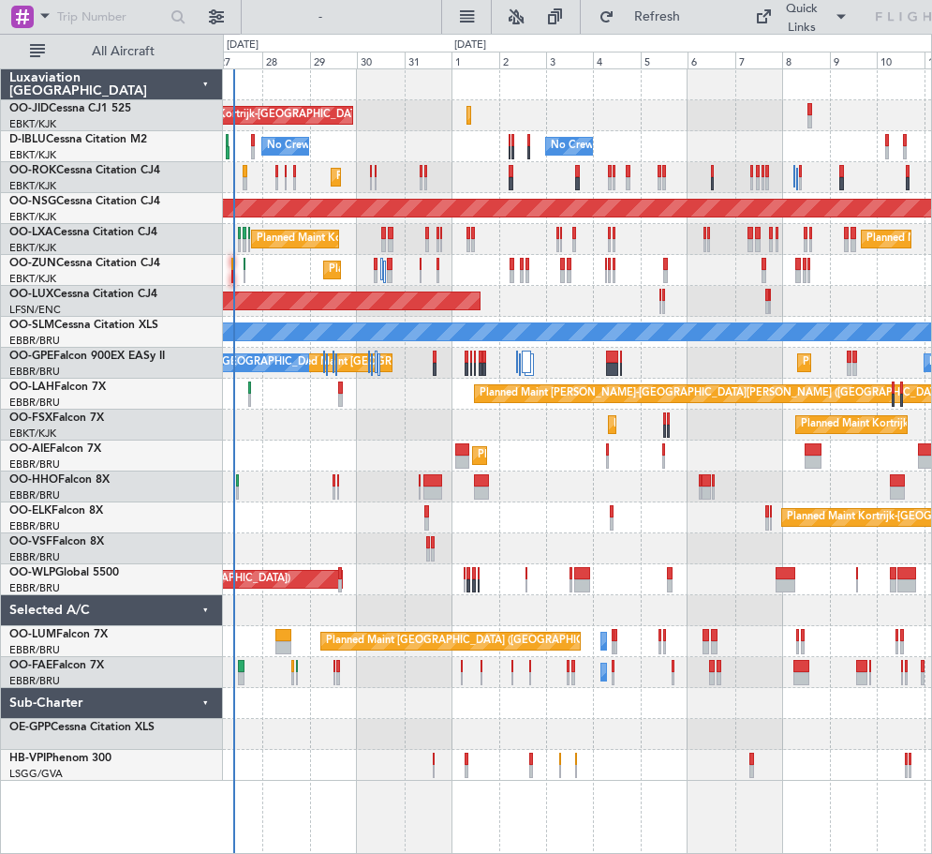
click at [345, 667] on div "AOG Maint Kortrijk-Wevelgem Planned Maint Kortrijk-Wevelgem Planned Maint Paris…" at bounding box center [577, 424] width 708 height 711
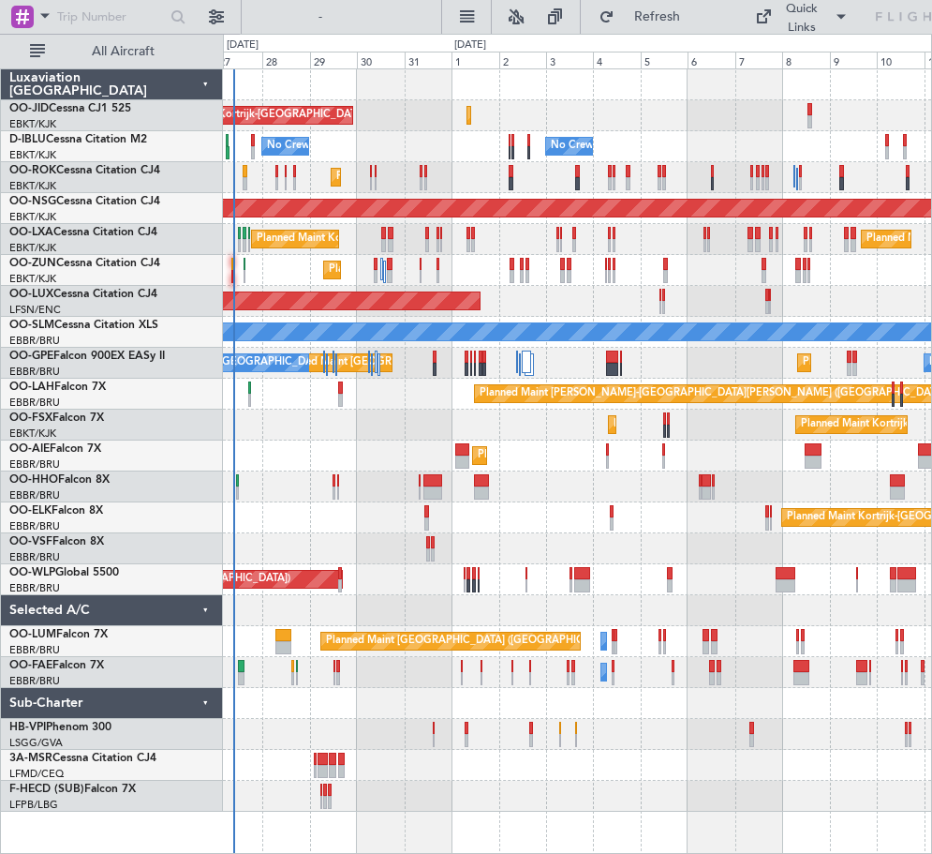
click at [392, 452] on div "Planned Maint [GEOGRAPHIC_DATA] ([GEOGRAPHIC_DATA])" at bounding box center [577, 455] width 708 height 31
click at [745, 797] on div at bounding box center [577, 796] width 708 height 31
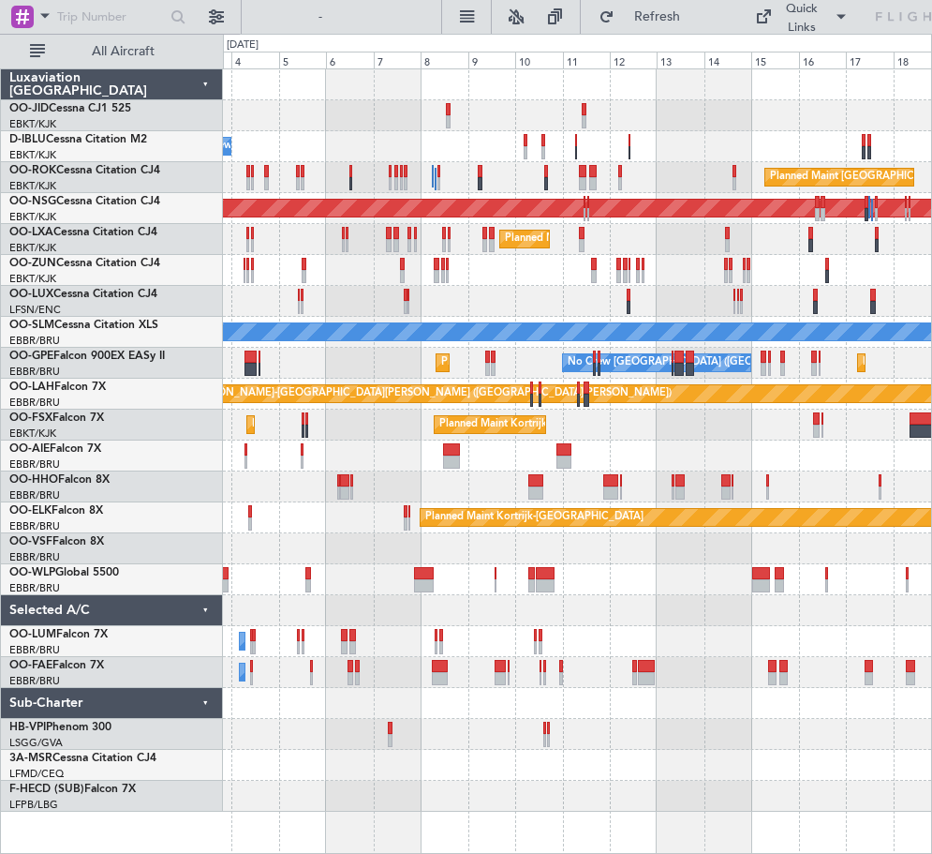
click at [387, 513] on div "Planned Maint Kortrijk-Wevelgem No Crew Brussels (Brussels National) Planned Ma…" at bounding box center [577, 440] width 708 height 742
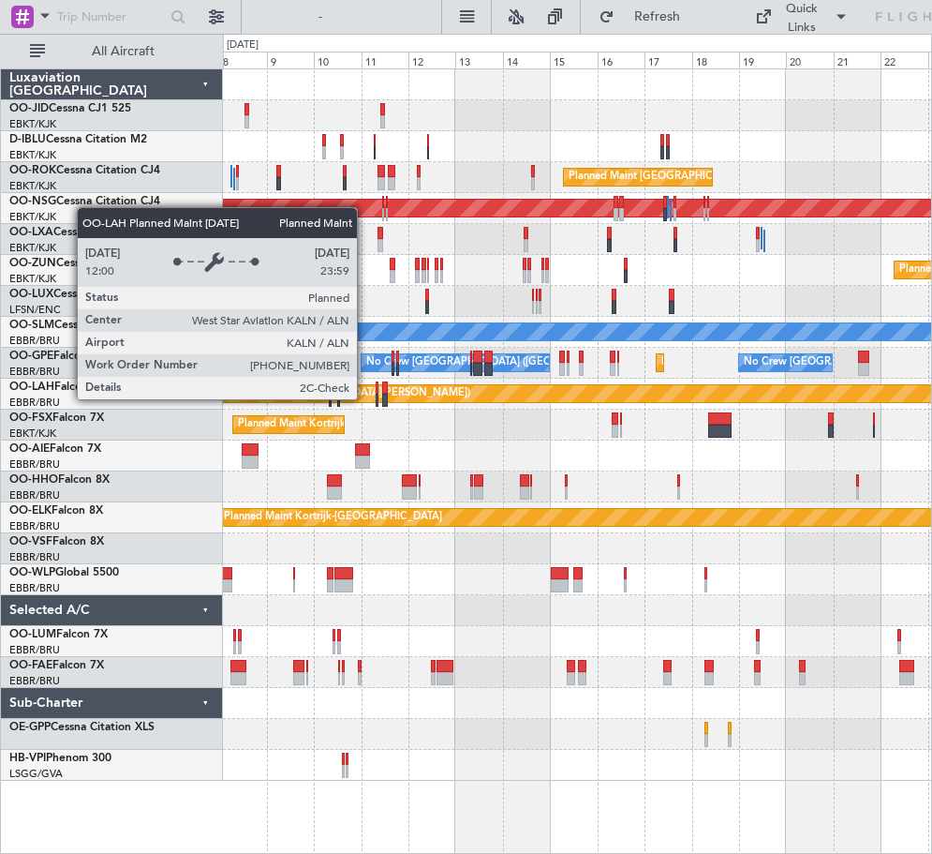
click at [794, 421] on div "Planned Maint Kortrijk-Wevelgem null Kortrijk-Wevelgem A/C Unavailable Brussels…" at bounding box center [577, 424] width 708 height 711
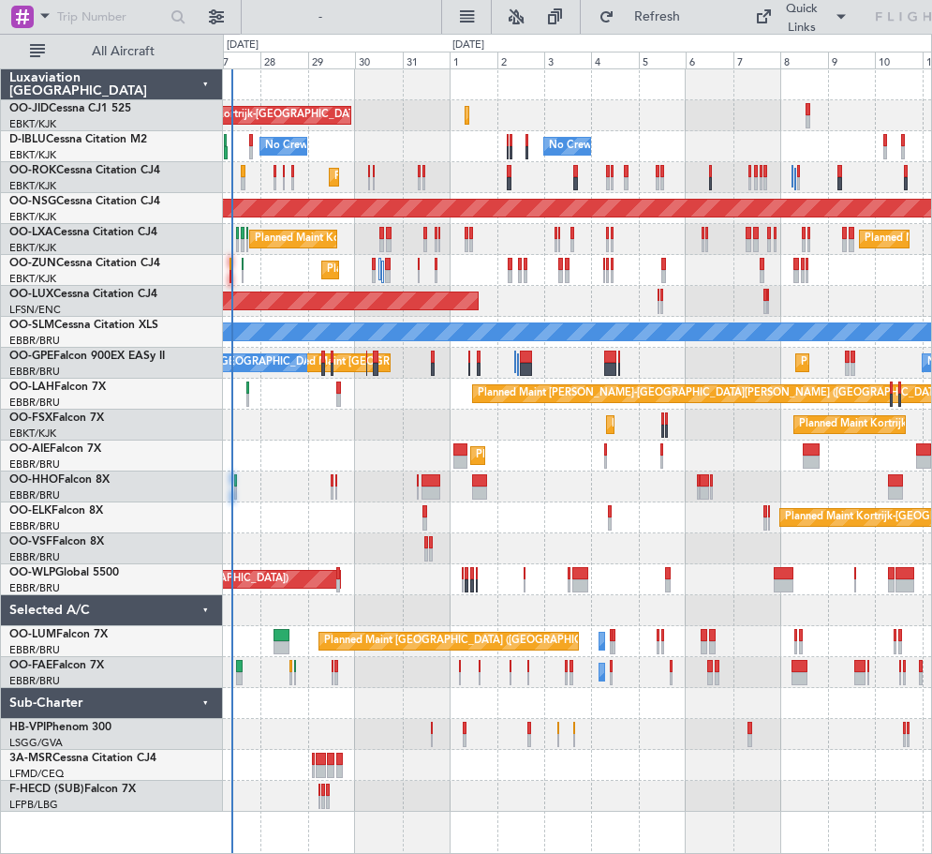
click at [637, 534] on div at bounding box center [577, 548] width 708 height 31
click at [443, 795] on div at bounding box center [577, 796] width 708 height 31
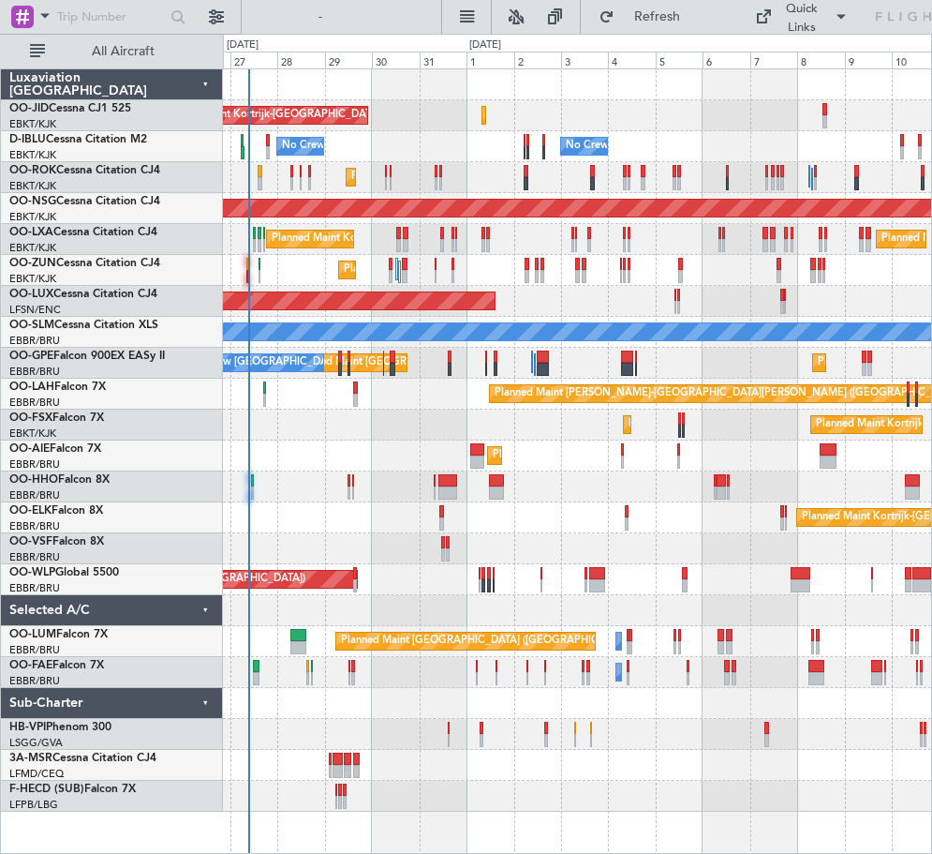
click at [290, 718] on div at bounding box center [577, 703] width 708 height 31
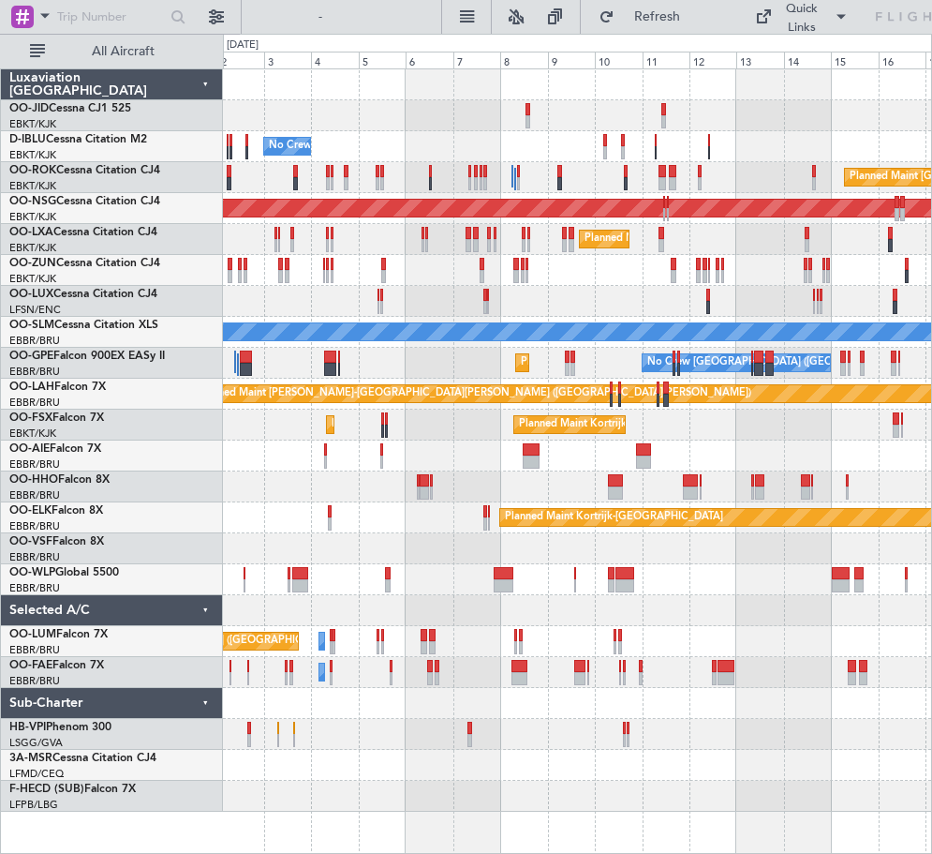
click at [273, 804] on div "Planned Maint Kortrijk-Wevelgem AOG Maint Kortrijk-Wevelgem No Crew Brussels (B…" at bounding box center [577, 440] width 708 height 742
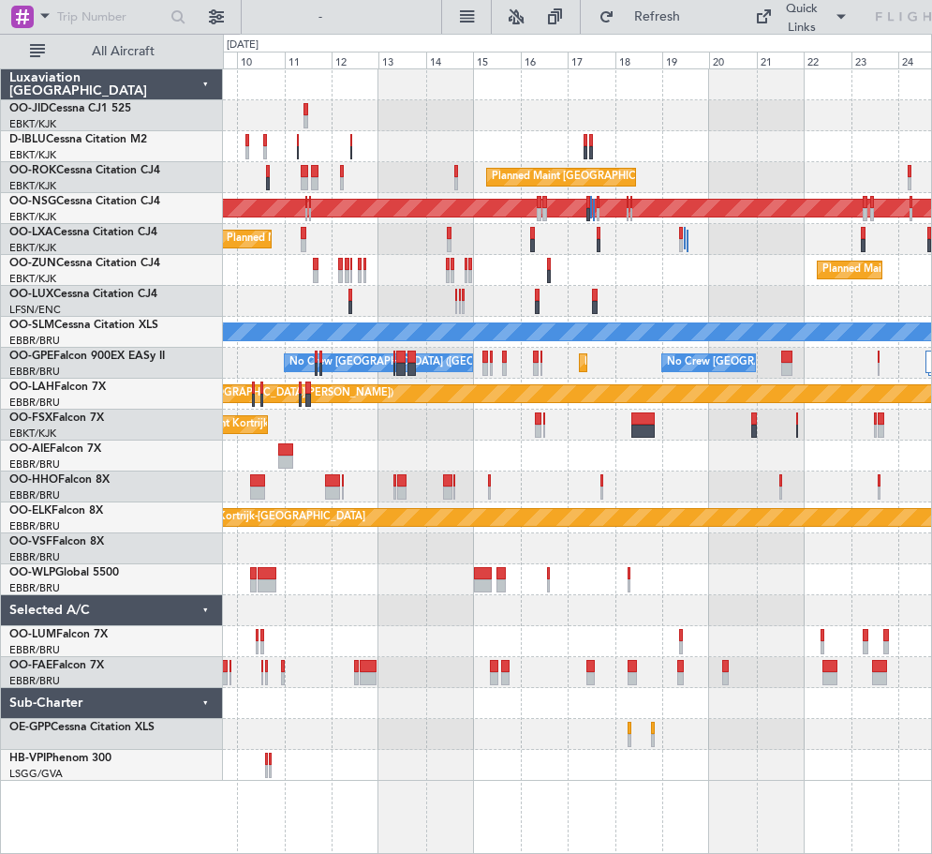
click at [622, 797] on div "null Kortrijk-Wevelgem Planned Maint Kortrijk-Wevelgem A/C Unavailable Brussels…" at bounding box center [577, 460] width 709 height 785
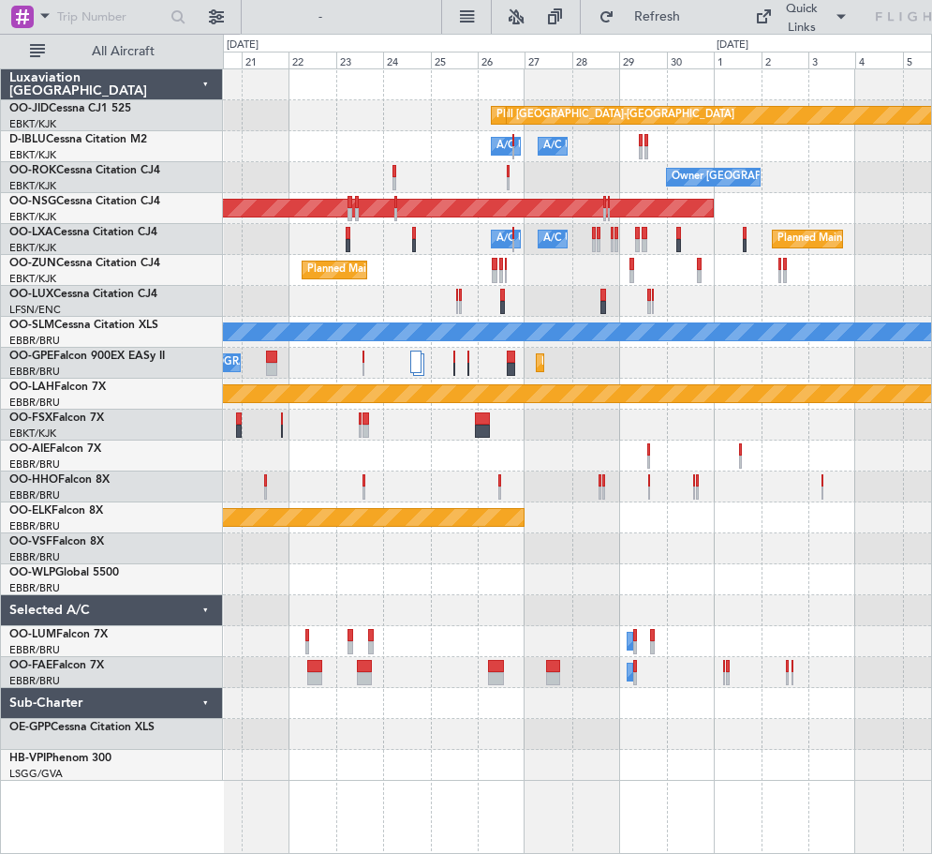
click at [901, 716] on div "null Kortrijk-Wevelgem Planned Maint Kortrijk-Wevelgem A/C Unavailable Brussels…" at bounding box center [577, 424] width 708 height 711
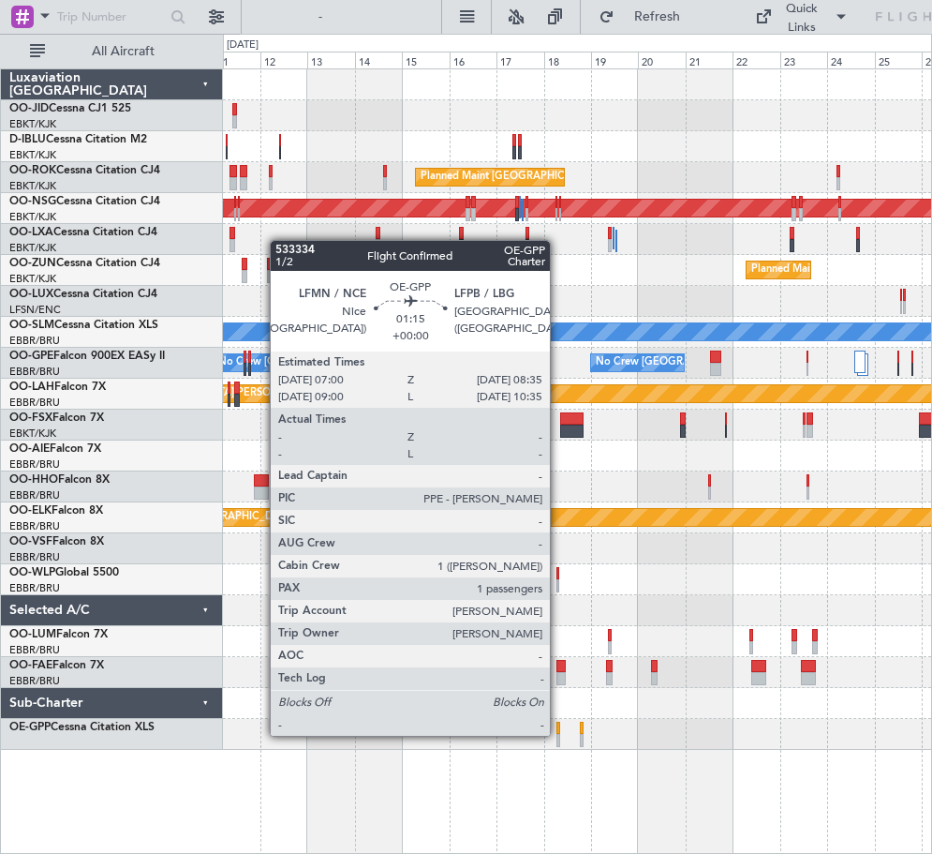
click at [558, 734] on div at bounding box center [559, 740] width 4 height 13
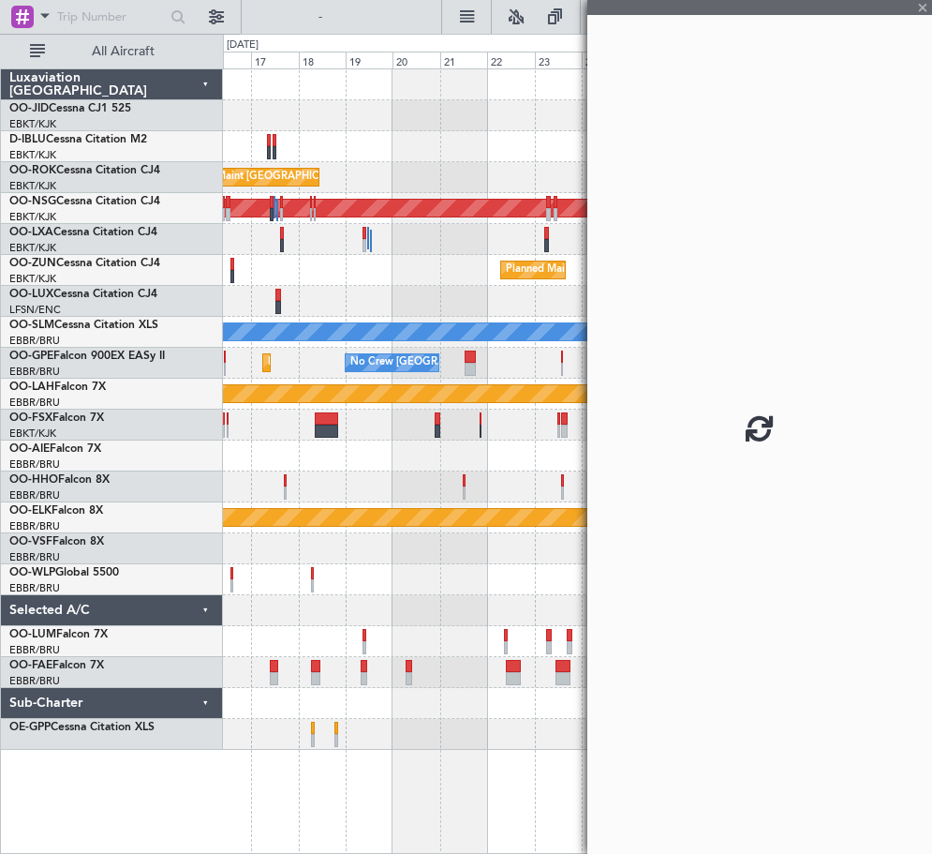
click at [264, 773] on div "null Kortrijk-Wevelgem Planned Maint Kortrijk-Wevelgem A/C Unavailable Brussels…" at bounding box center [577, 460] width 709 height 785
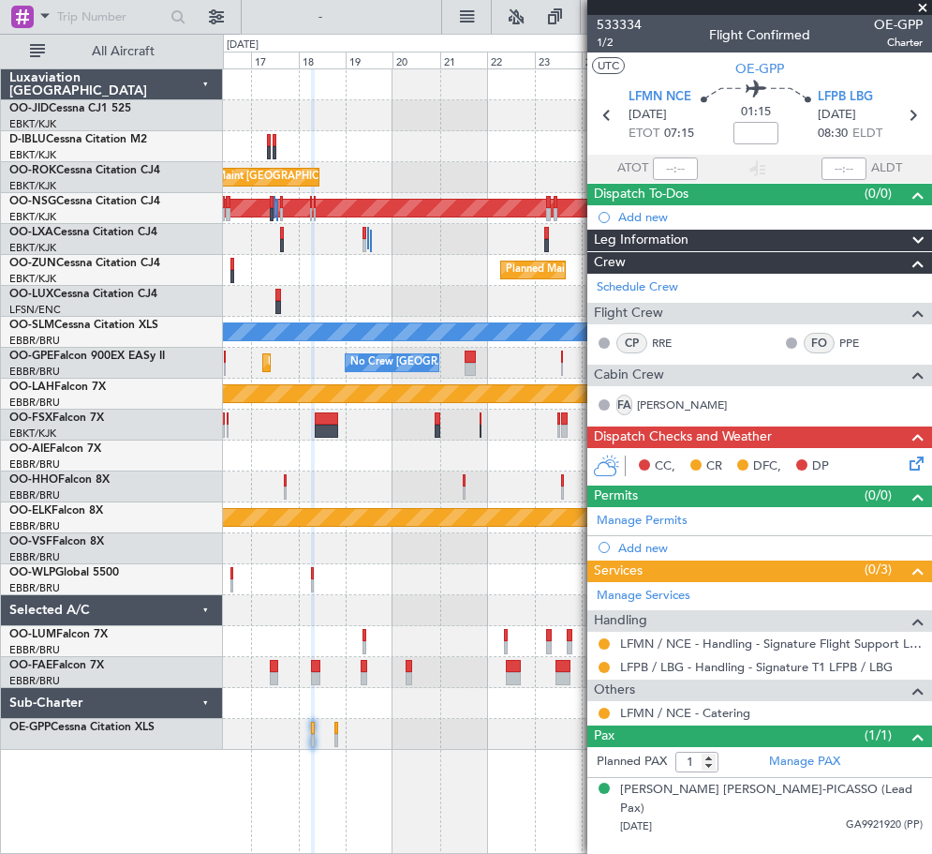
click at [314, 761] on div "null Kortrijk-Wevelgem Planned Maint Kortrijk-Wevelgem A/C Unavailable Brussels…" at bounding box center [577, 460] width 709 height 785
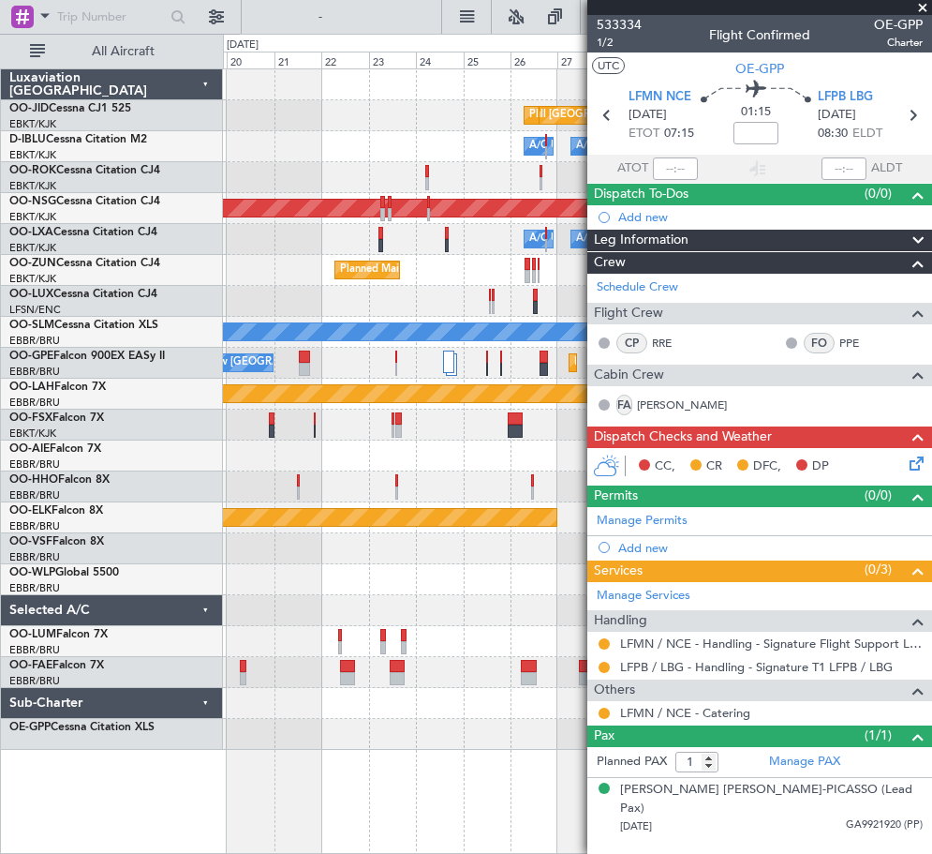
click at [331, 757] on div "null Kortrijk-Wevelgem Planned Maint Kortrijk-Wevelgem A/C Unavailable Brussels…" at bounding box center [577, 460] width 709 height 785
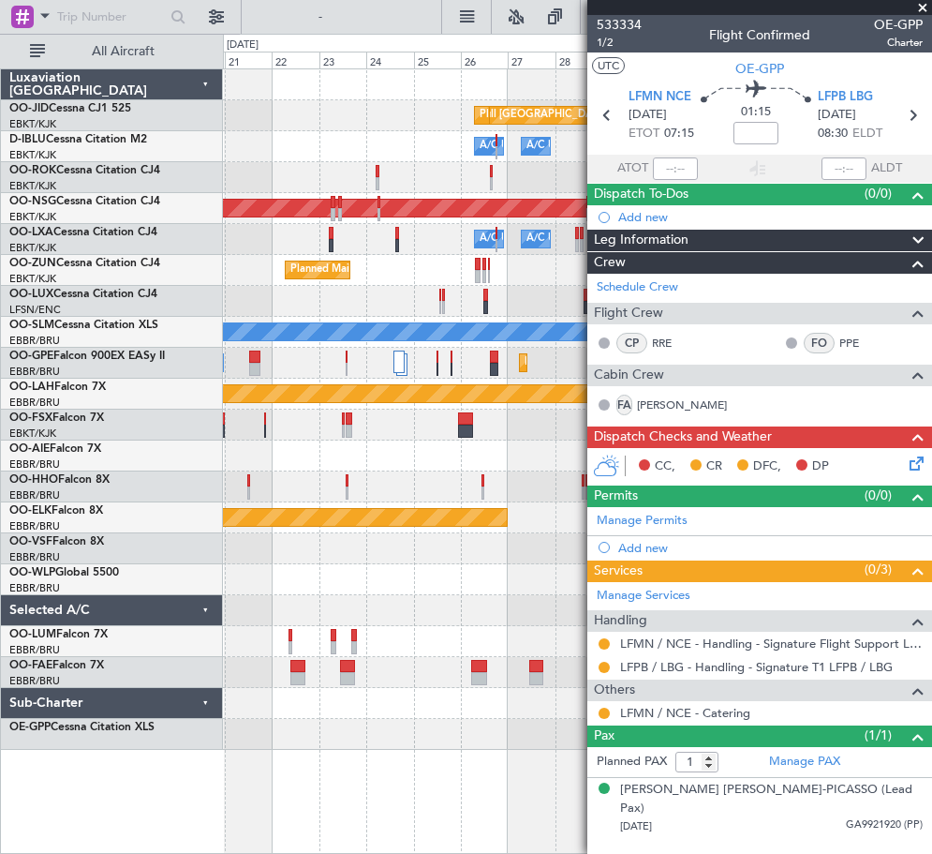
click at [270, 741] on div at bounding box center [577, 734] width 708 height 31
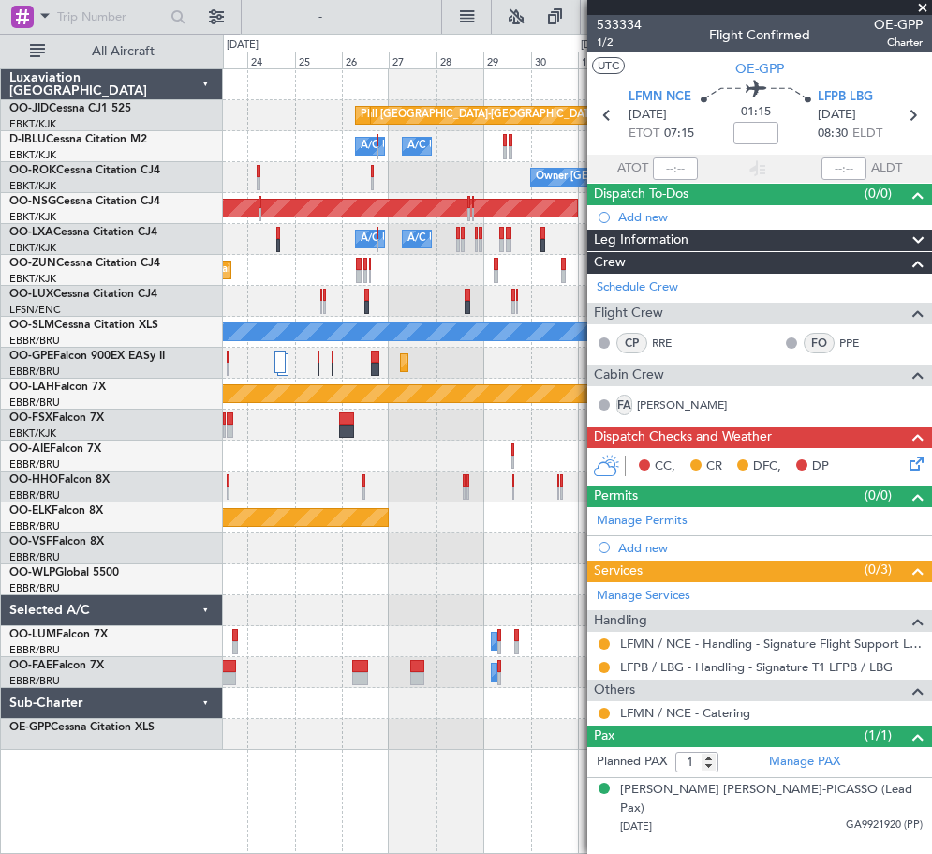
click at [310, 737] on div at bounding box center [577, 734] width 708 height 31
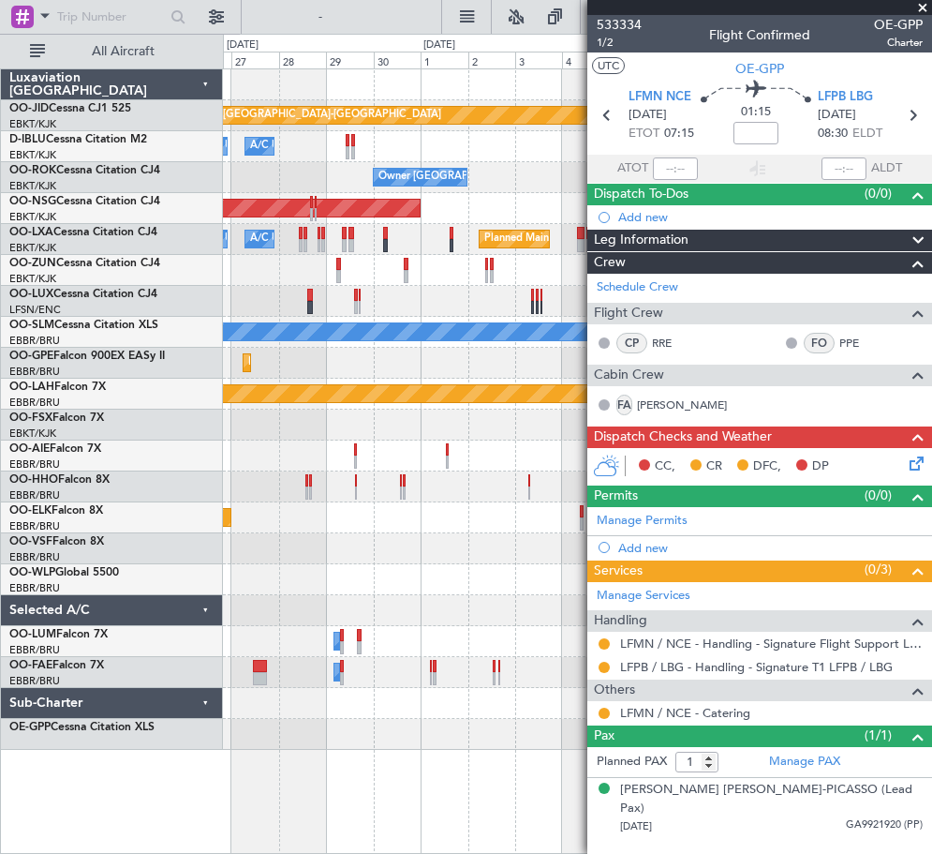
click at [600, 561] on fb-app "16 Sep 2025 - 01 Oct 2025 Refresh Quick Links All Aircraft null Kortrijk-Wevelg…" at bounding box center [466, 434] width 932 height 840
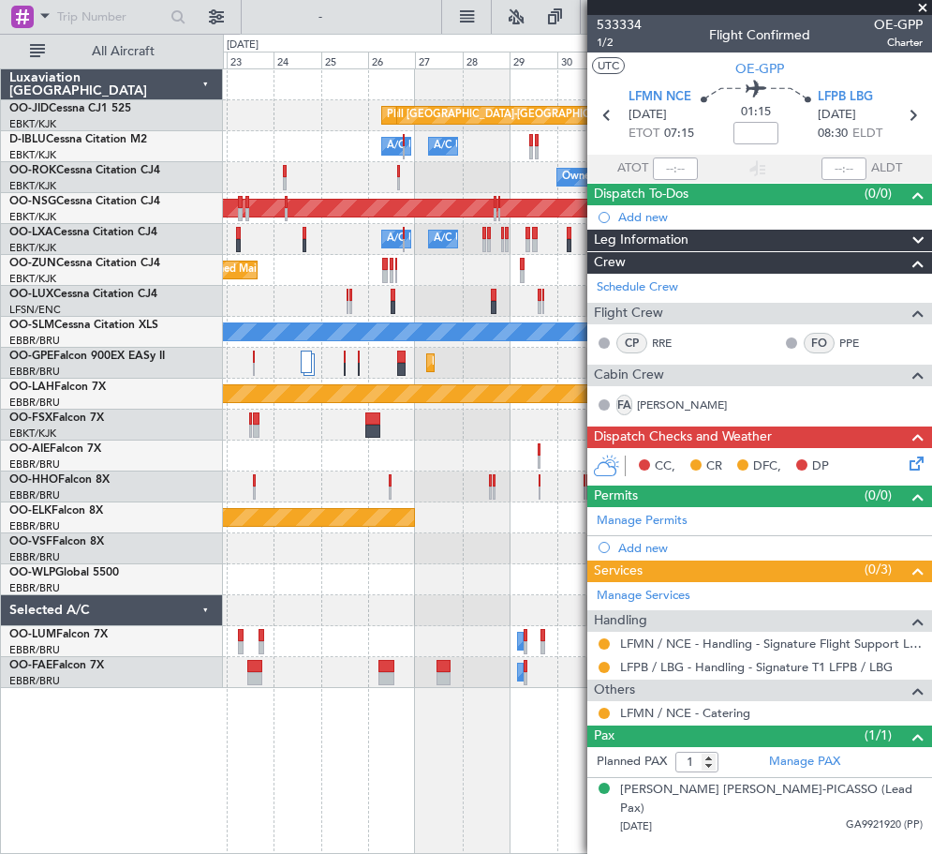
click at [299, 481] on div "null Kortrijk-Wevelgem Planned Maint Kortrijk-Wevelgem A/C Unavailable Brussels…" at bounding box center [577, 378] width 708 height 618
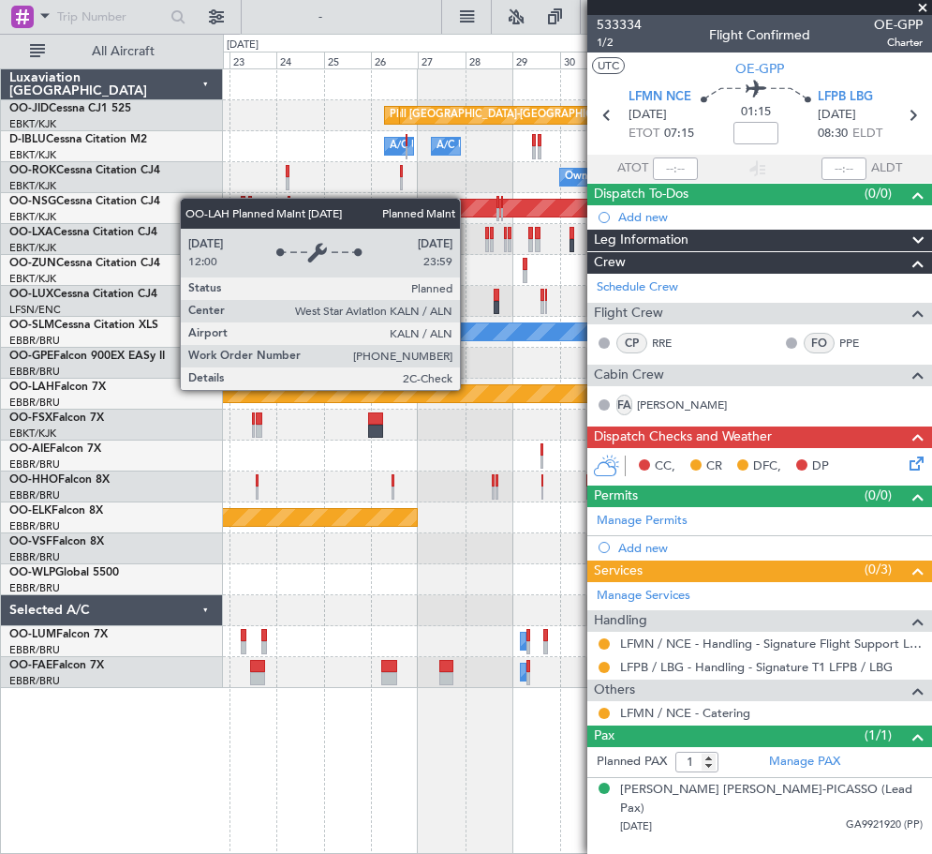
click at [191, 407] on div "null Kortrijk-Wevelgem Planned Maint Kortrijk-Wevelgem A/C Unavailable Brussels…" at bounding box center [466, 444] width 932 height 820
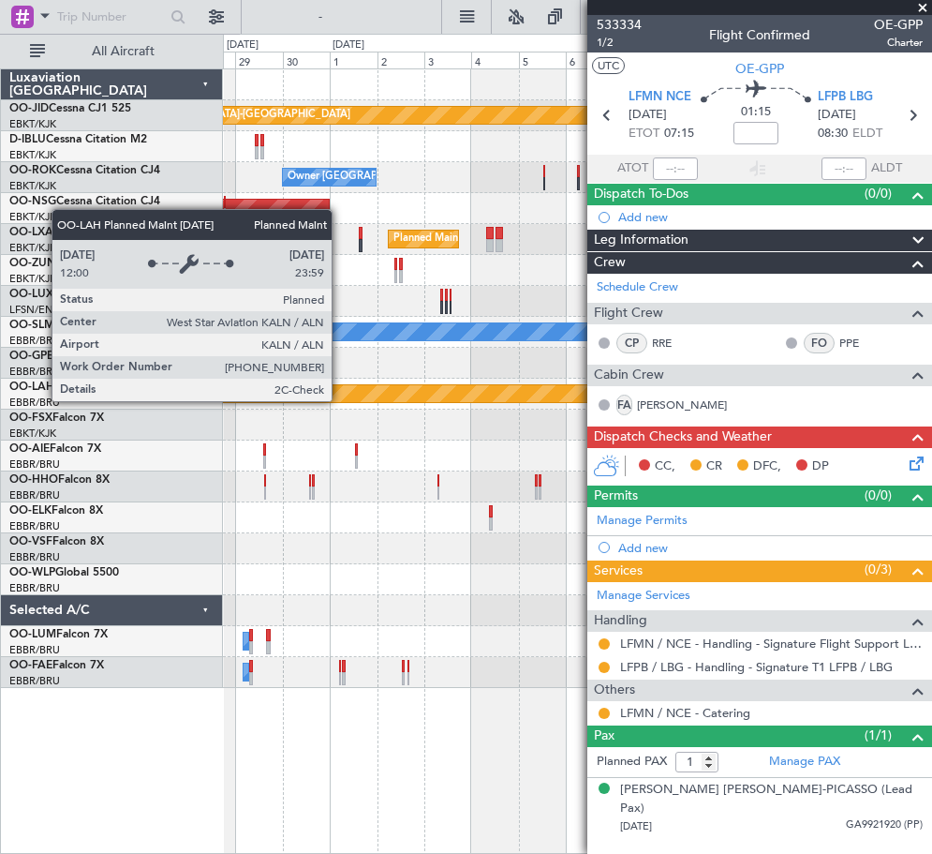
click at [236, 399] on div "Planned Maint Alton-[GEOGRAPHIC_DATA] ([GEOGRAPHIC_DATA][PERSON_NAME])" at bounding box center [578, 393] width 2124 height 17
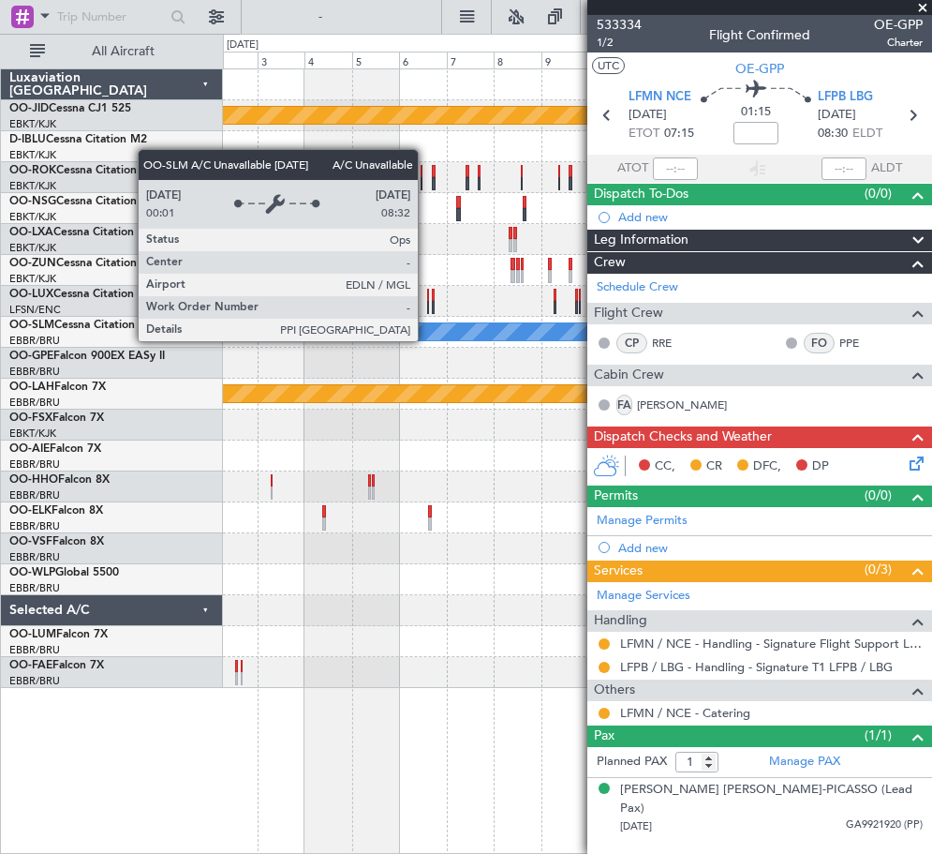
click at [297, 347] on div "A/C Unavailable [GEOGRAPHIC_DATA]" at bounding box center [577, 332] width 708 height 31
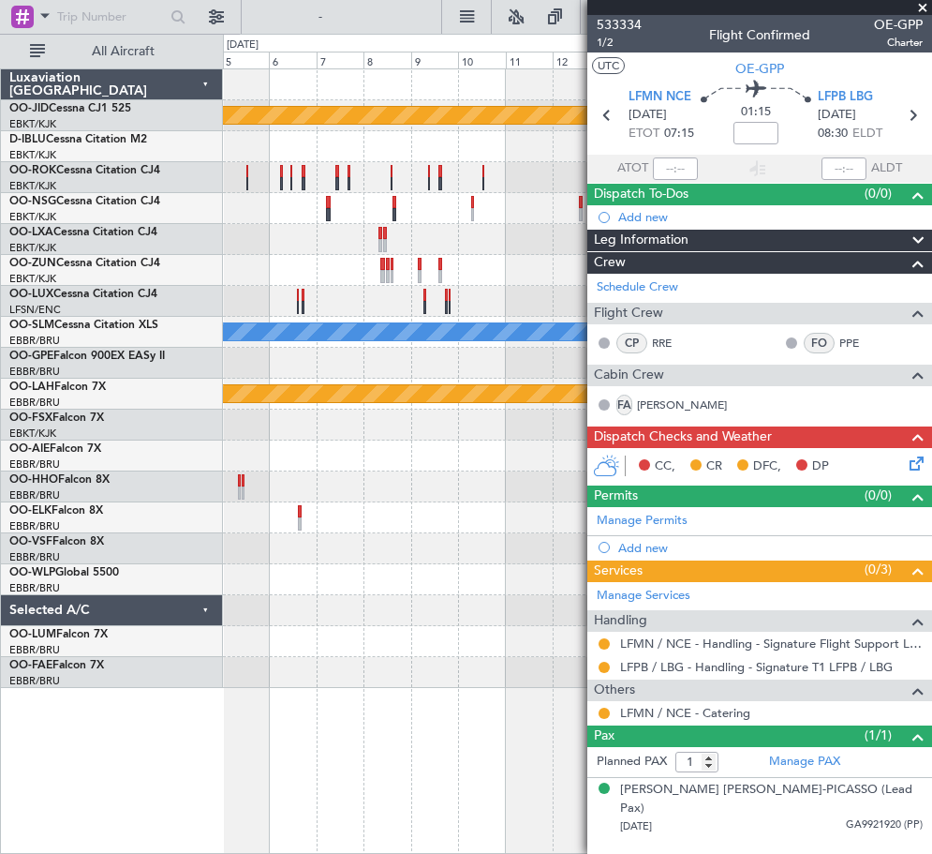
click at [268, 268] on div "null Kortrijk-Wevelgem Owner Kortrijk-Wevelgem Planned Maint Kortrijk-Wevelgem …" at bounding box center [577, 378] width 708 height 618
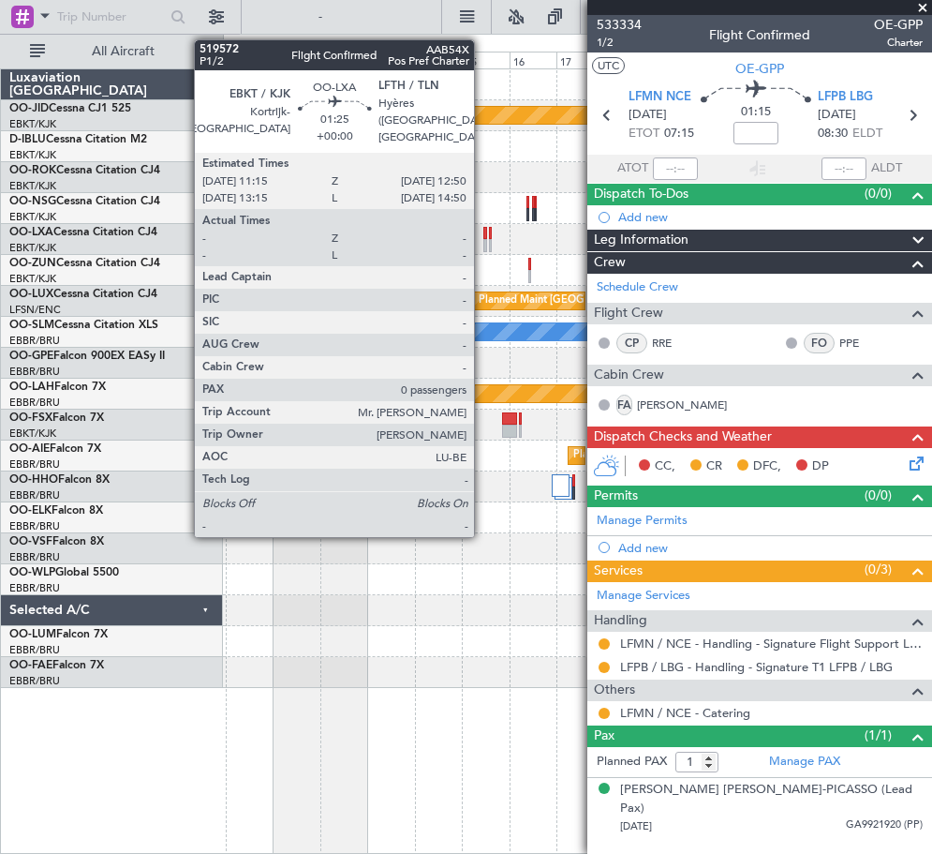
click at [484, 247] on div at bounding box center [486, 245] width 4 height 13
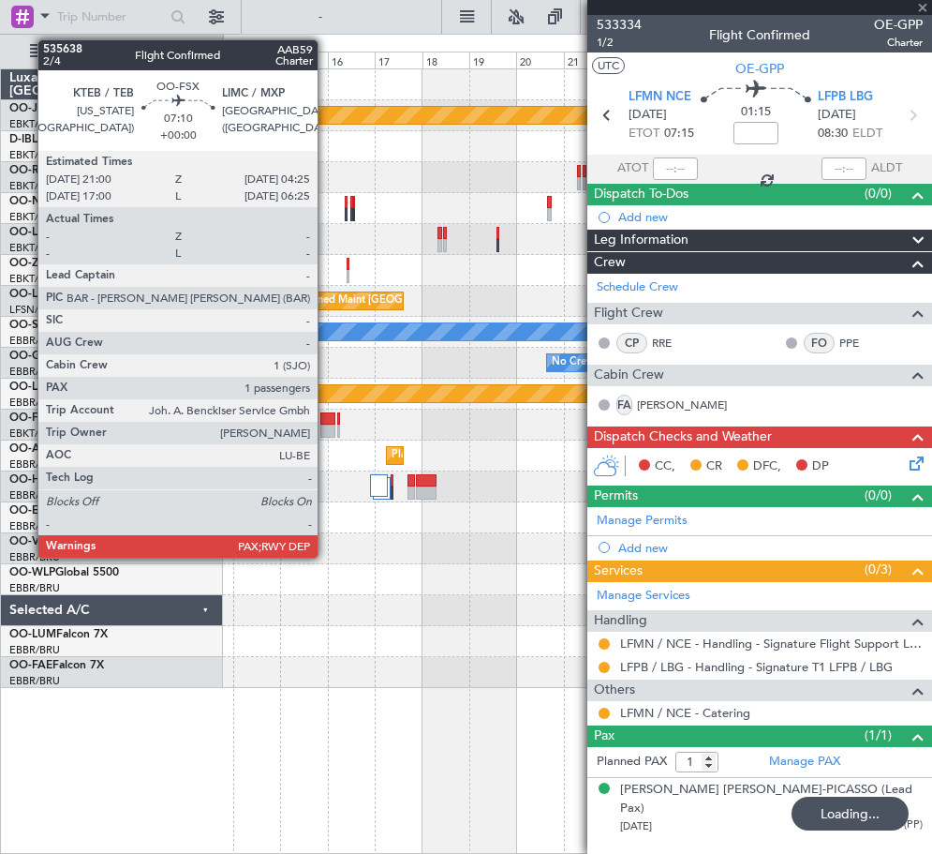
type input "0"
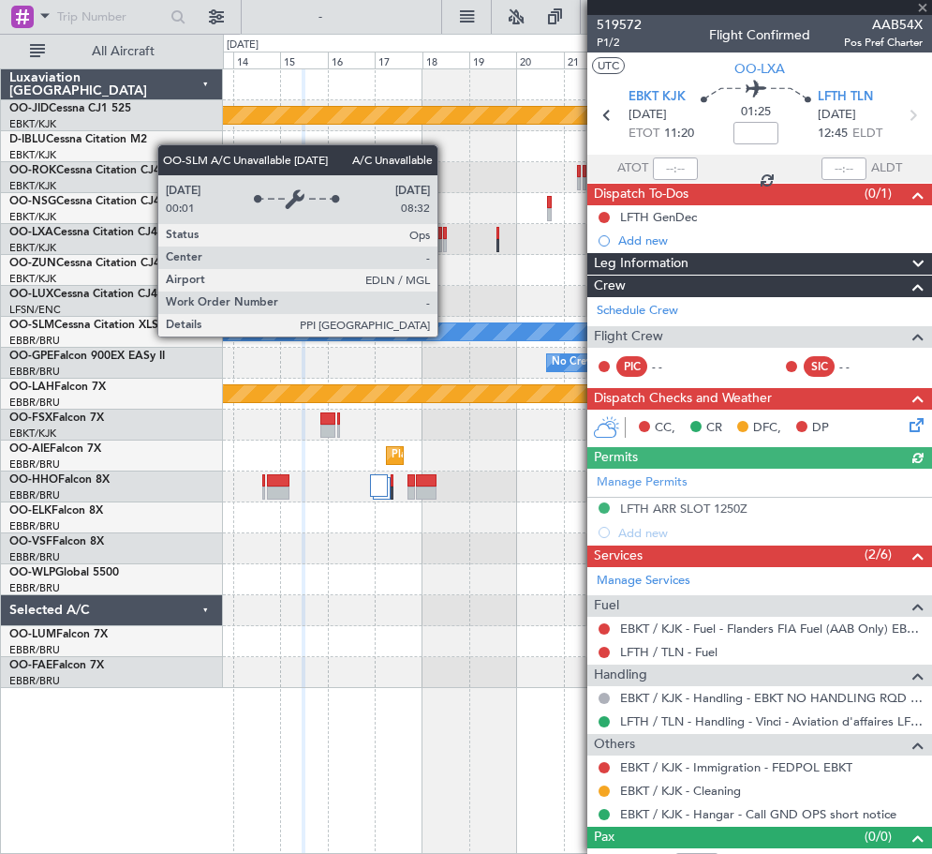
click at [214, 355] on div "null Kortrijk-Wevelgem Owner Kortrijk-Wevelgem Planned Maint Brussels (Brussels…" at bounding box center [466, 444] width 932 height 820
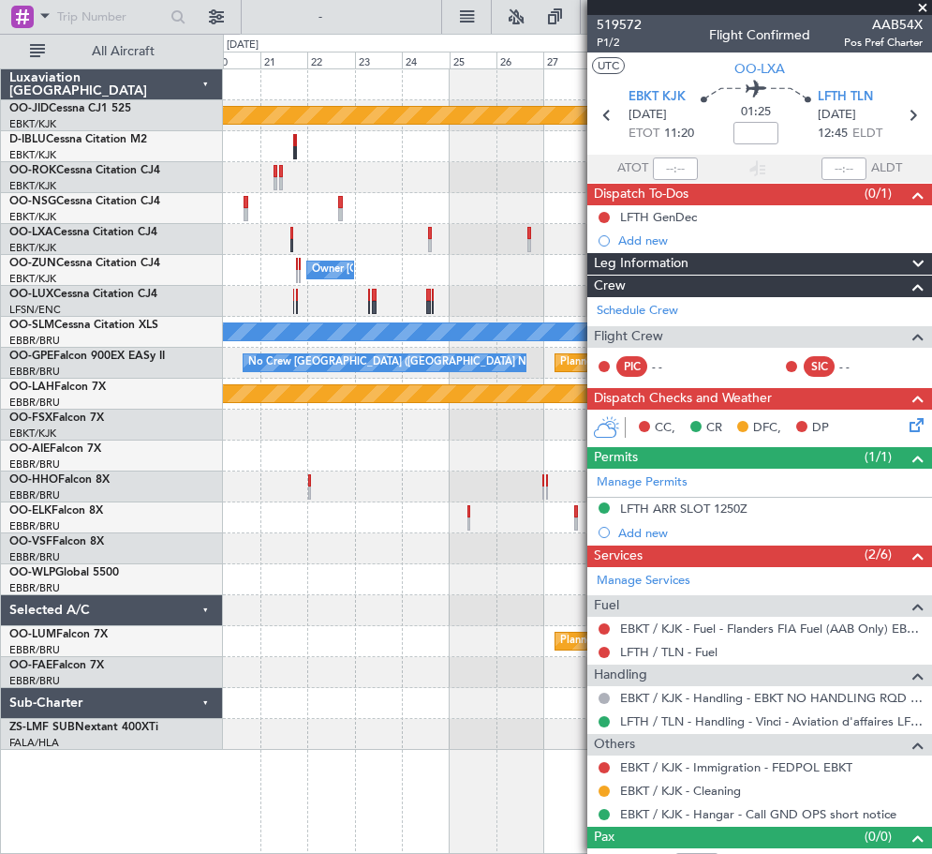
click at [349, 342] on div "A/C Unavailable [GEOGRAPHIC_DATA]" at bounding box center [577, 332] width 708 height 31
